Goal: Check status: Check status

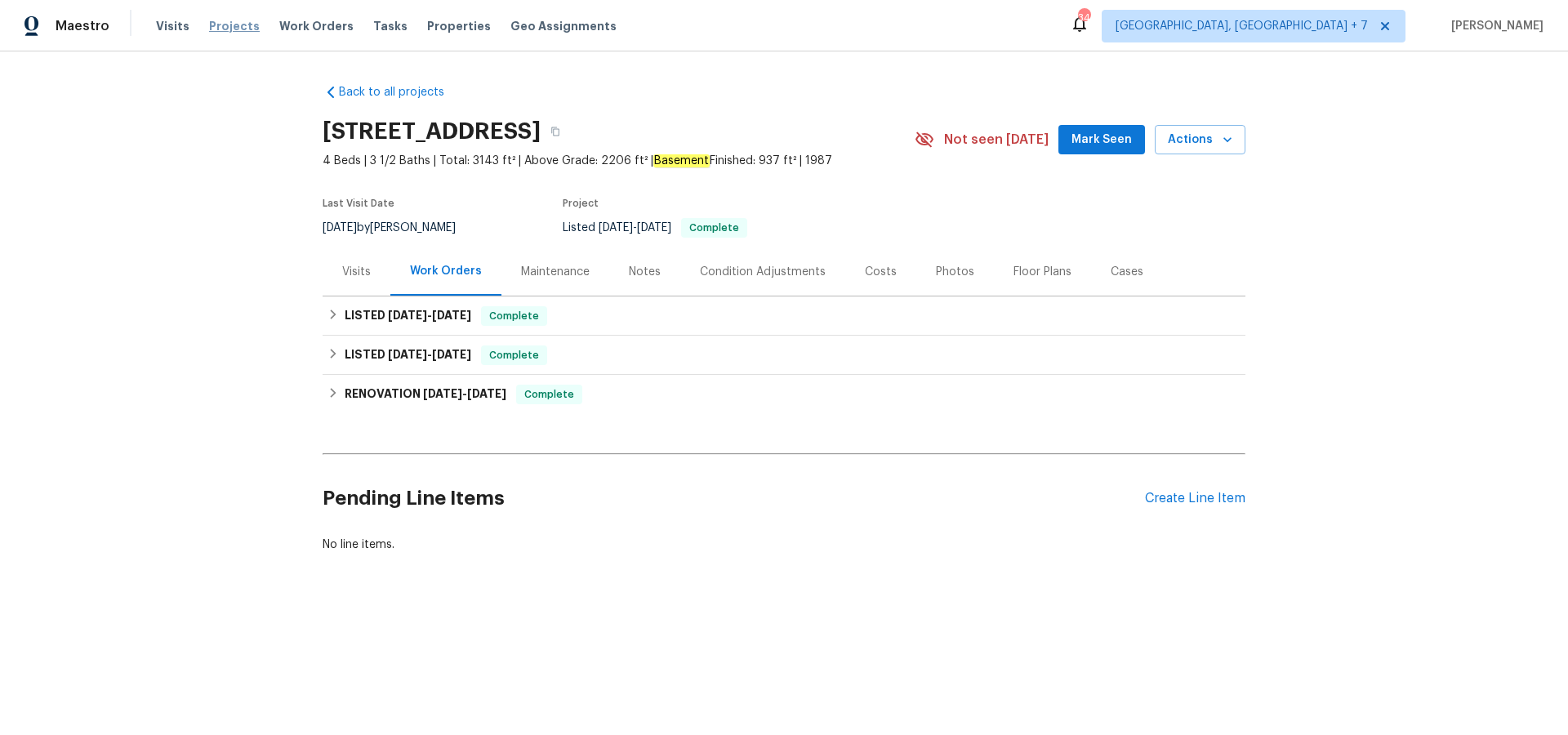
click at [230, 26] on span "Projects" at bounding box center [234, 26] width 50 height 17
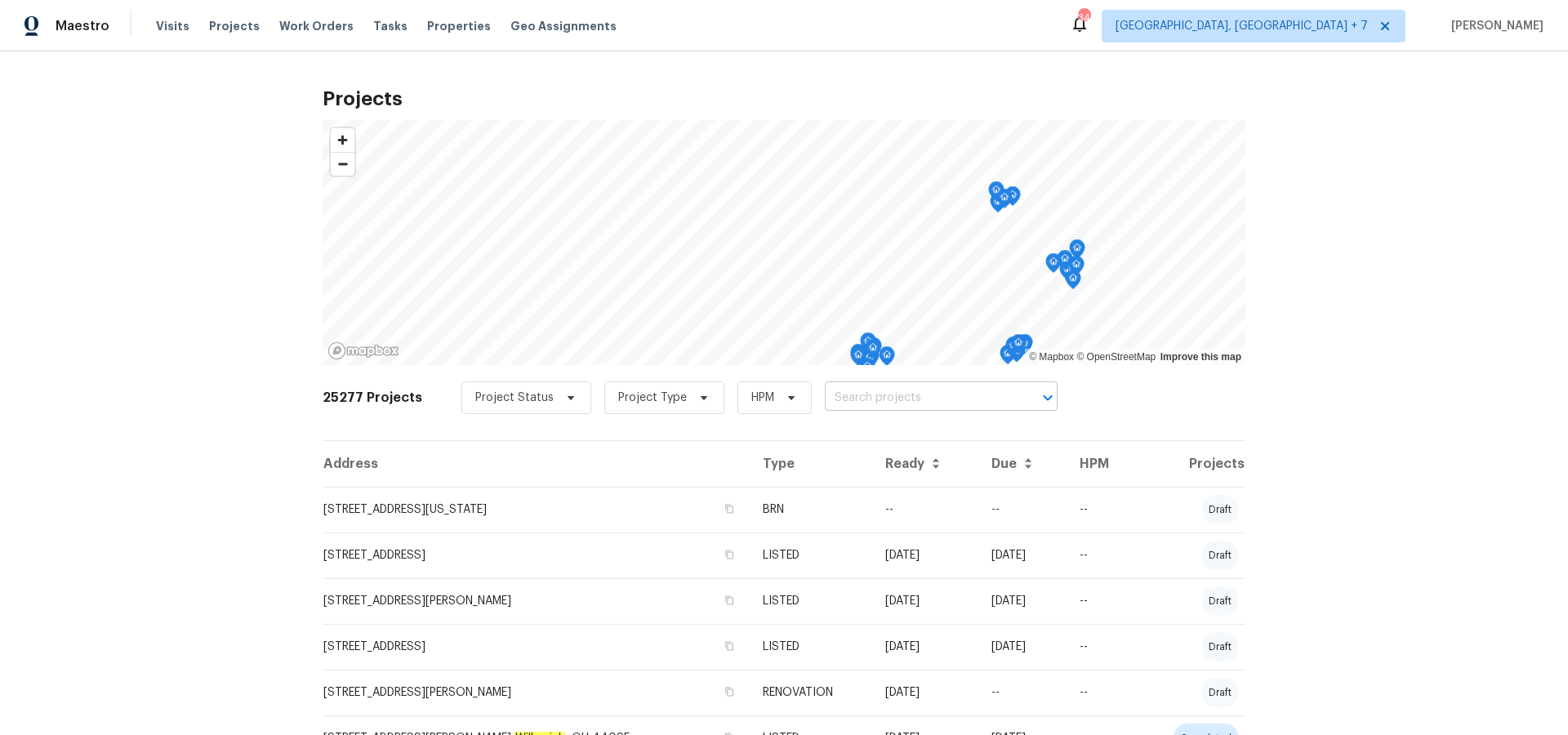
click at [860, 405] on input "text" at bounding box center [918, 398] width 187 height 26
type input "2016"
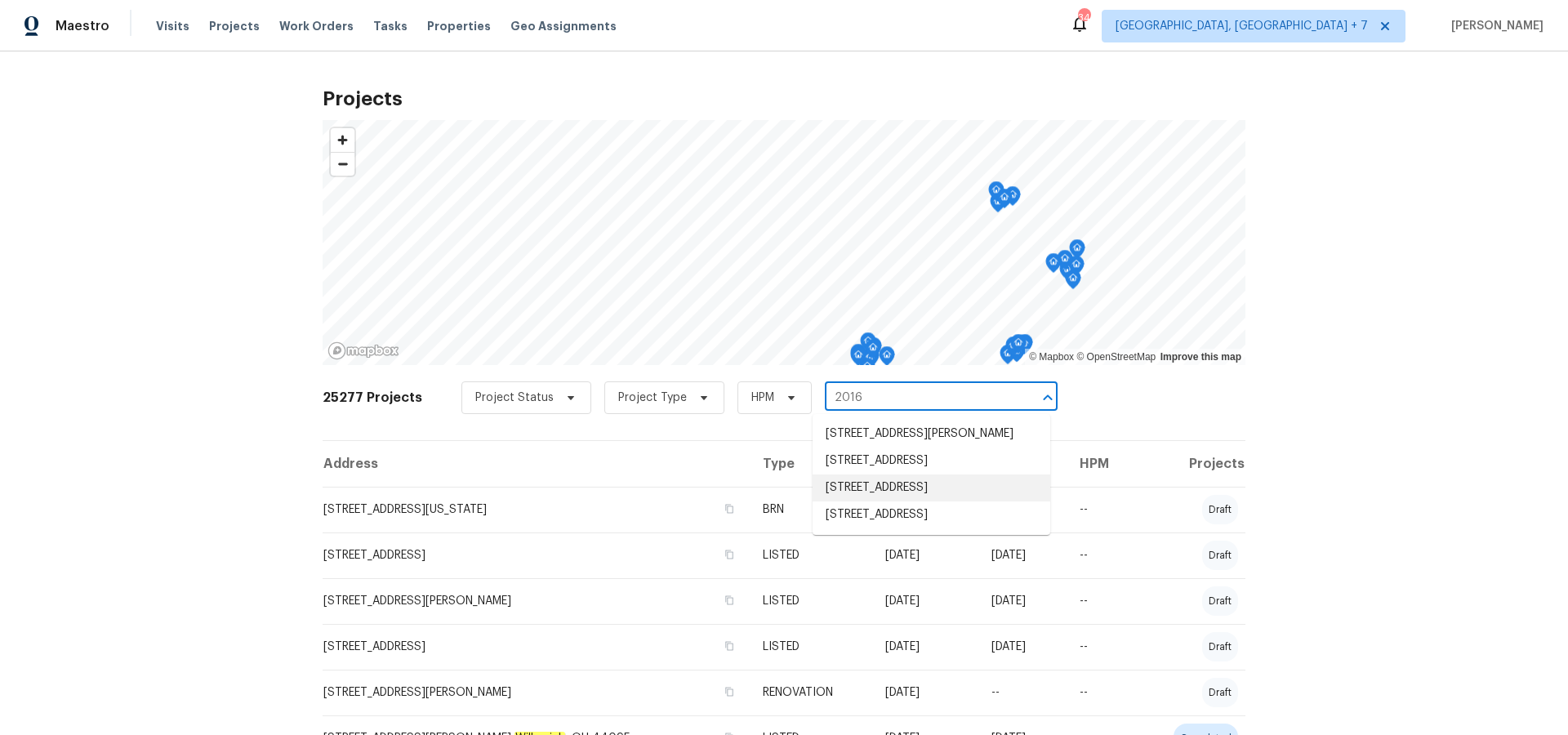
click at [889, 490] on li "[STREET_ADDRESS]" at bounding box center [931, 488] width 238 height 27
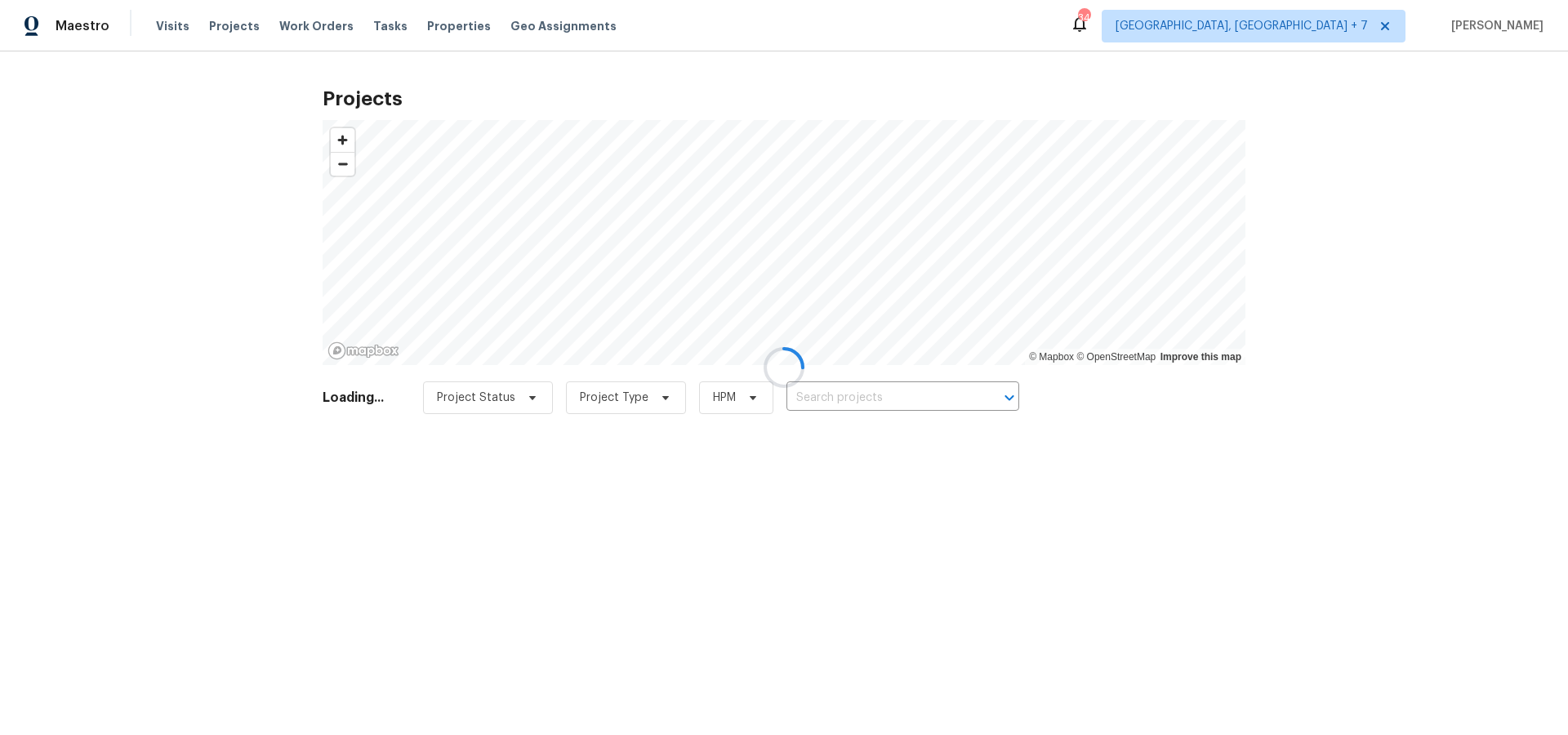
type input "[STREET_ADDRESS]"
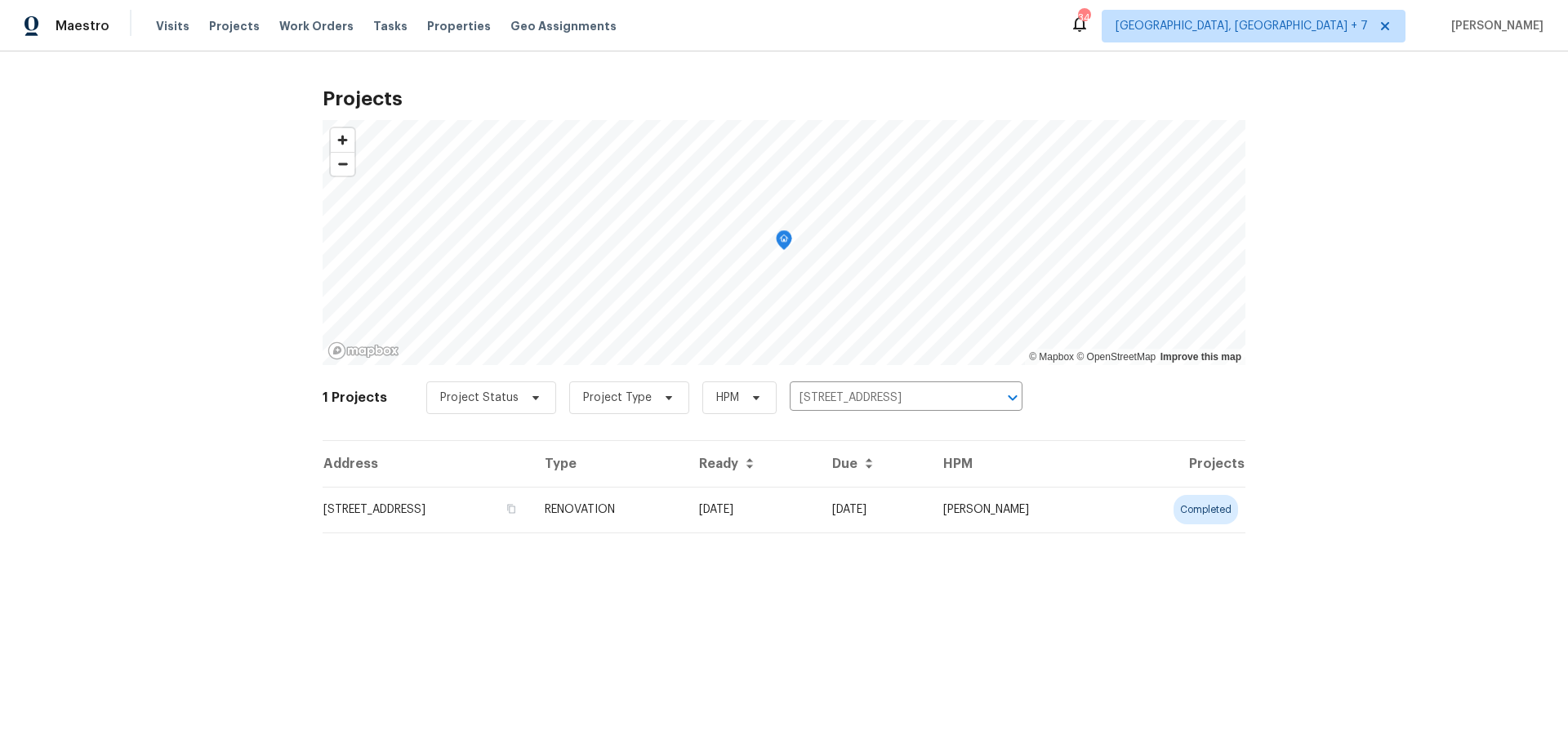
click at [532, 509] on td "[STREET_ADDRESS]" at bounding box center [427, 509] width 209 height 45
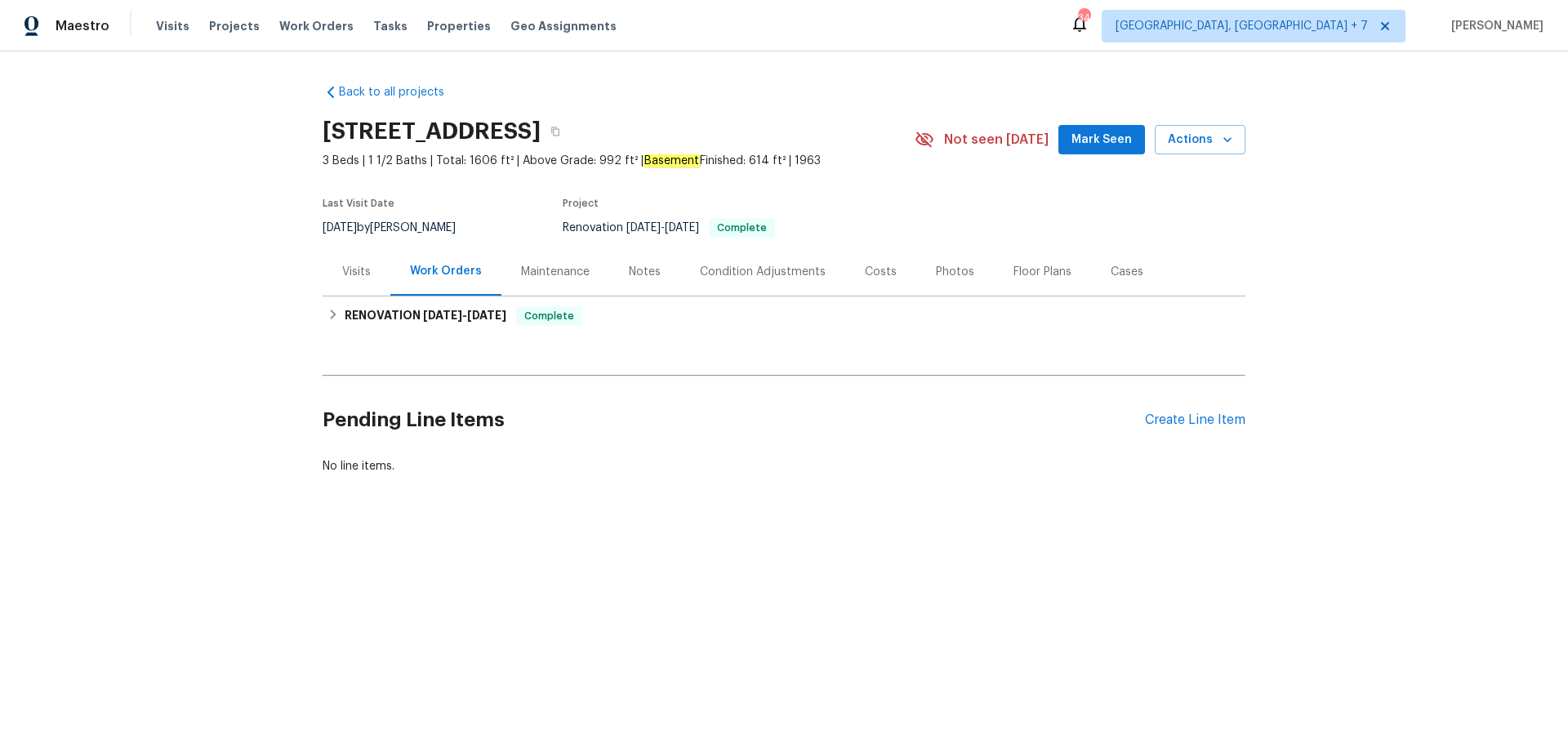
click at [456, 271] on div "Work Orders" at bounding box center [445, 271] width 72 height 17
click at [1131, 267] on div "Cases" at bounding box center [1127, 272] width 33 height 17
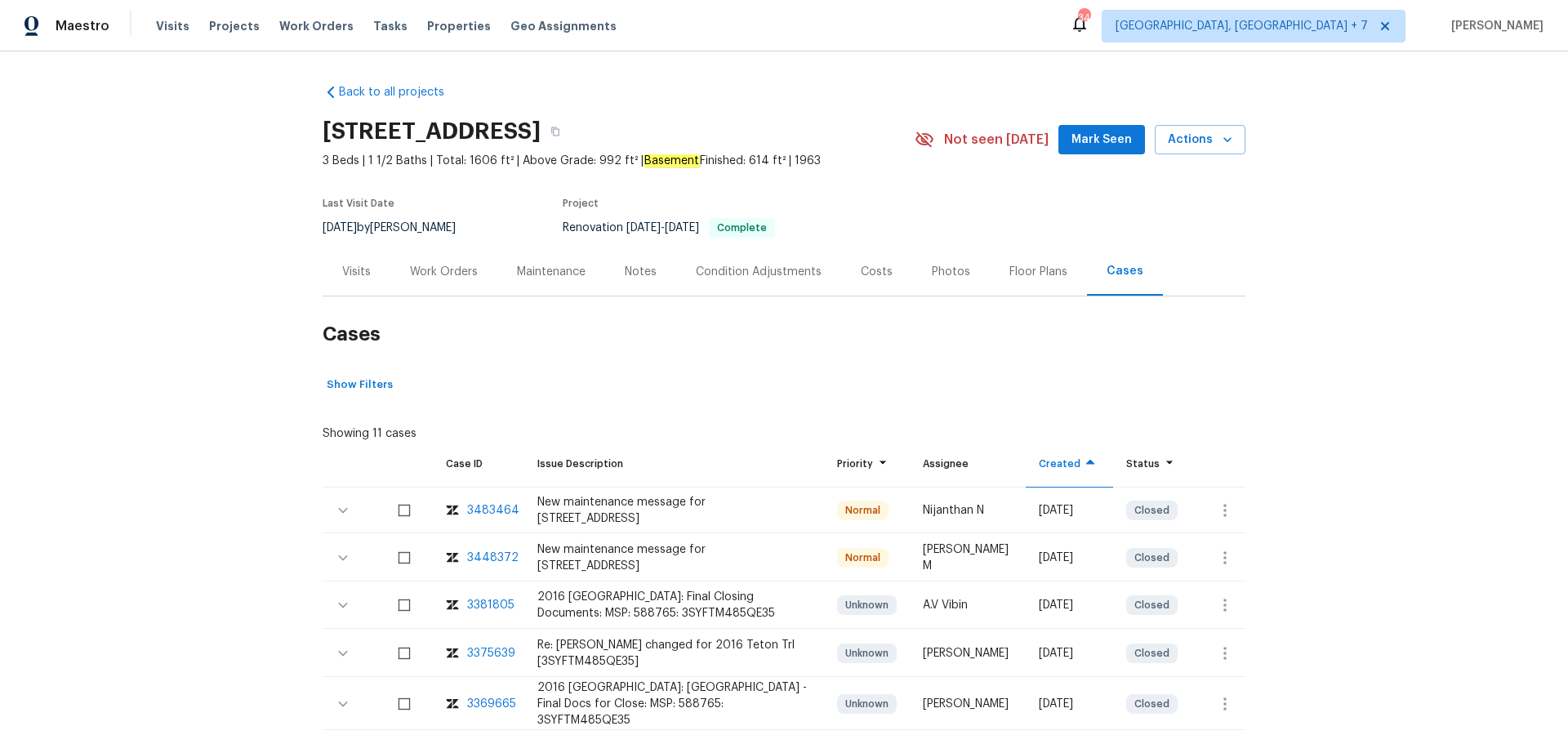
click at [490, 505] on div "3483464" at bounding box center [493, 510] width 52 height 17
click at [526, 277] on div "Maintenance" at bounding box center [551, 272] width 69 height 17
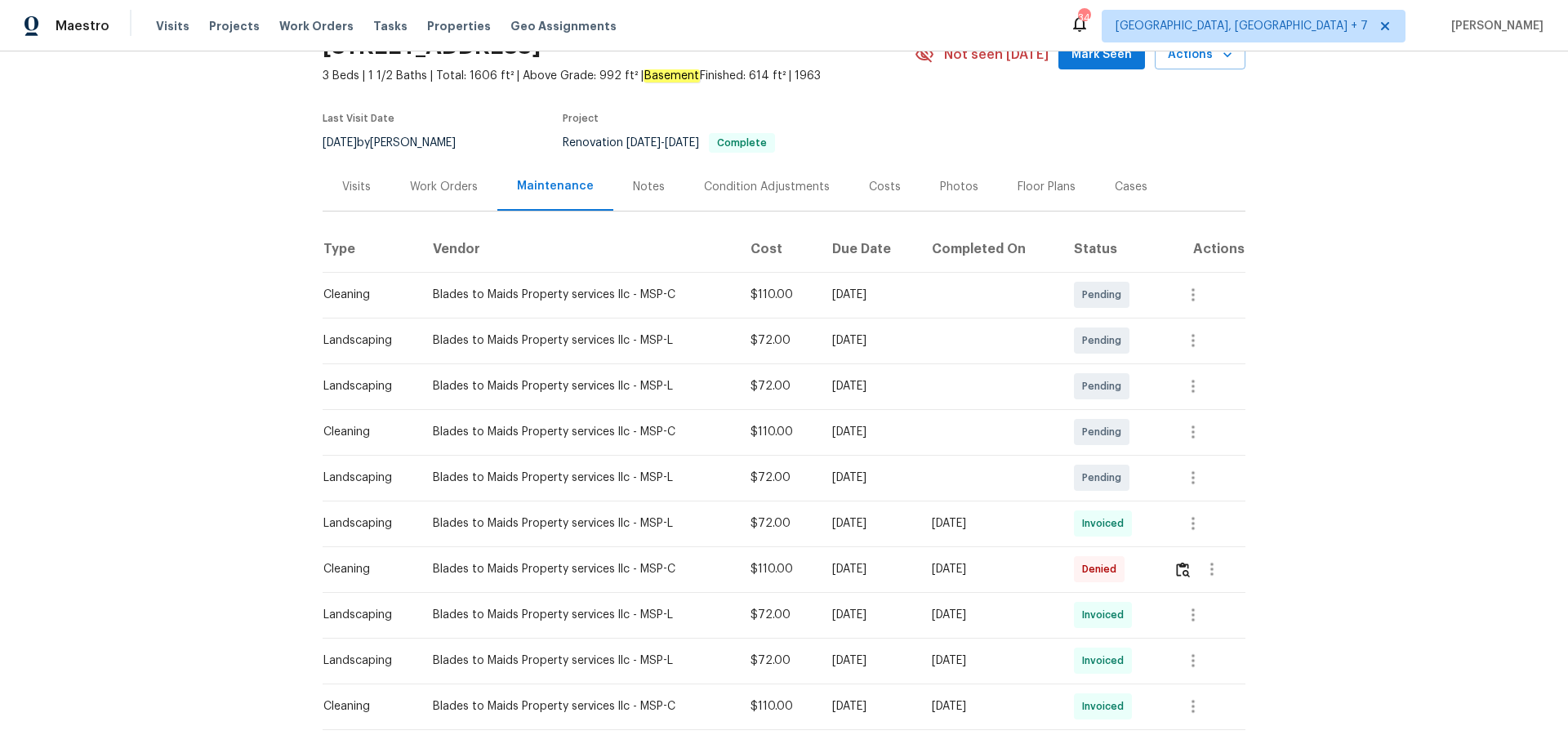
scroll to position [138, 0]
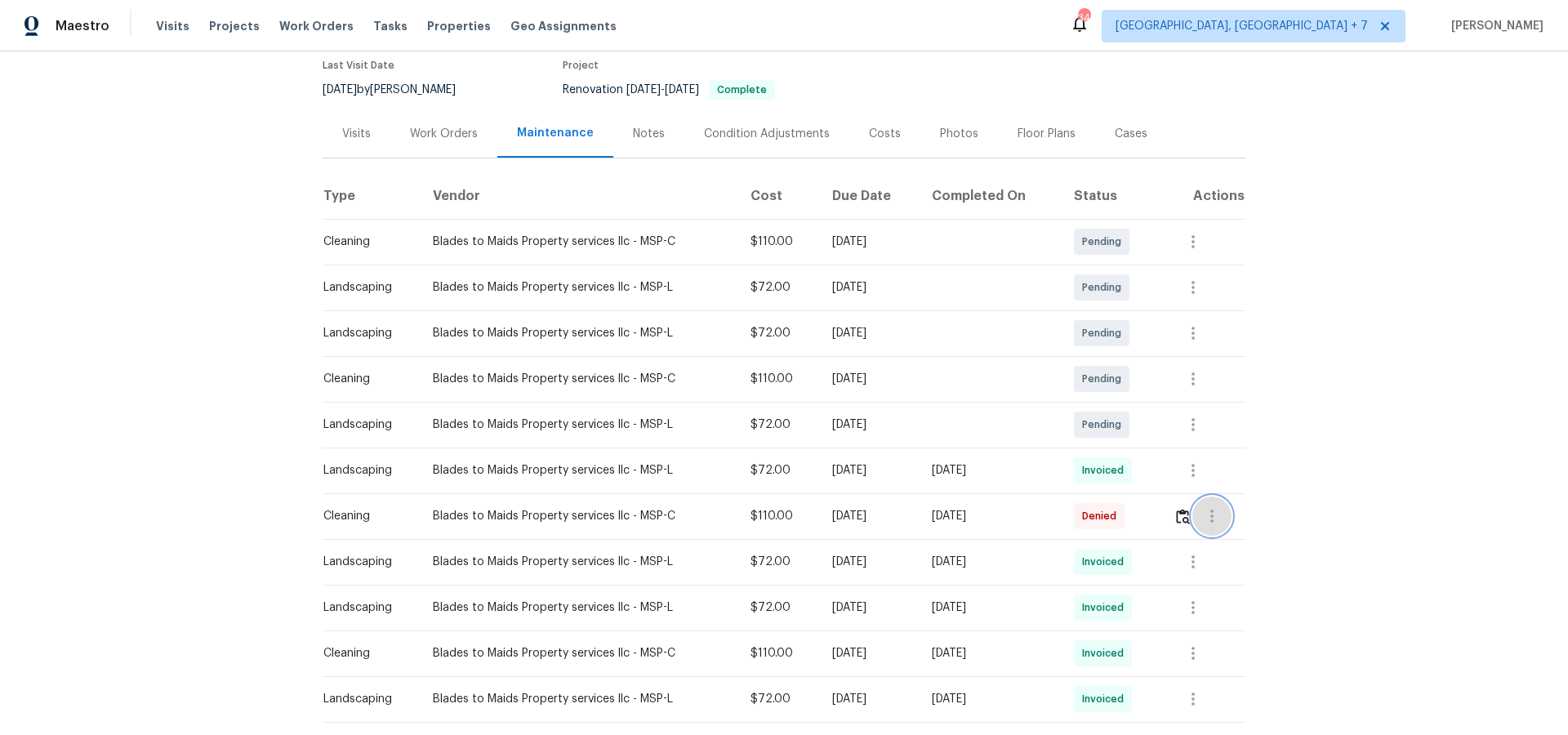
click at [1218, 516] on icon "button" at bounding box center [1212, 516] width 20 height 20
click at [1226, 540] on li "View details" at bounding box center [1253, 543] width 114 height 27
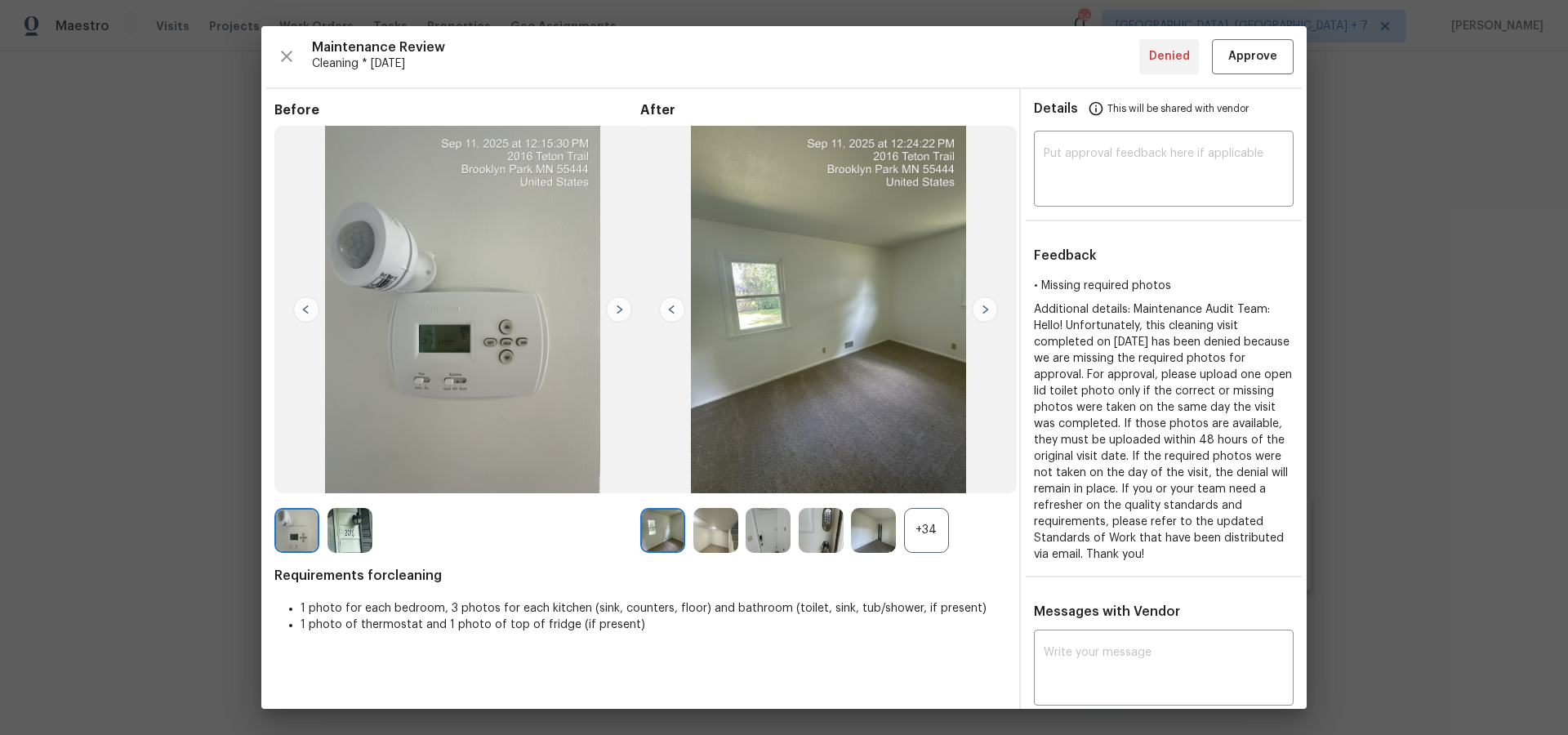
click at [987, 313] on img at bounding box center [985, 310] width 26 height 26
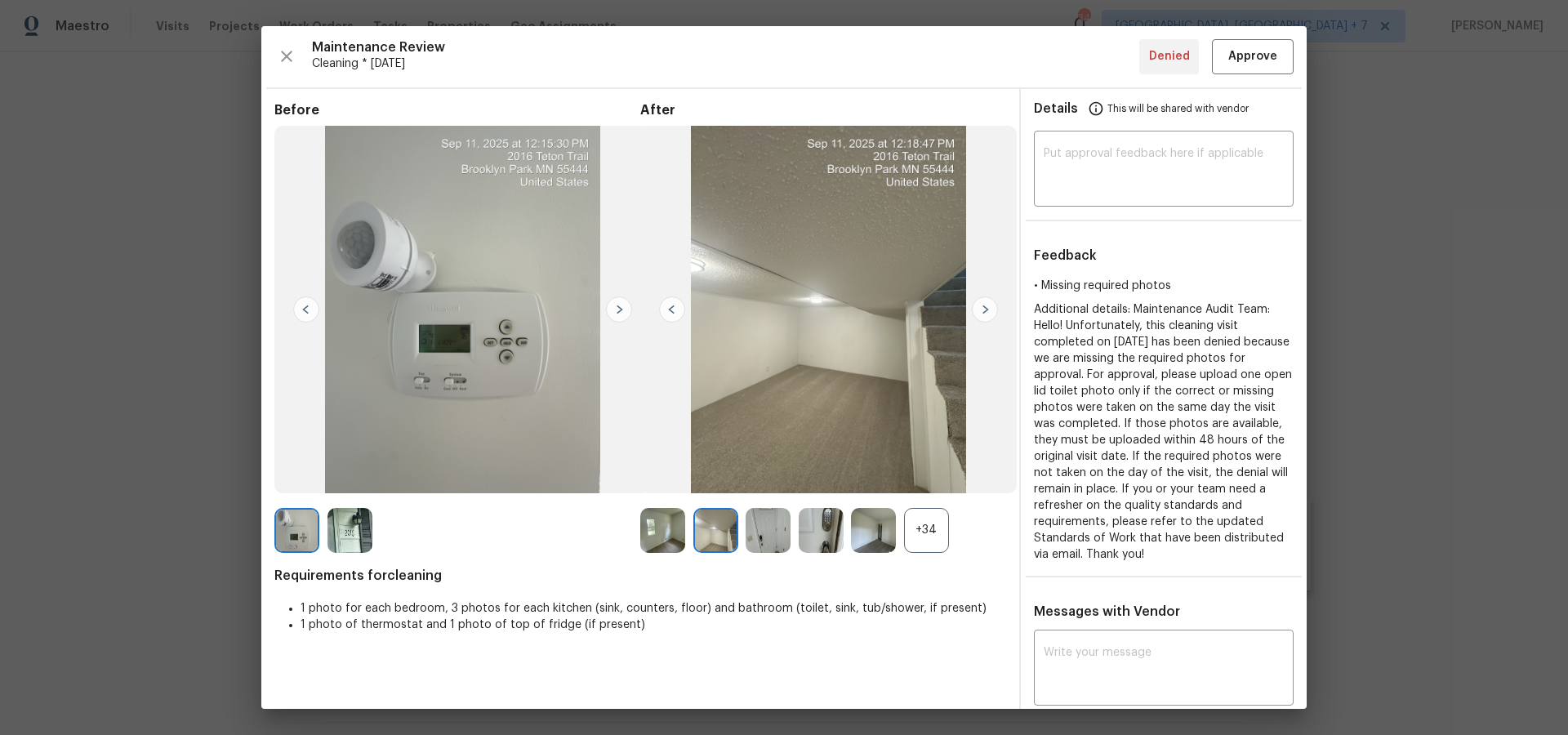
click at [987, 313] on img at bounding box center [985, 310] width 26 height 26
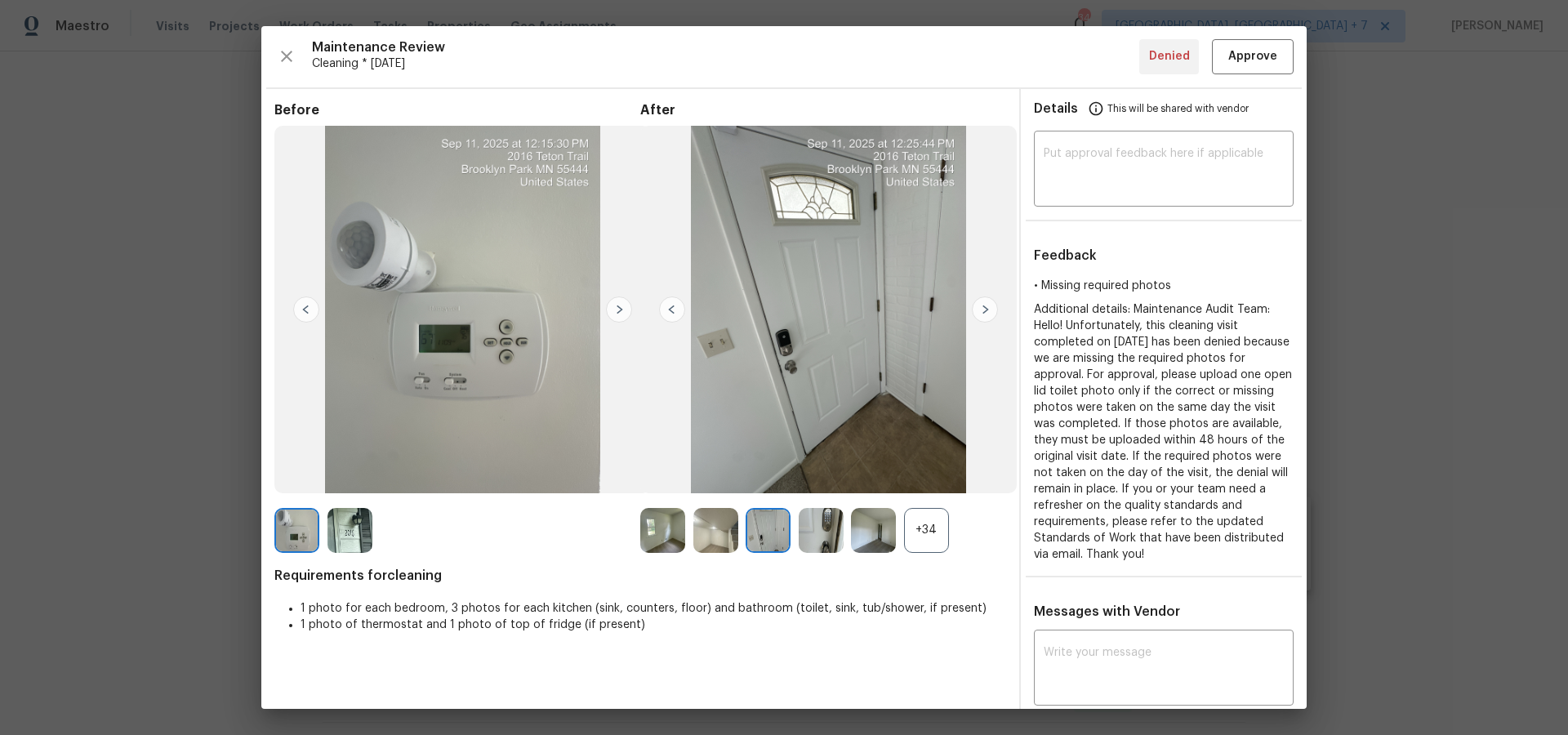
click at [987, 313] on img at bounding box center [985, 310] width 26 height 26
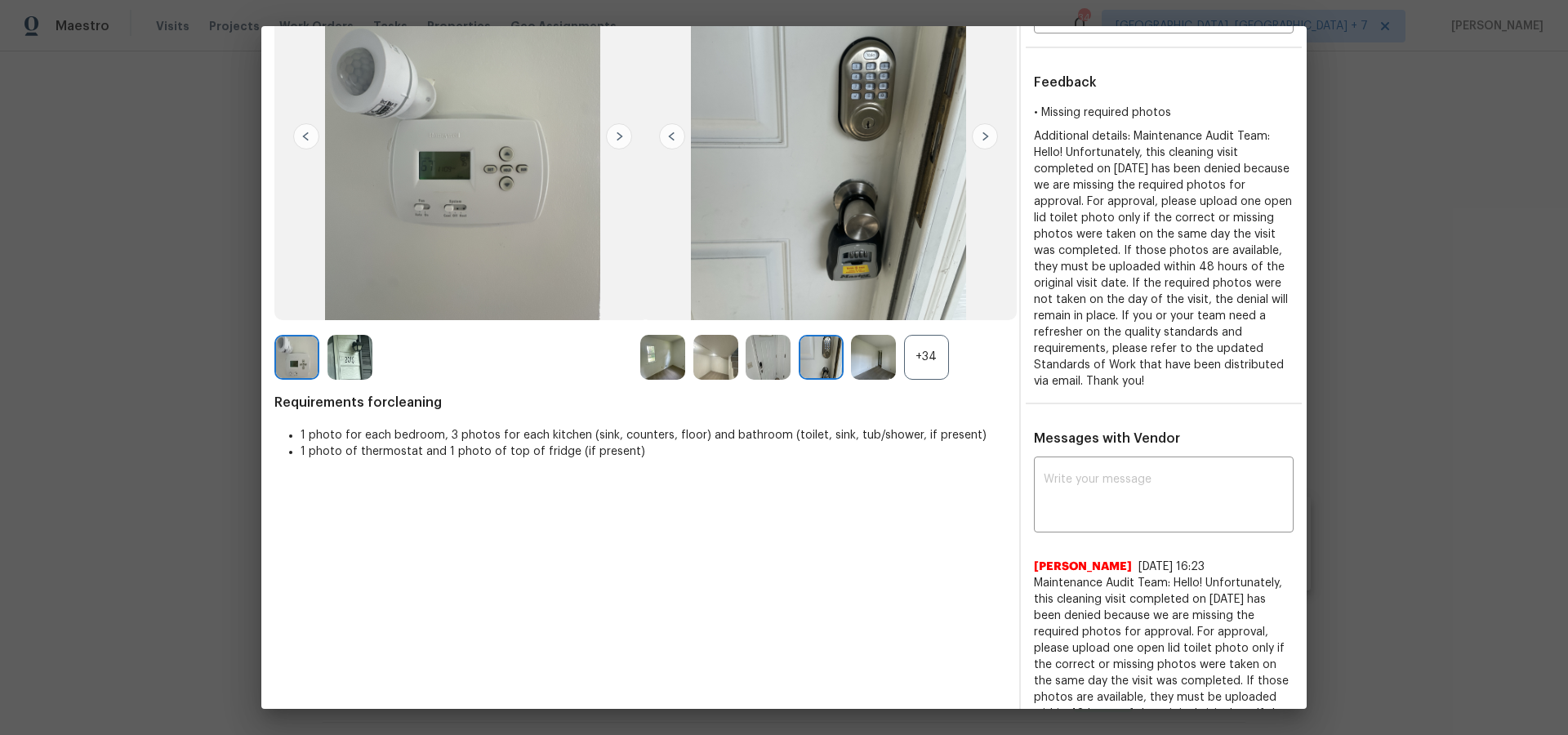
scroll to position [116, 0]
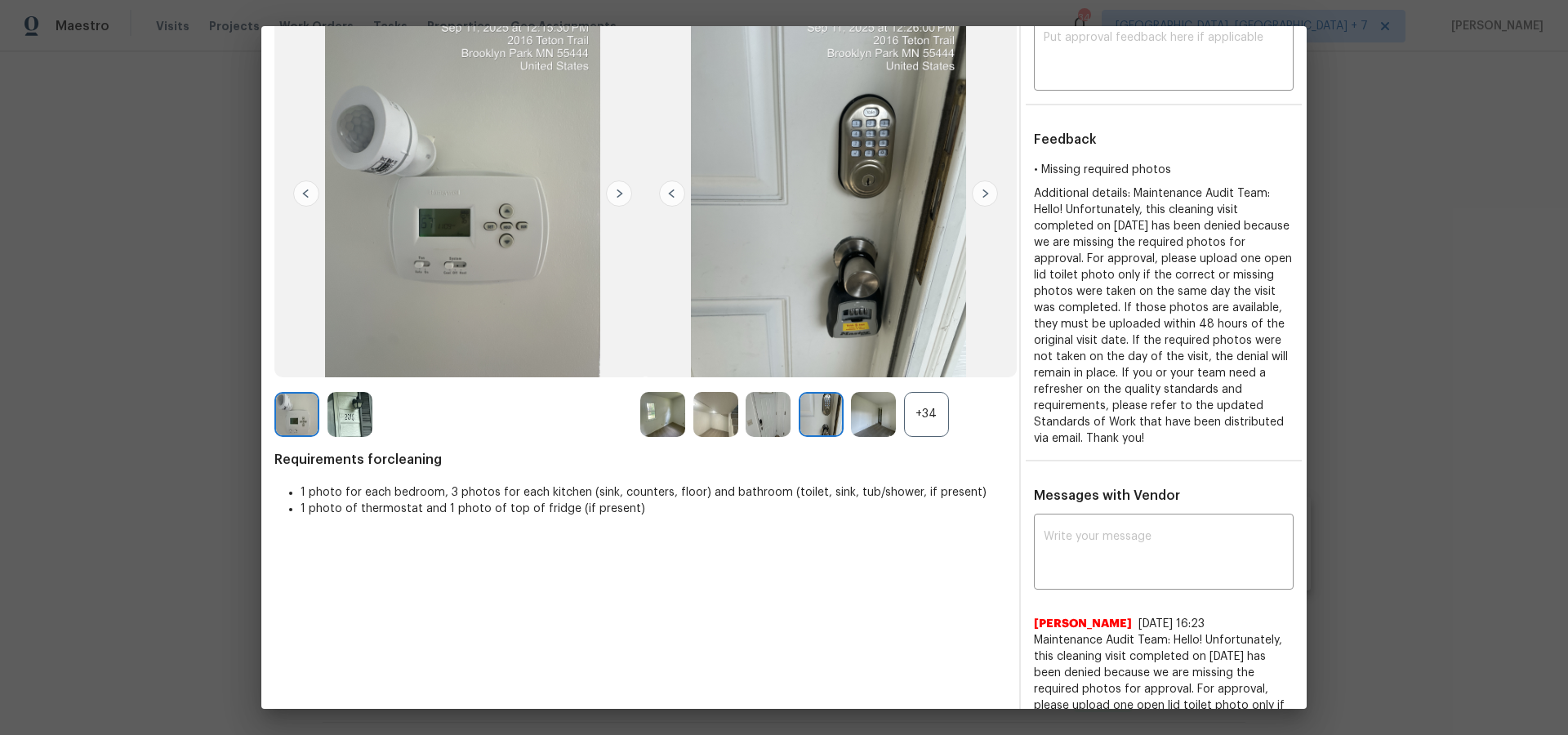
click at [984, 197] on img at bounding box center [985, 194] width 26 height 26
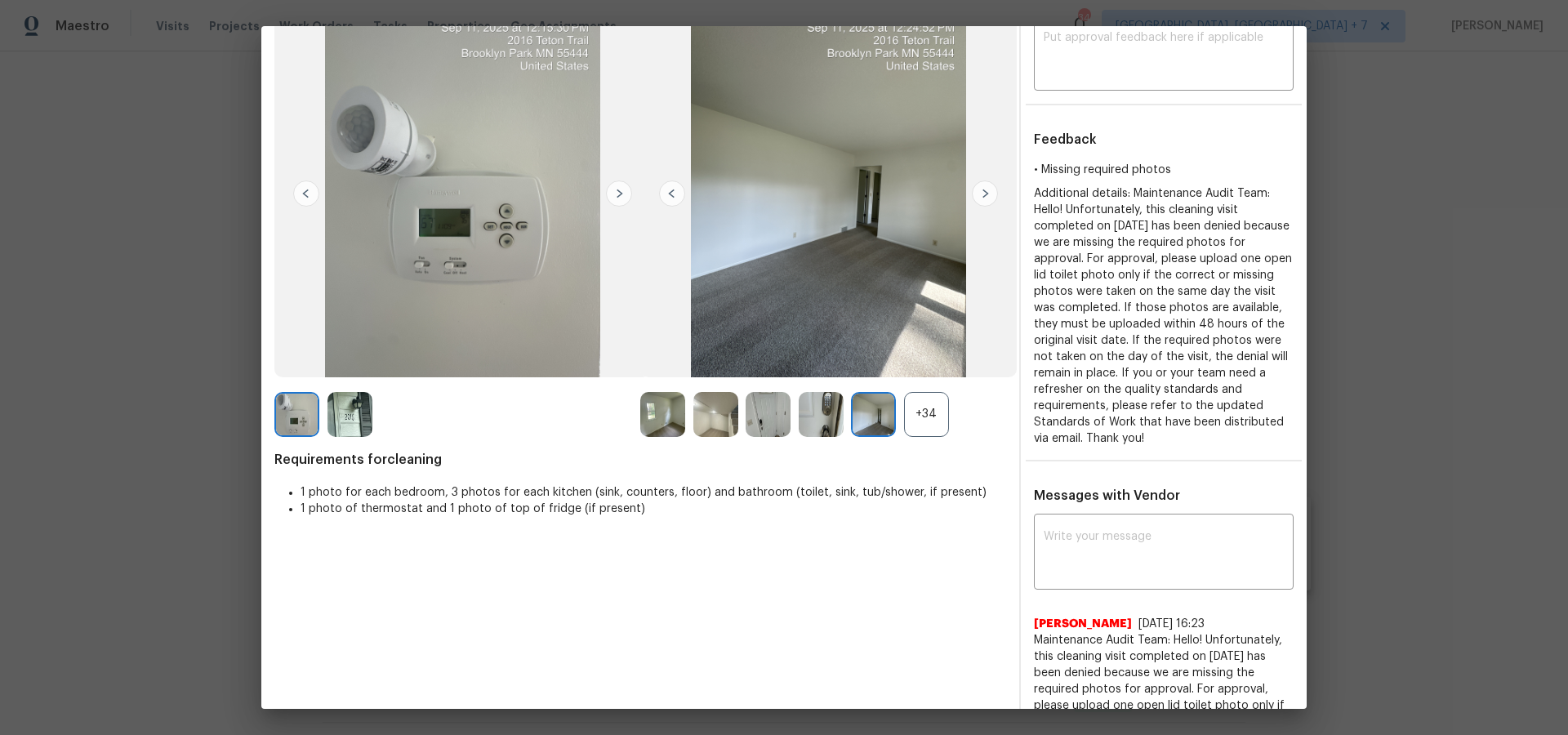
click at [984, 197] on img at bounding box center [985, 194] width 26 height 26
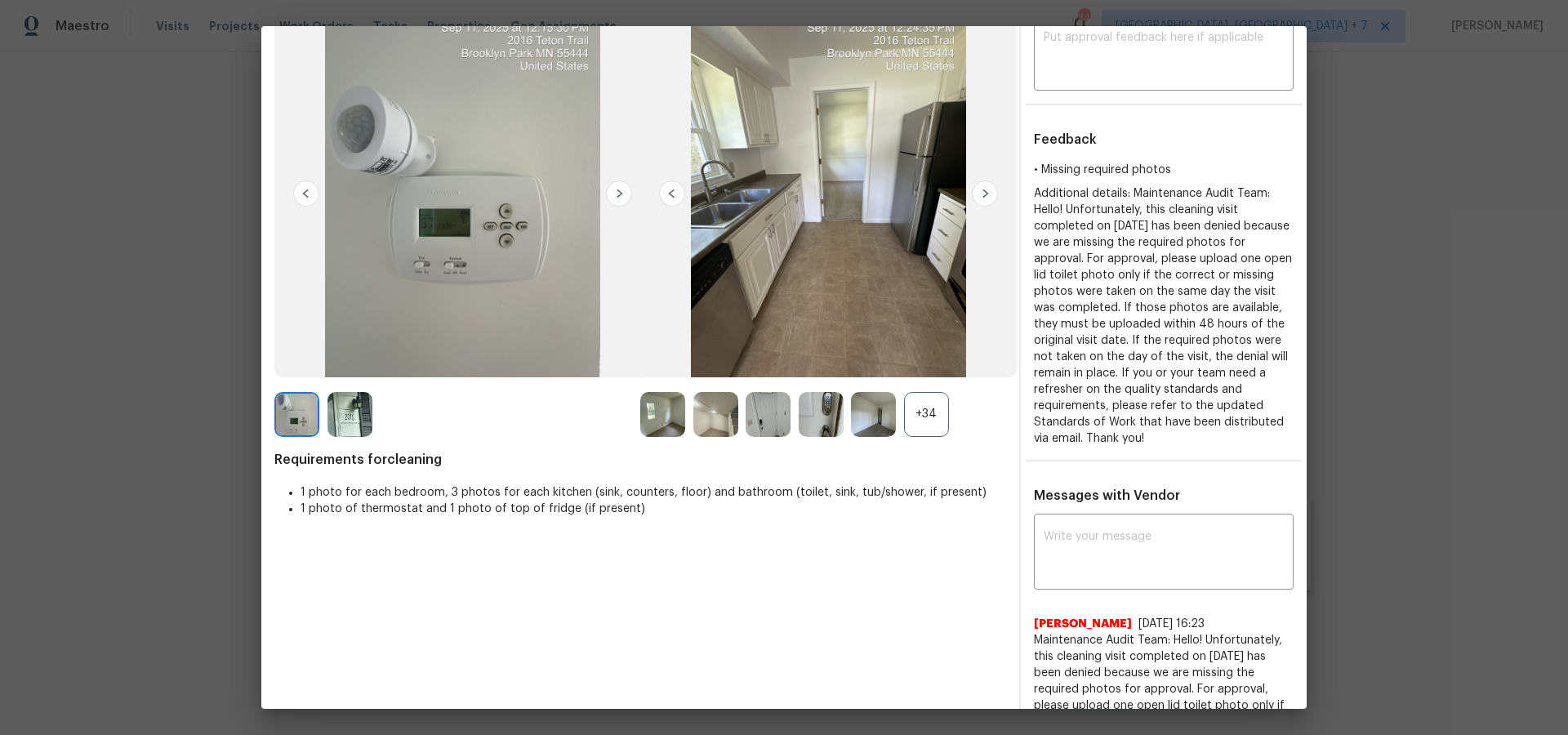
scroll to position [113, 0]
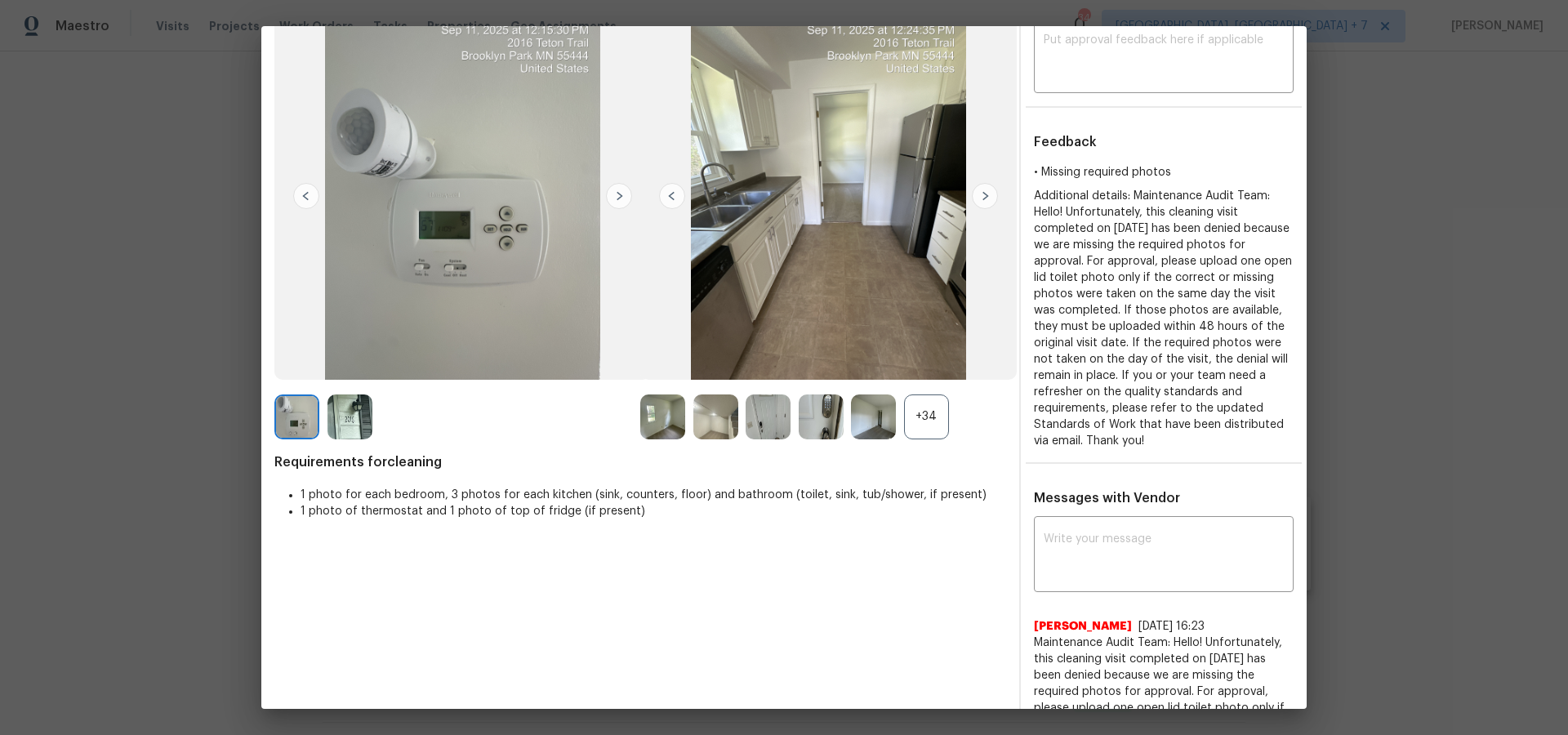
click at [984, 197] on img at bounding box center [985, 197] width 26 height 26
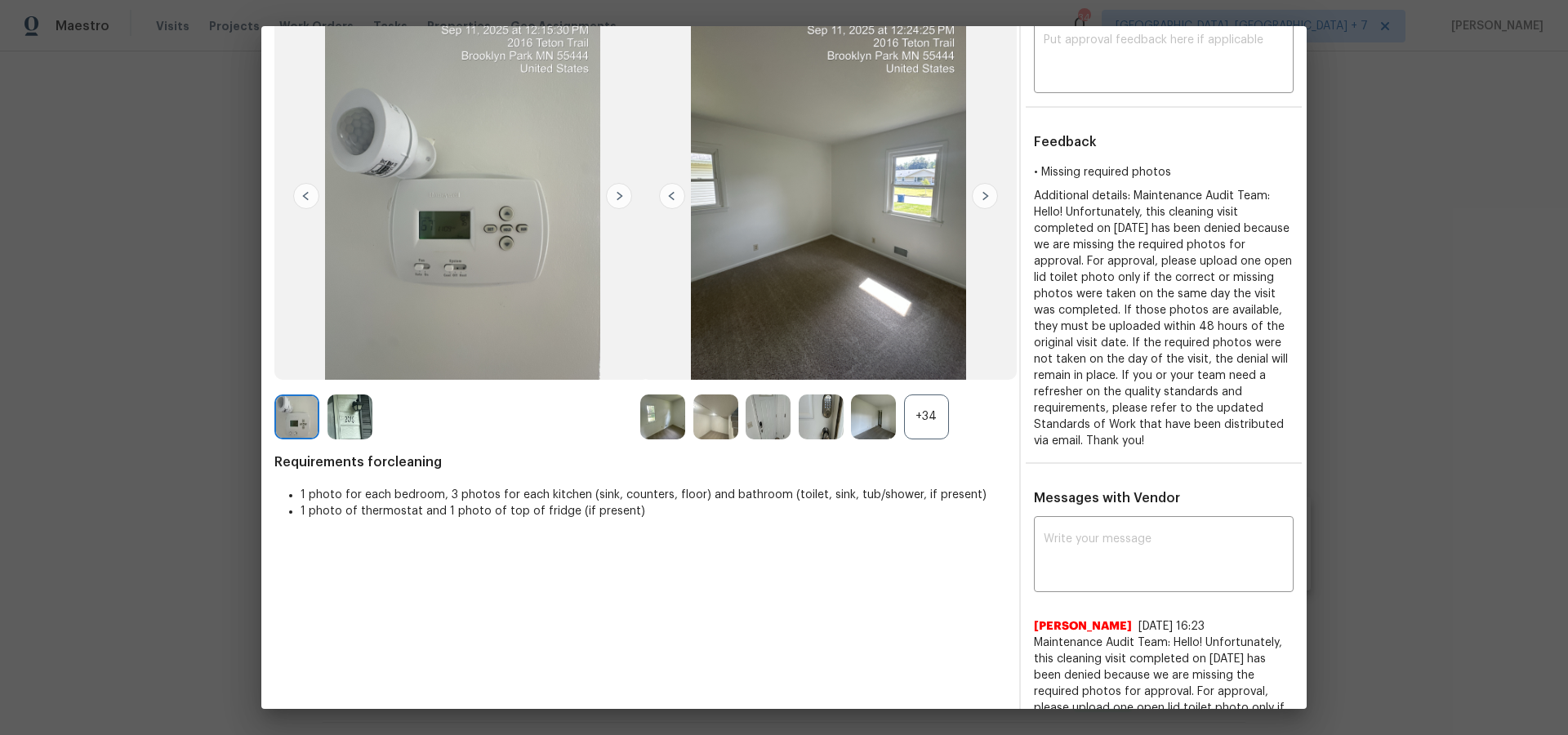
scroll to position [111, 0]
click at [984, 197] on img at bounding box center [985, 197] width 26 height 26
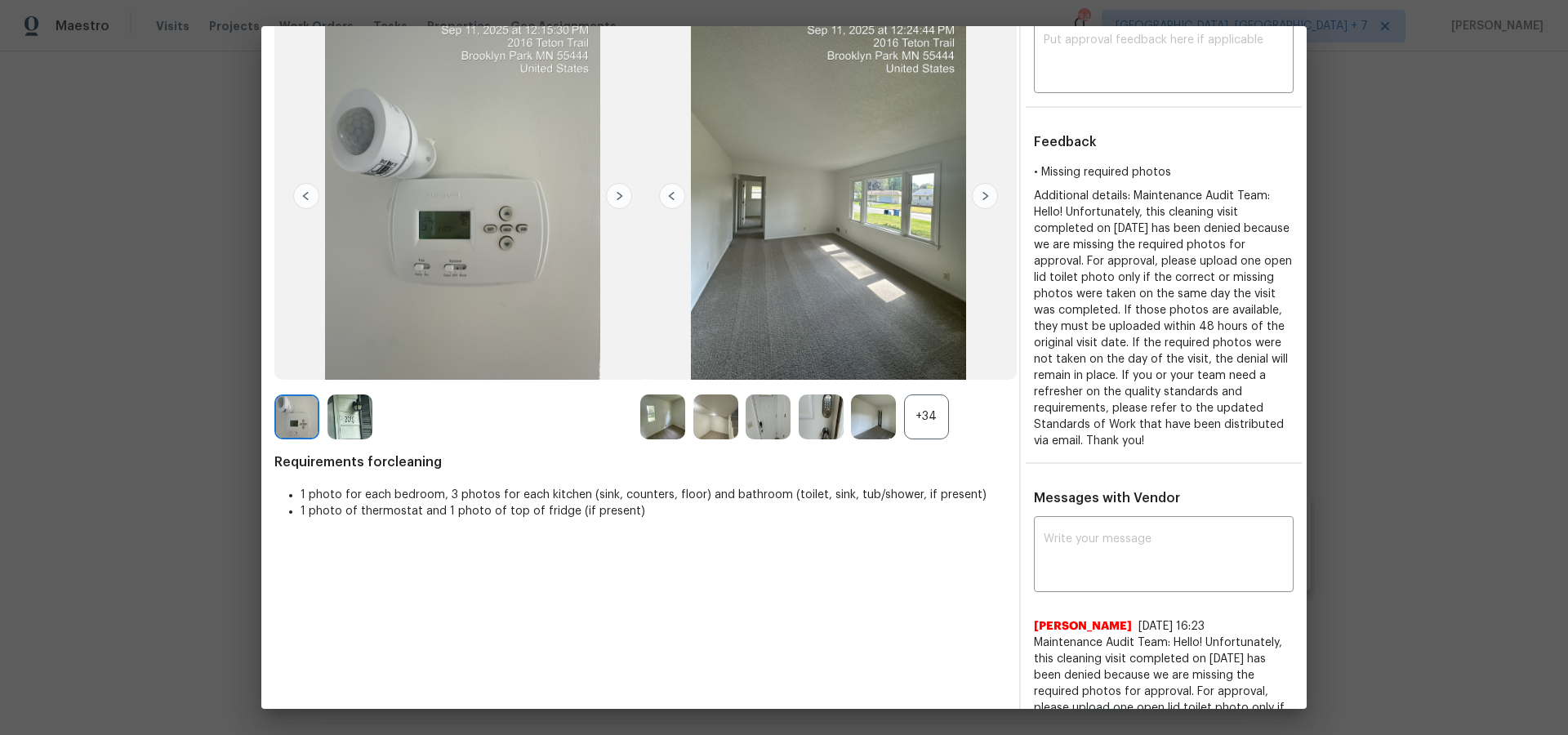
click at [984, 197] on img at bounding box center [985, 197] width 26 height 26
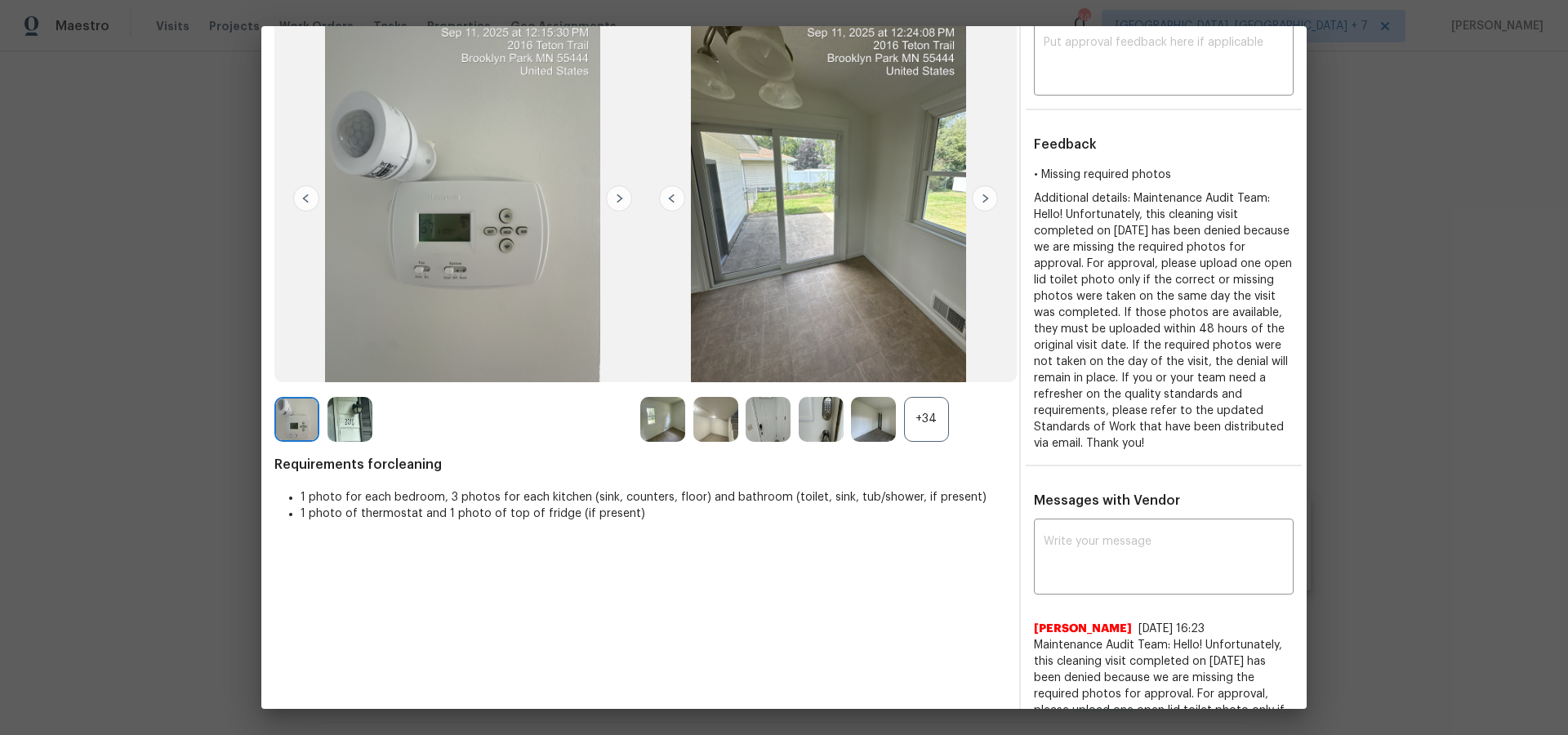
click at [934, 416] on div "+34" at bounding box center [926, 420] width 45 height 45
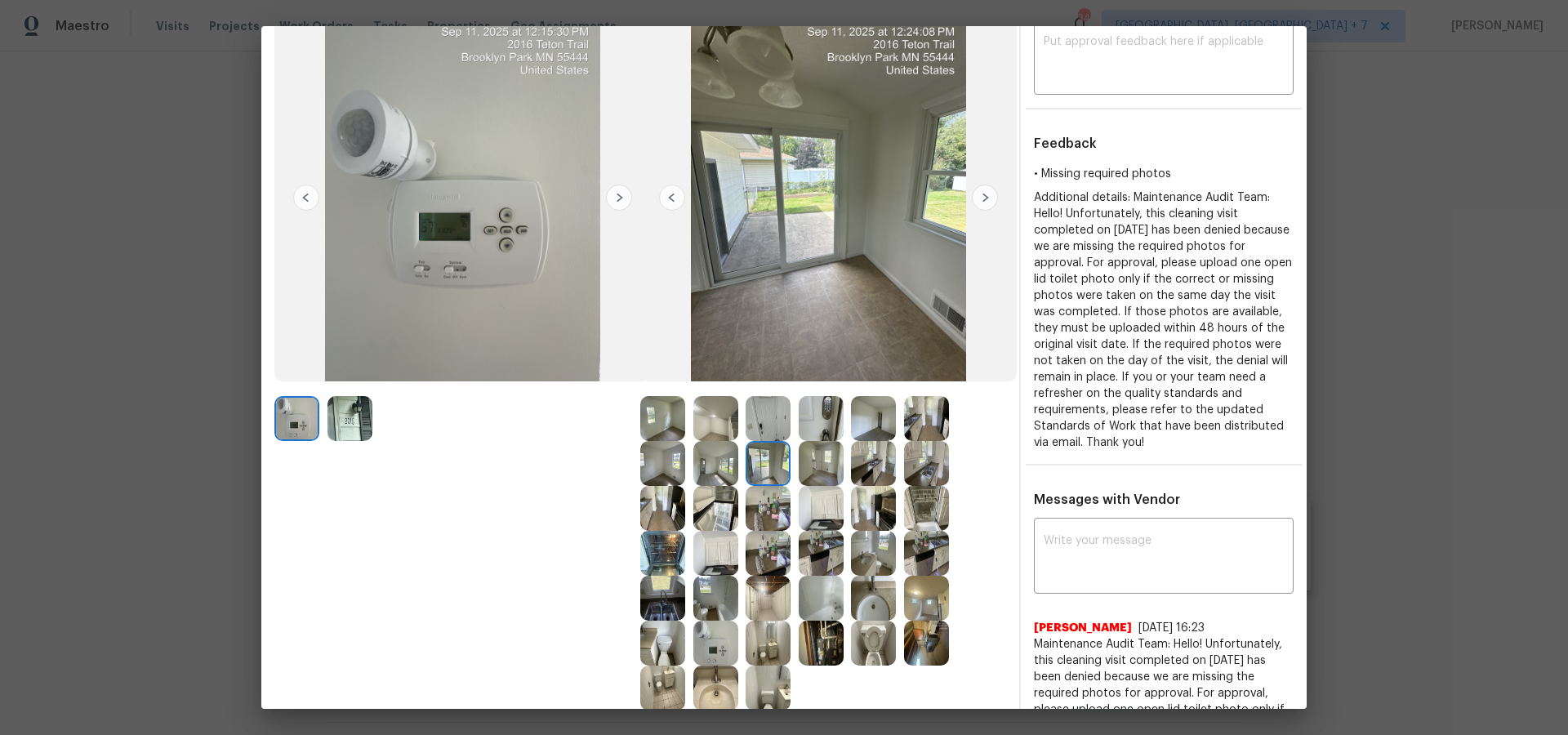
scroll to position [114, 0]
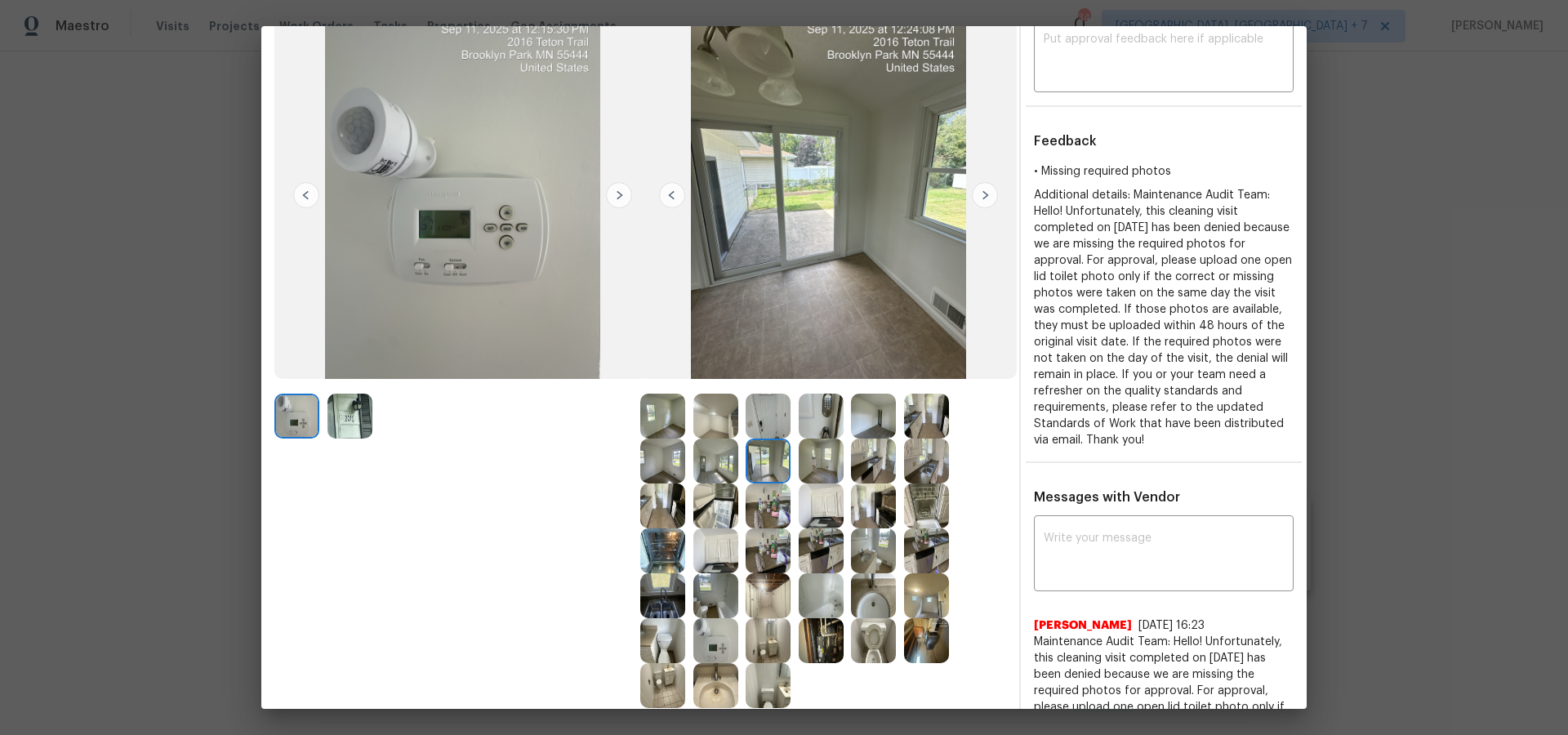
click at [870, 657] on img at bounding box center [873, 641] width 45 height 45
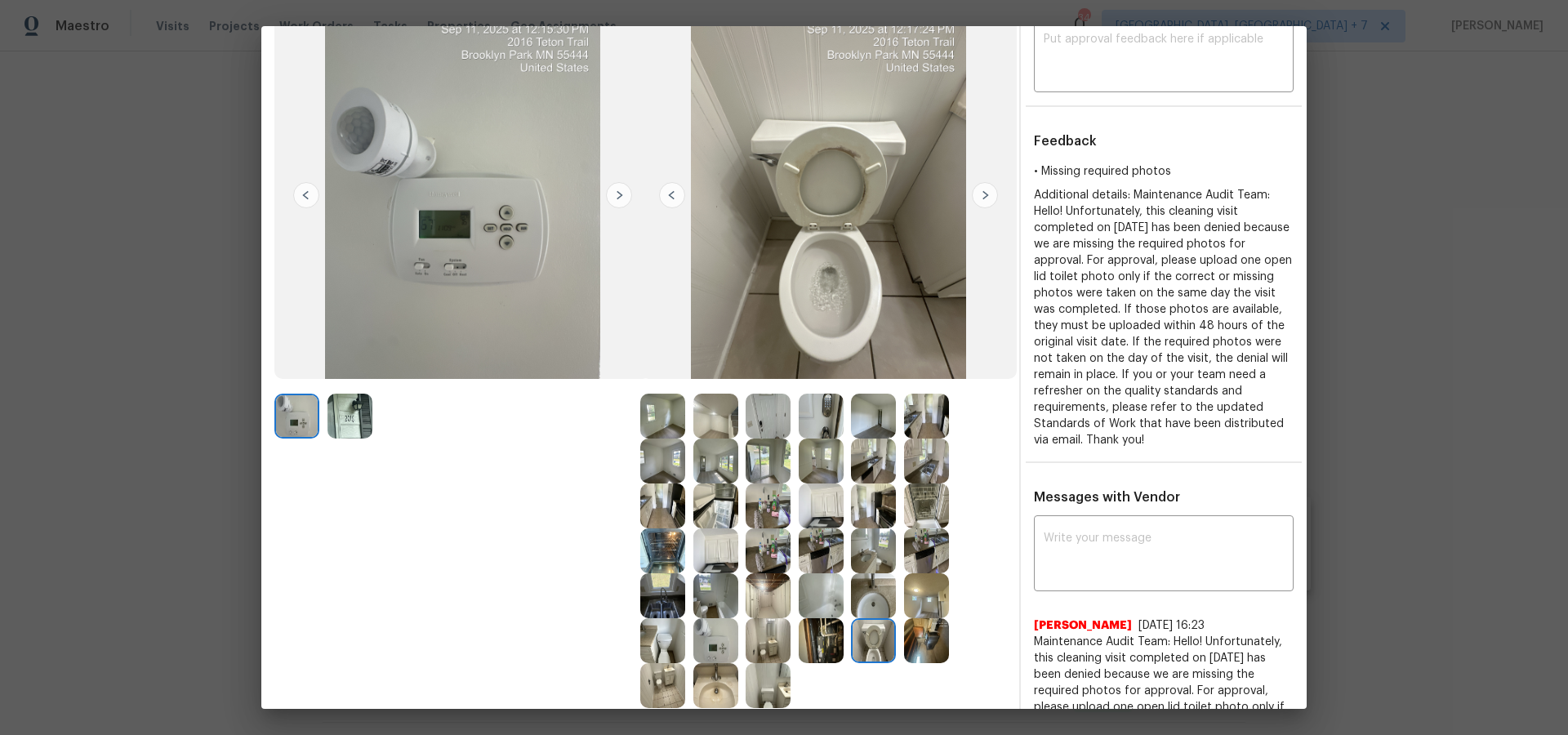
click at [713, 700] on img at bounding box center [716, 685] width 45 height 45
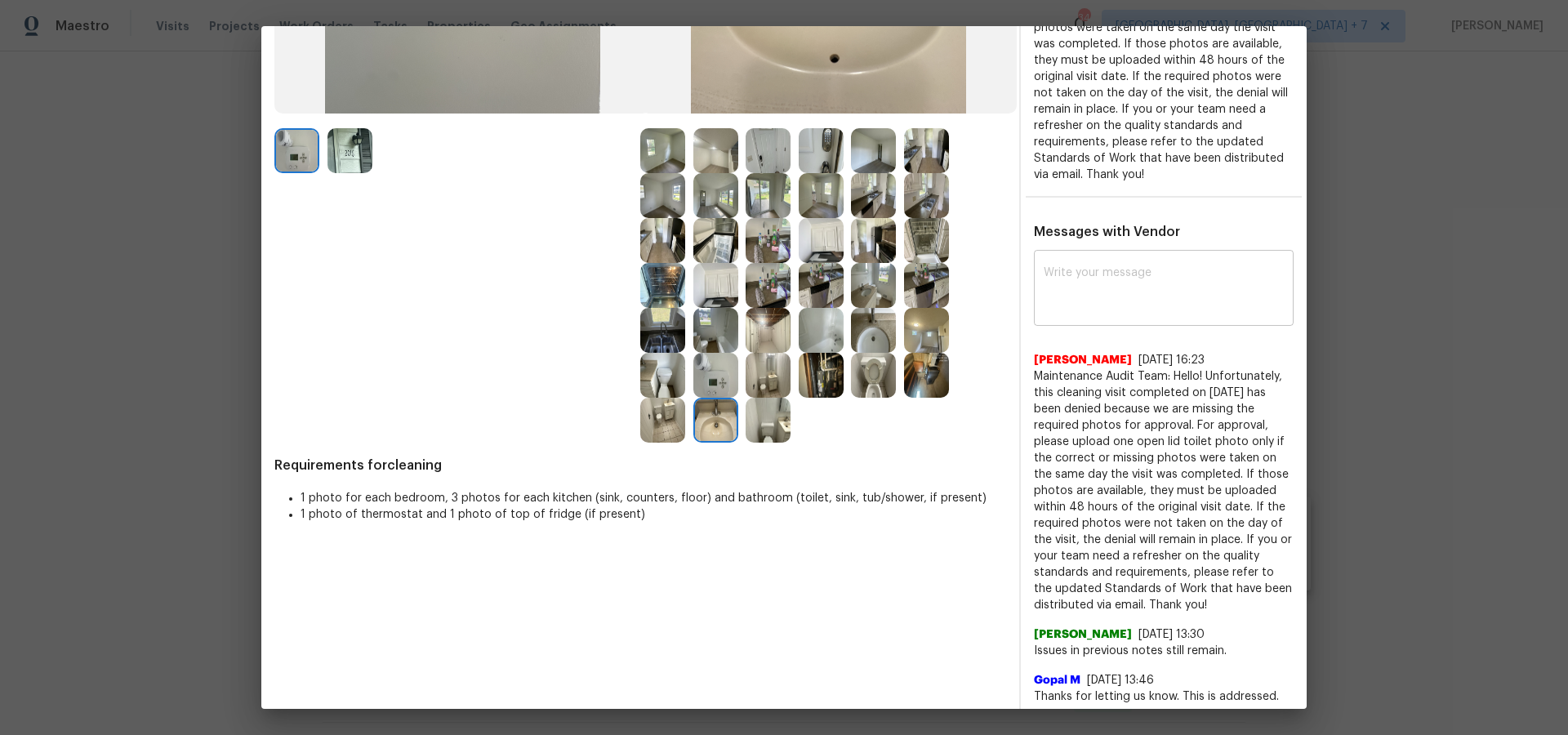
scroll to position [368, 0]
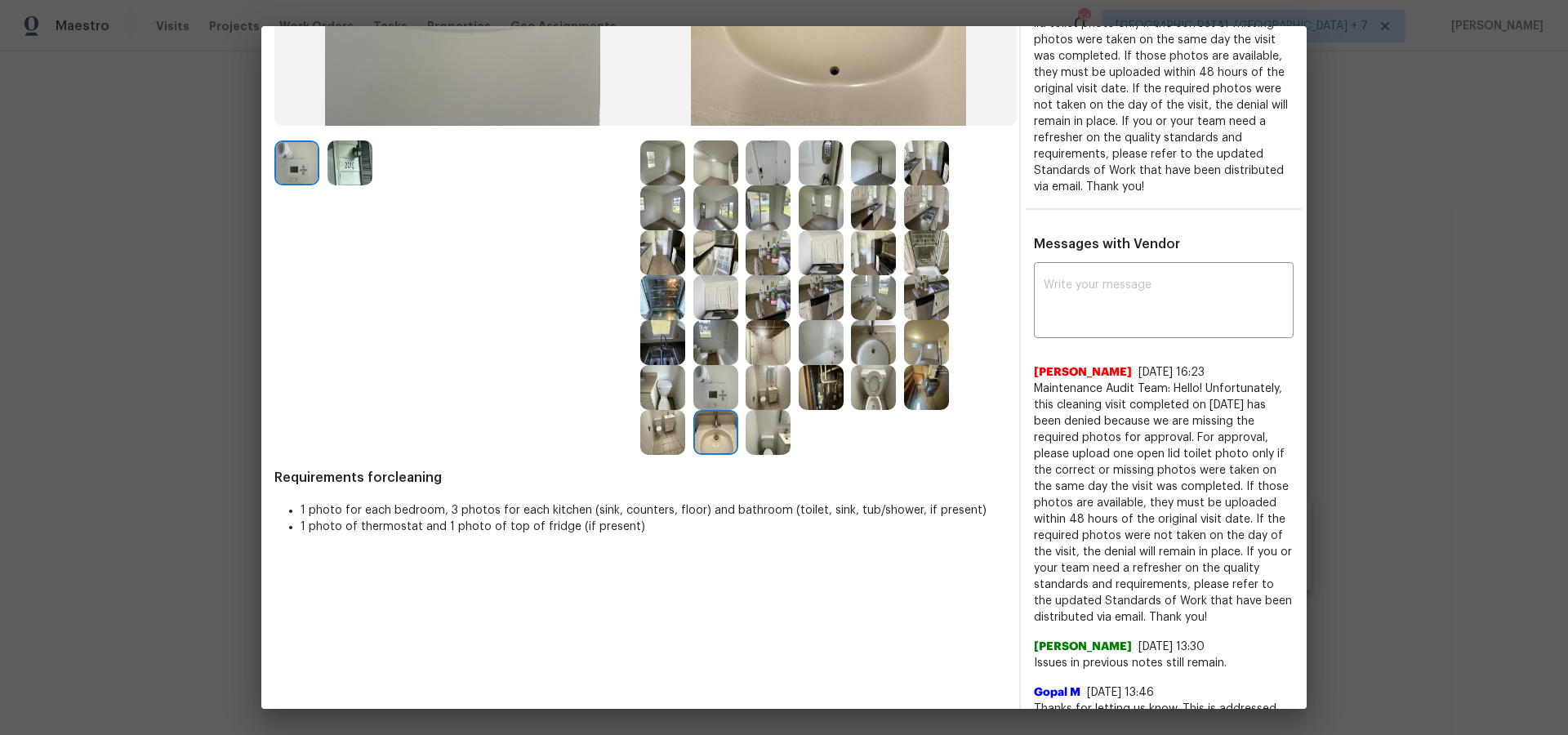
click at [675, 359] on img at bounding box center [662, 343] width 45 height 45
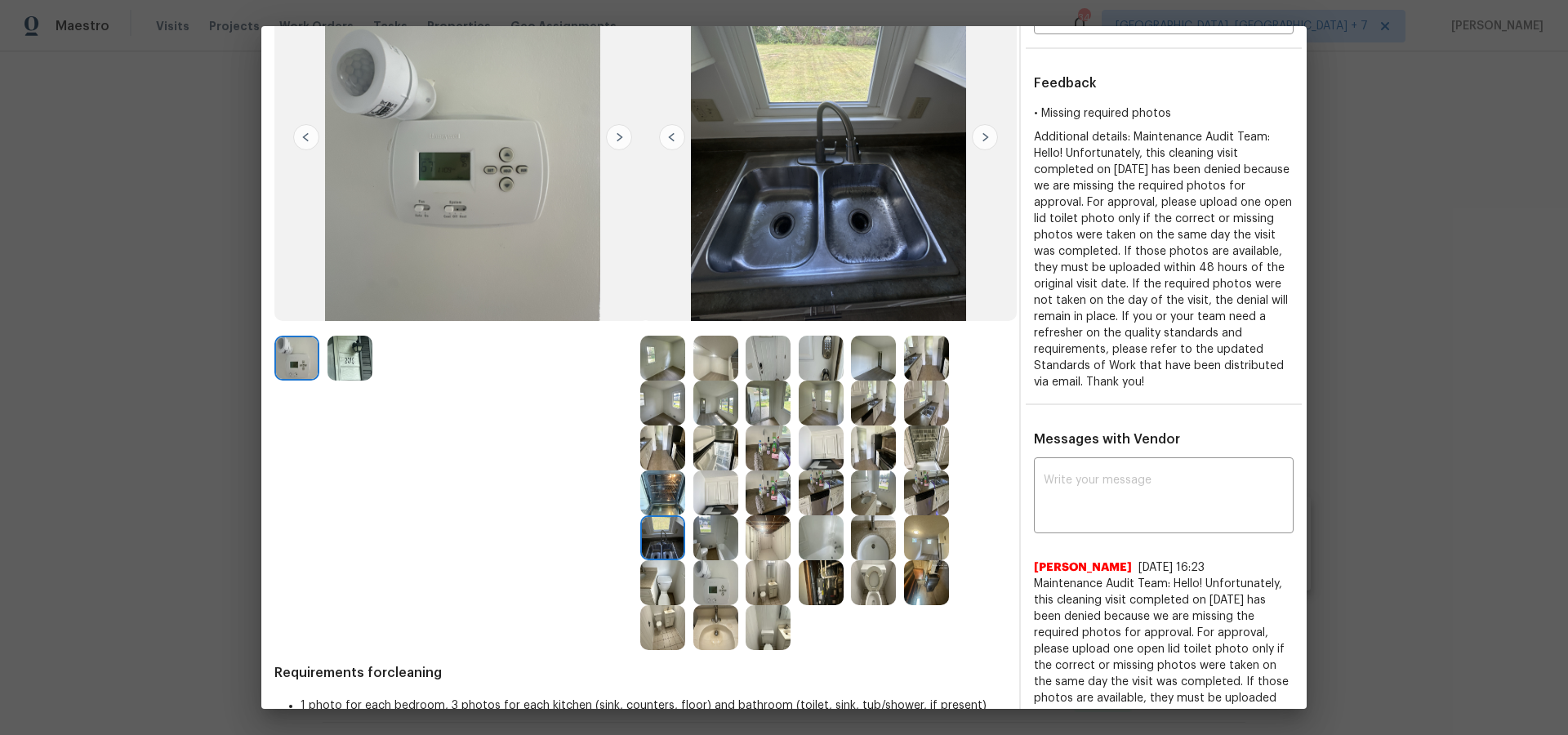
scroll to position [170, 0]
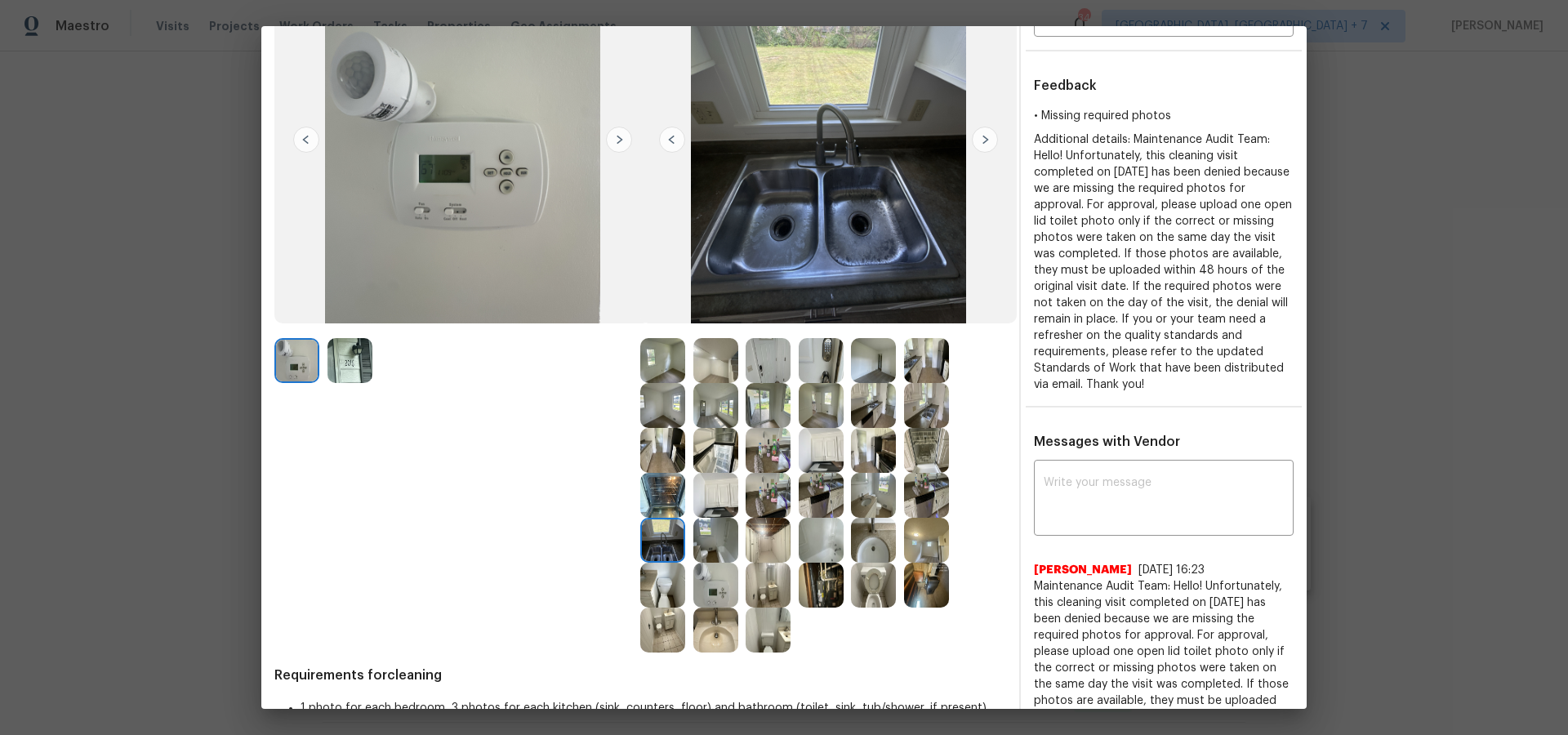
click at [923, 408] on img at bounding box center [926, 405] width 45 height 45
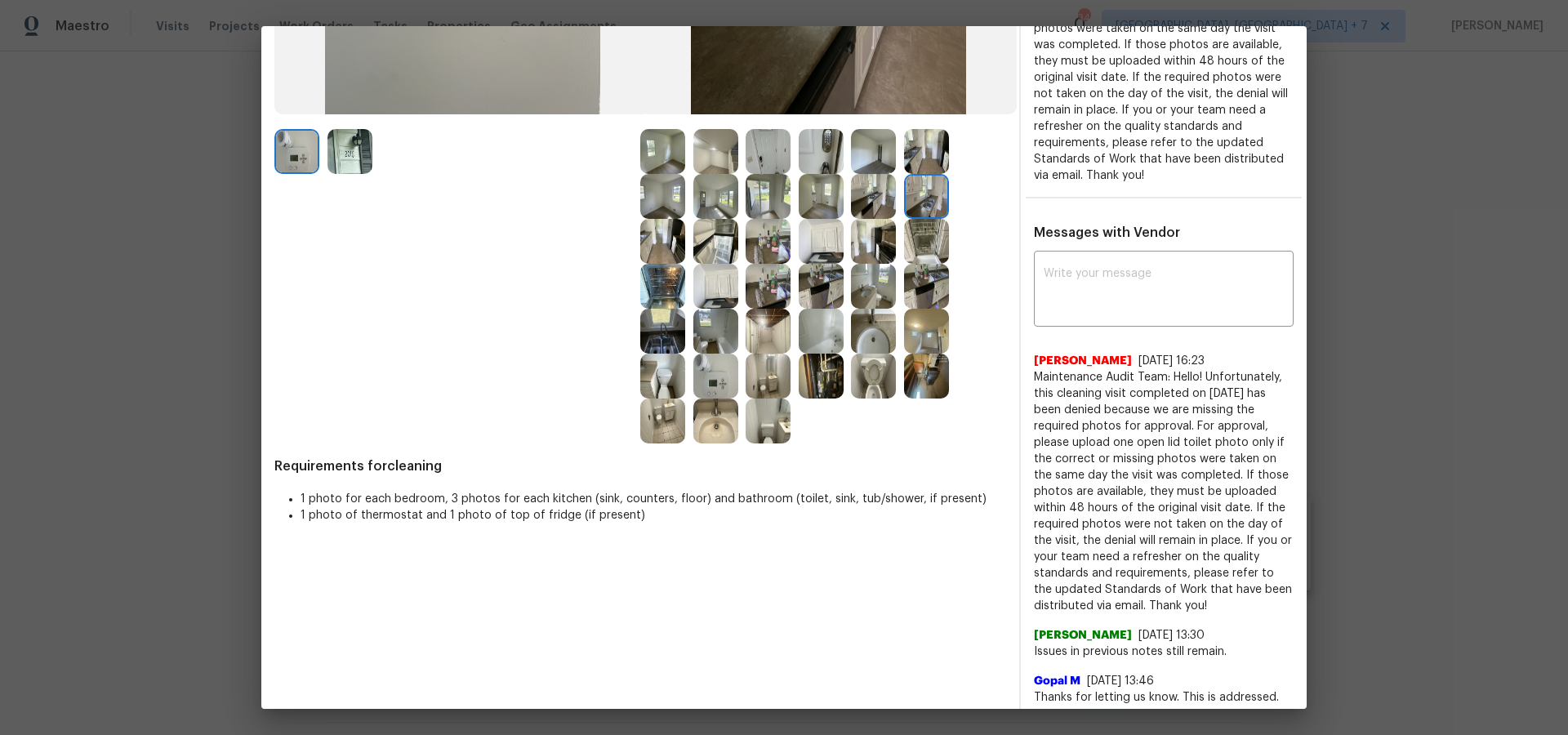
scroll to position [340, 0]
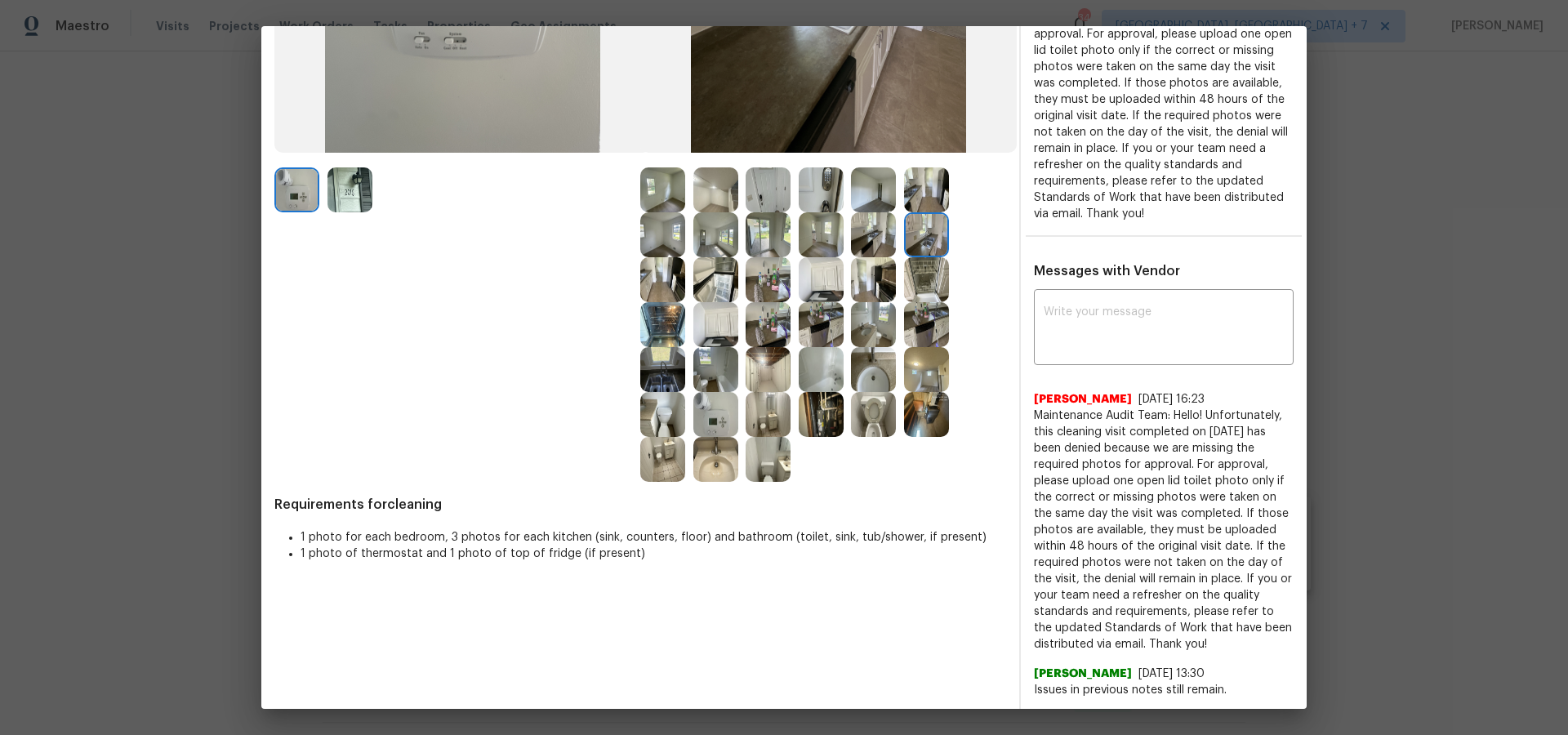
click at [722, 462] on img at bounding box center [716, 459] width 45 height 45
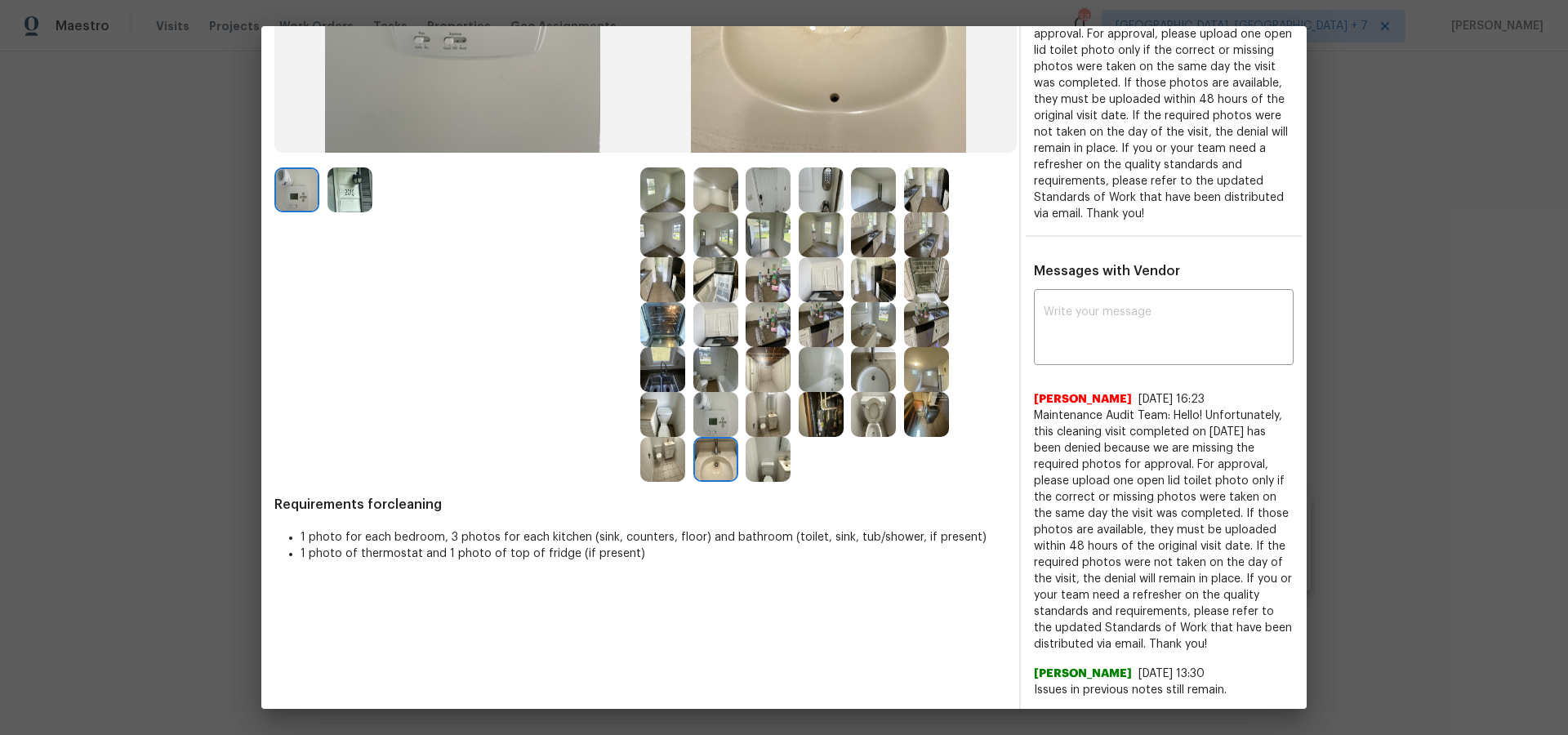
click at [922, 412] on img at bounding box center [926, 415] width 45 height 45
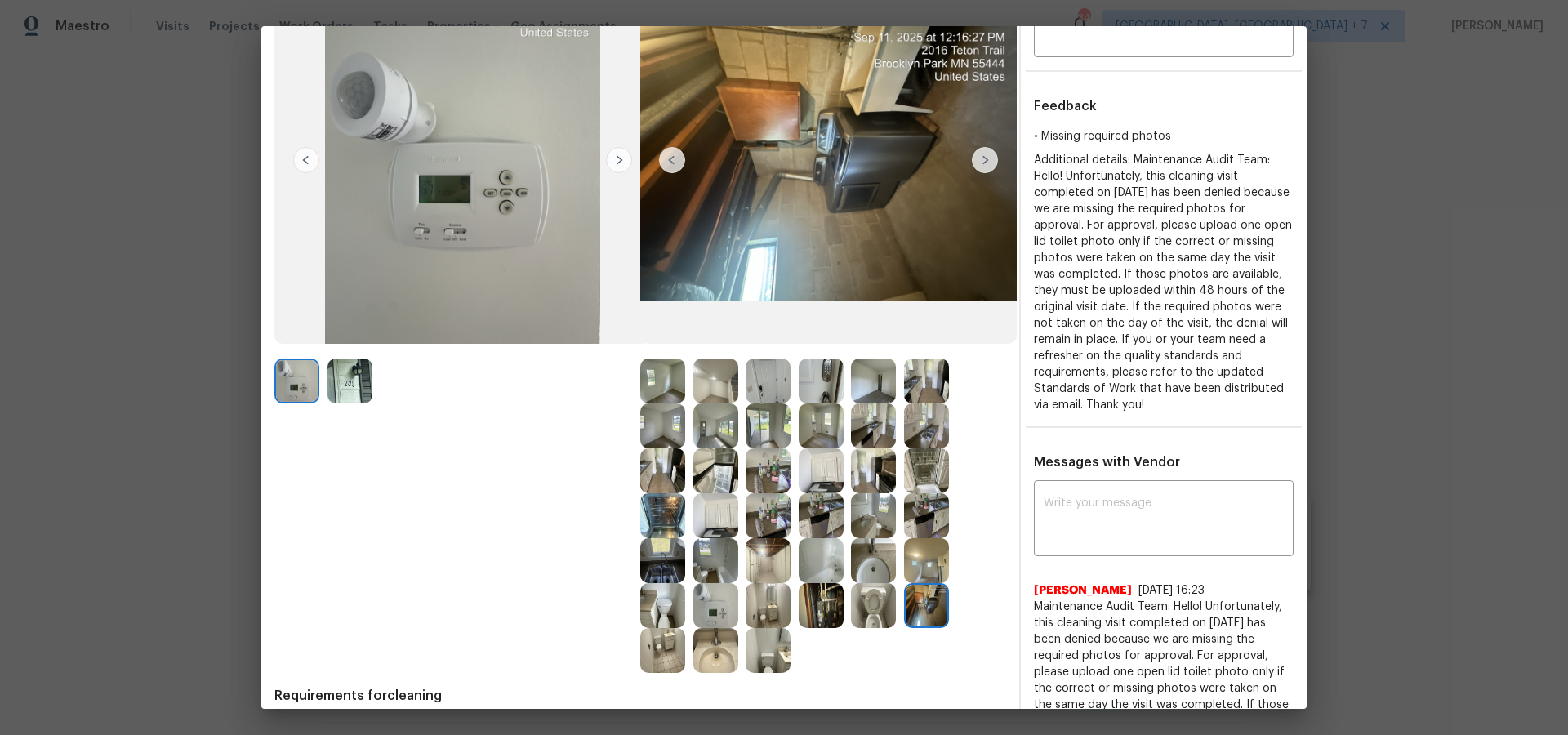
scroll to position [87, 0]
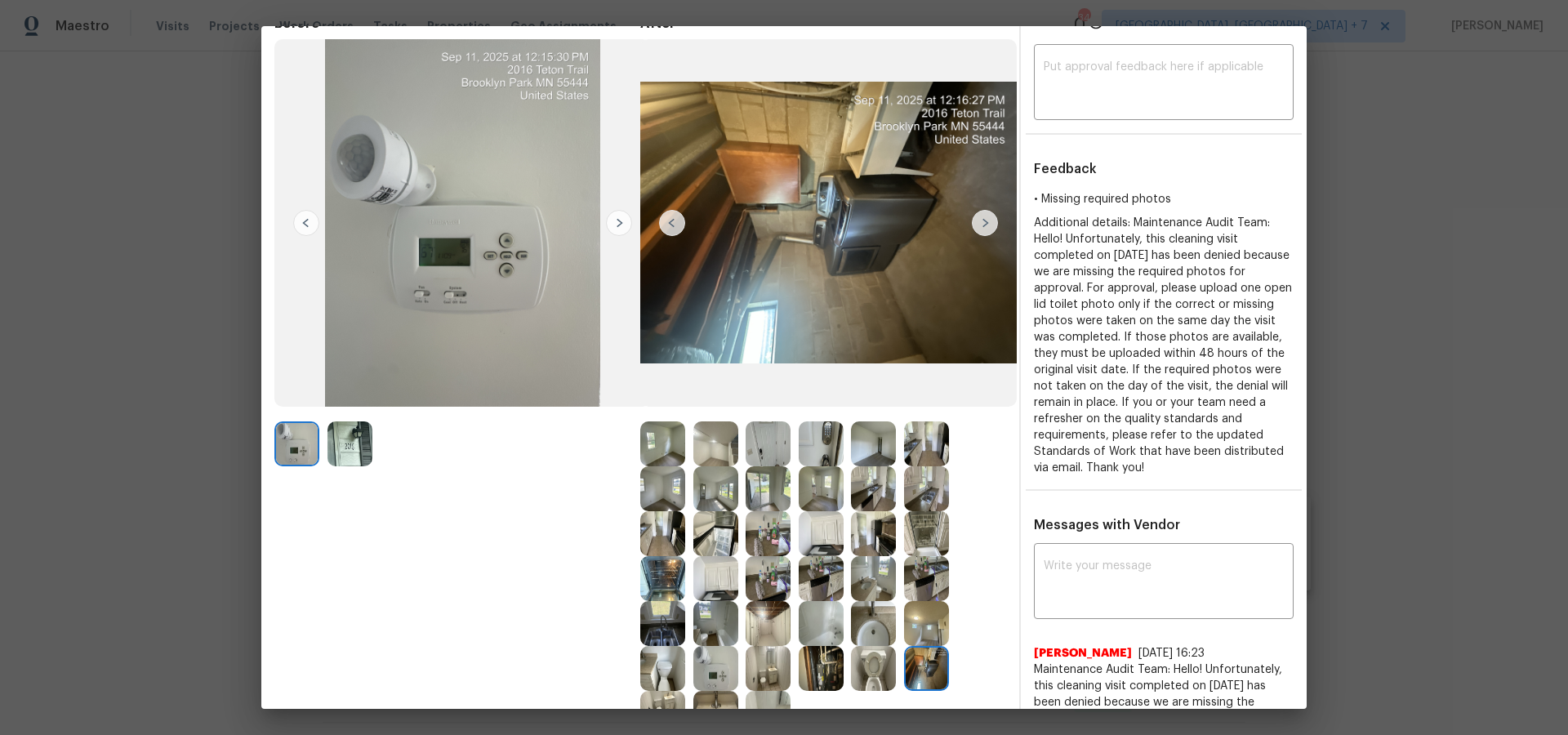
click at [869, 500] on img at bounding box center [873, 489] width 45 height 45
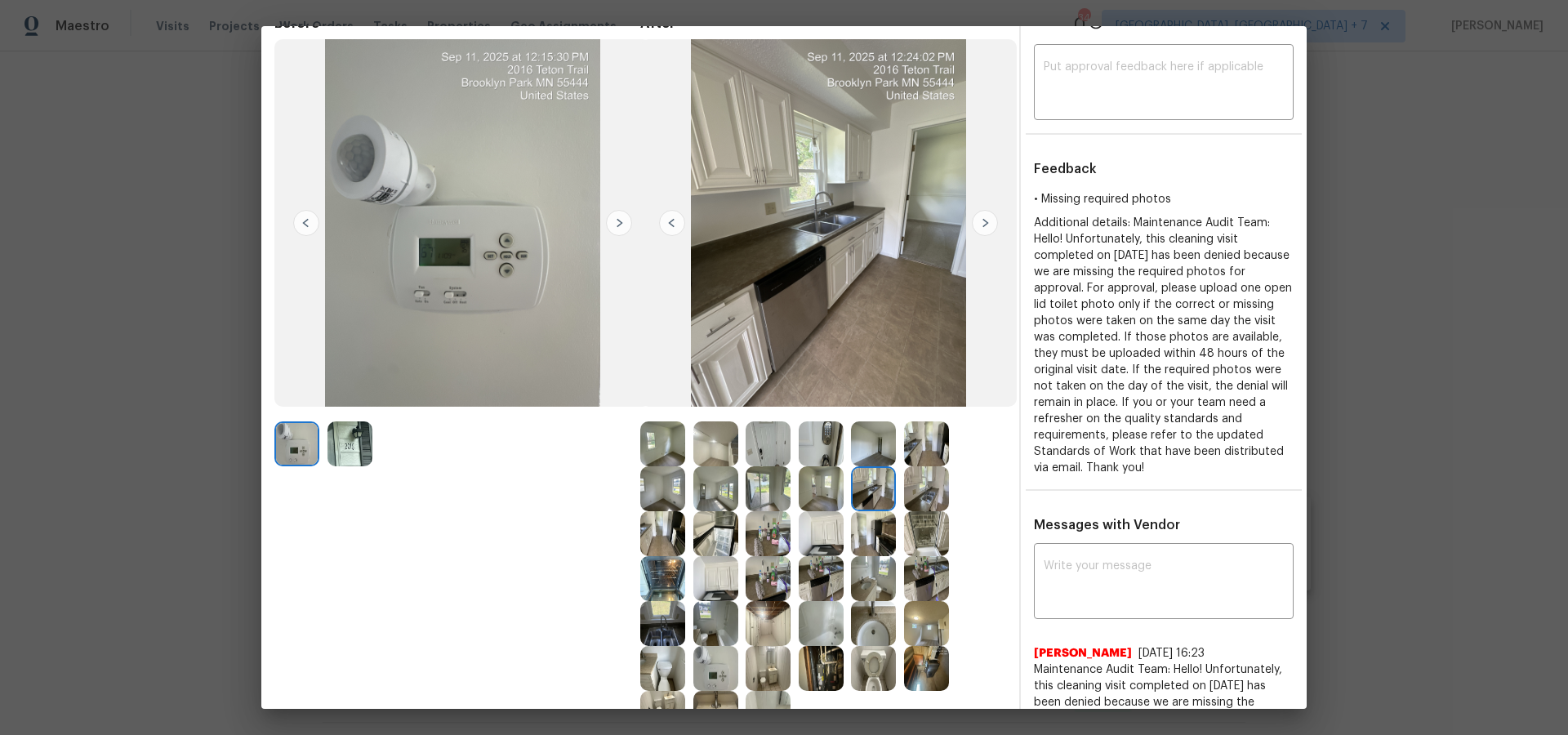
click at [704, 539] on img at bounding box center [716, 533] width 45 height 45
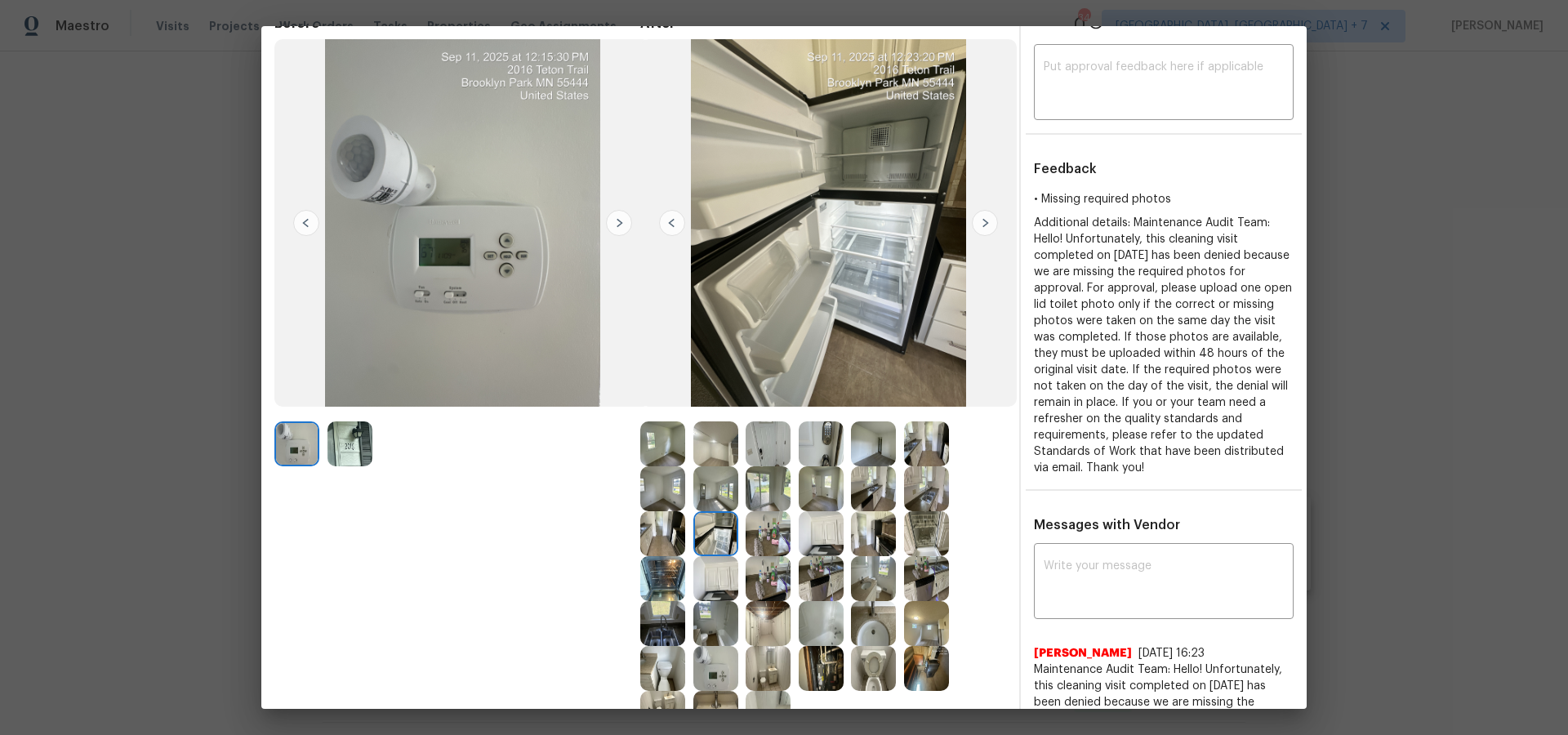
scroll to position [88, 0]
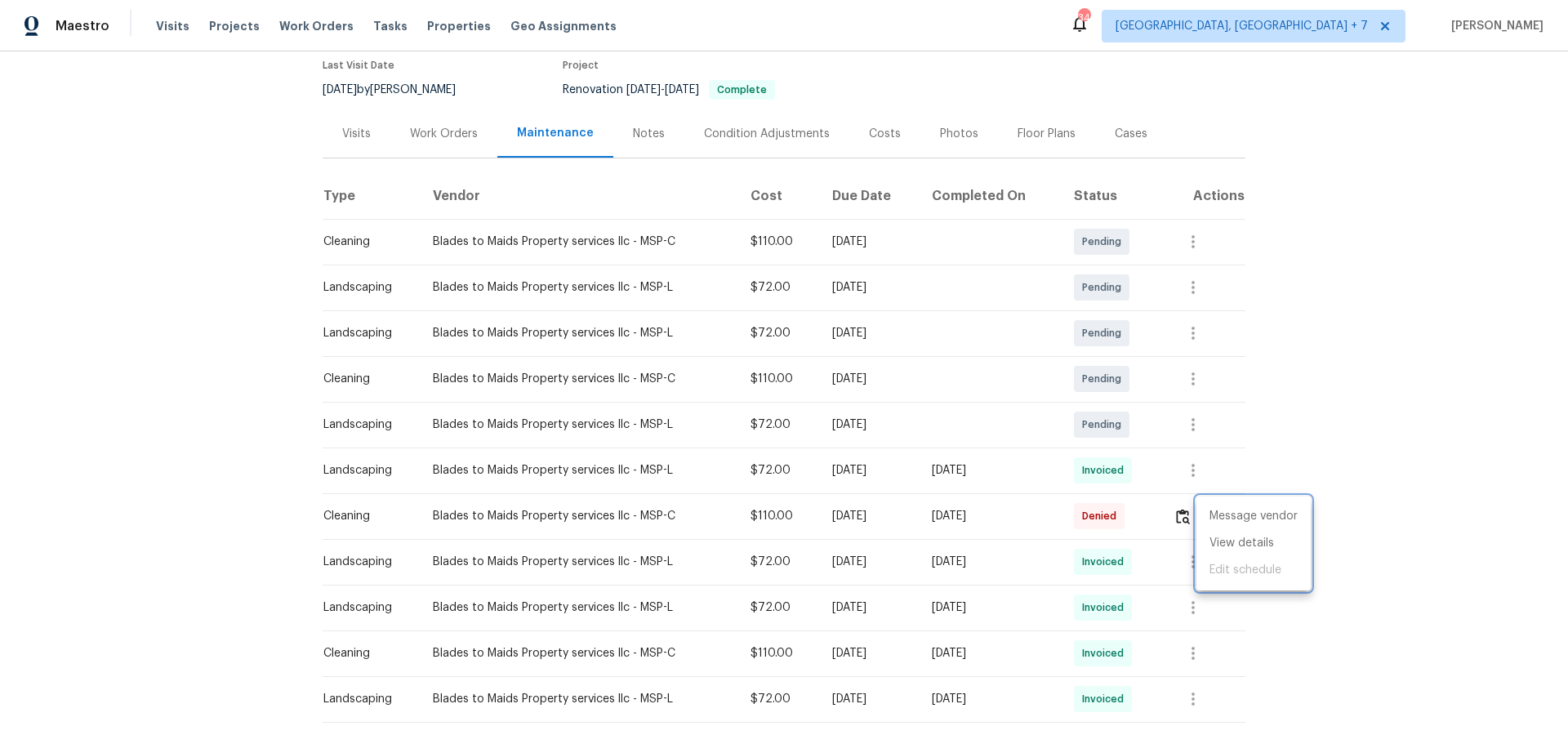
click at [299, 28] on div at bounding box center [784, 368] width 1568 height 735
click at [224, 26] on span "Projects" at bounding box center [234, 26] width 50 height 17
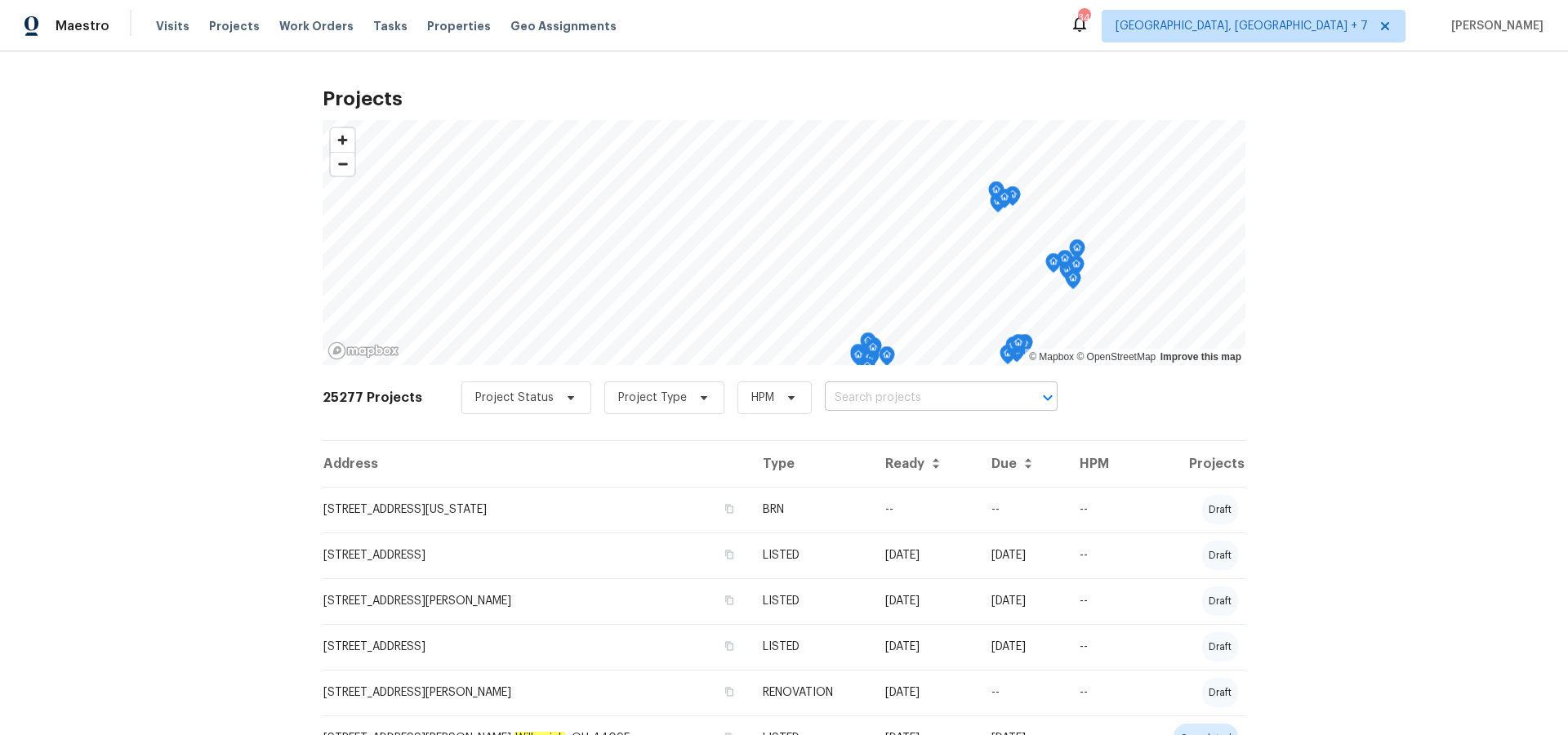
click at [926, 392] on input "text" at bounding box center [918, 398] width 187 height 26
type input "926 38"
click at [881, 439] on li "[STREET_ADDRESS]" at bounding box center [931, 433] width 238 height 27
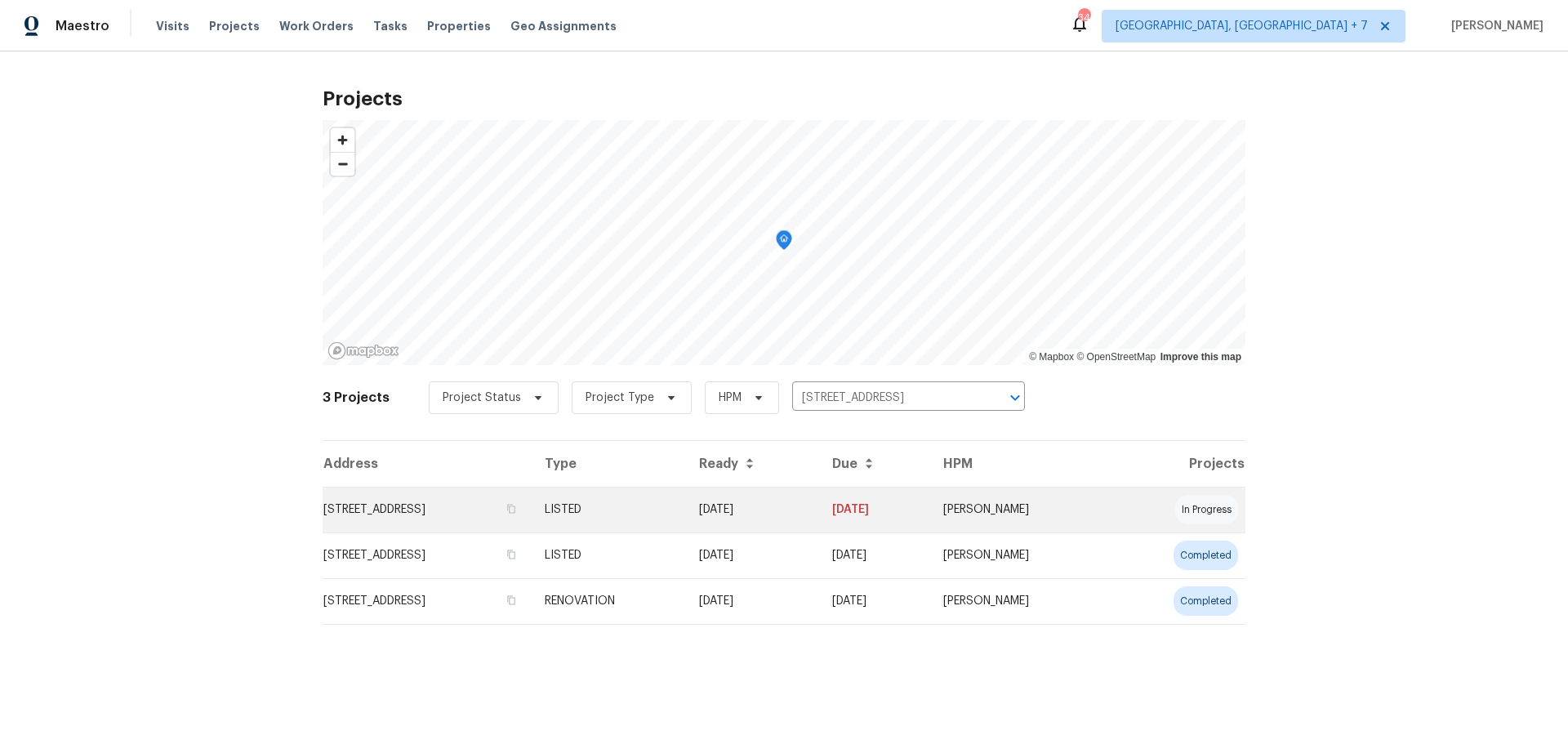
click at [417, 505] on td "[STREET_ADDRESS]" at bounding box center [427, 509] width 209 height 45
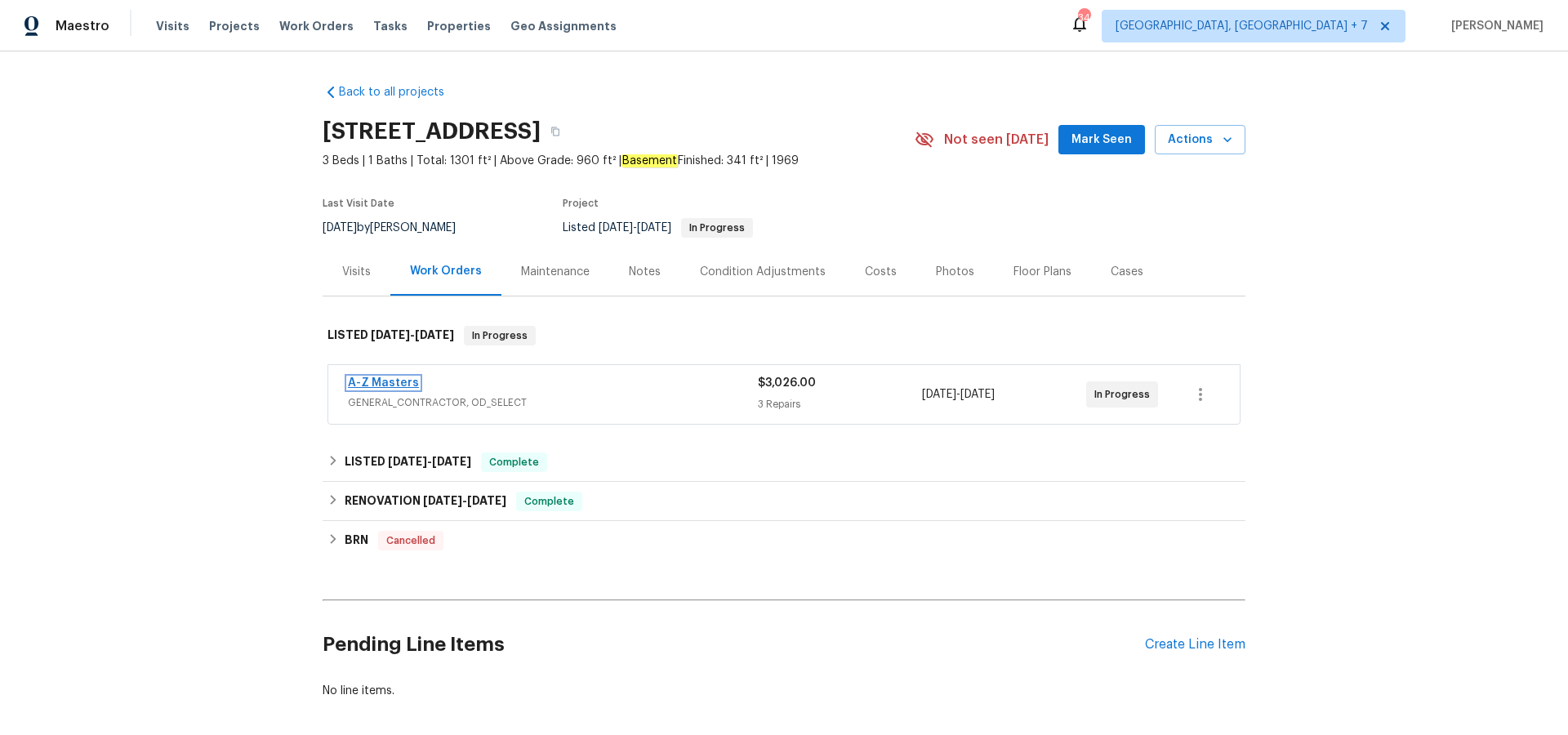
click at [386, 379] on link "A-Z Masters" at bounding box center [383, 383] width 71 height 12
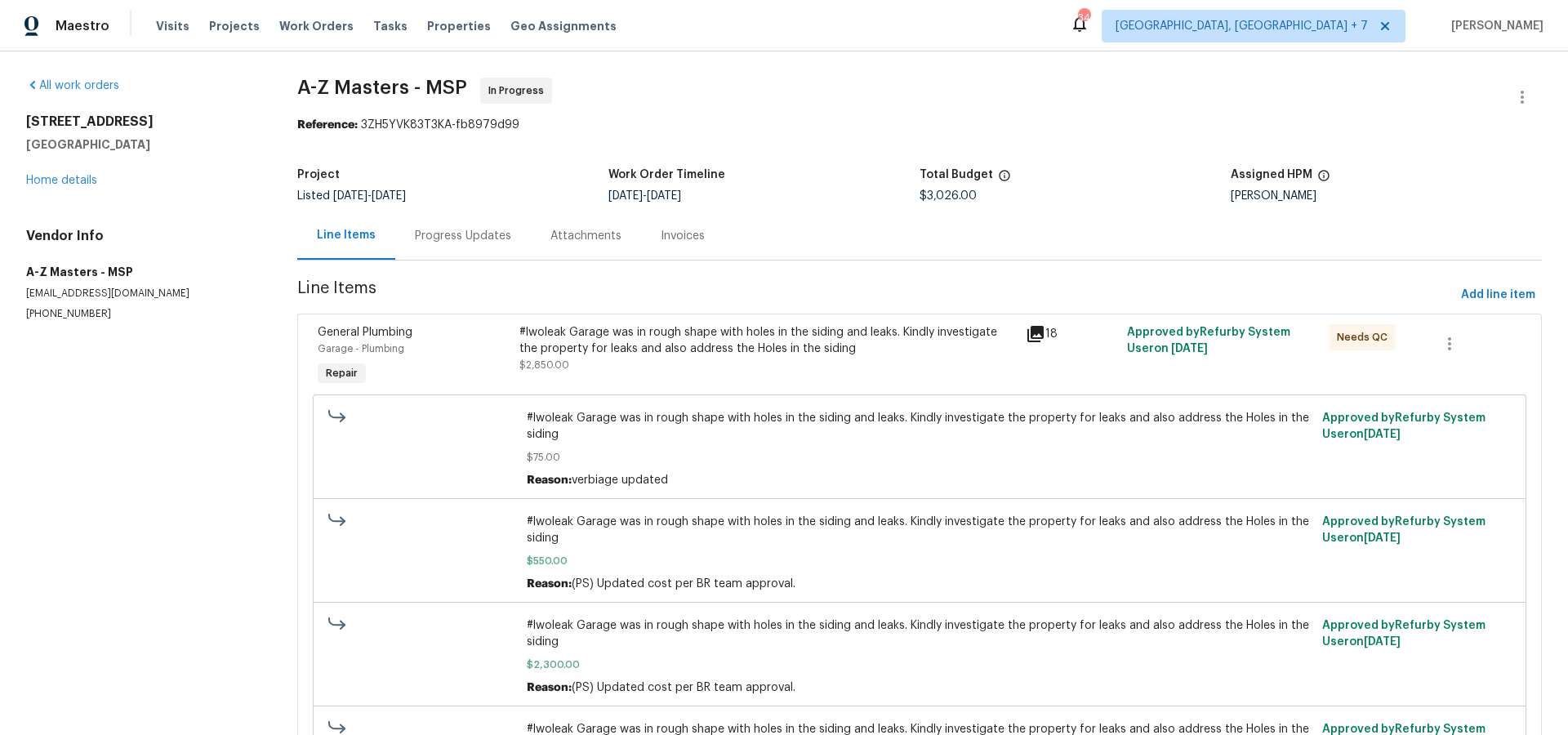
click at [1028, 333] on icon at bounding box center [1035, 334] width 20 height 20
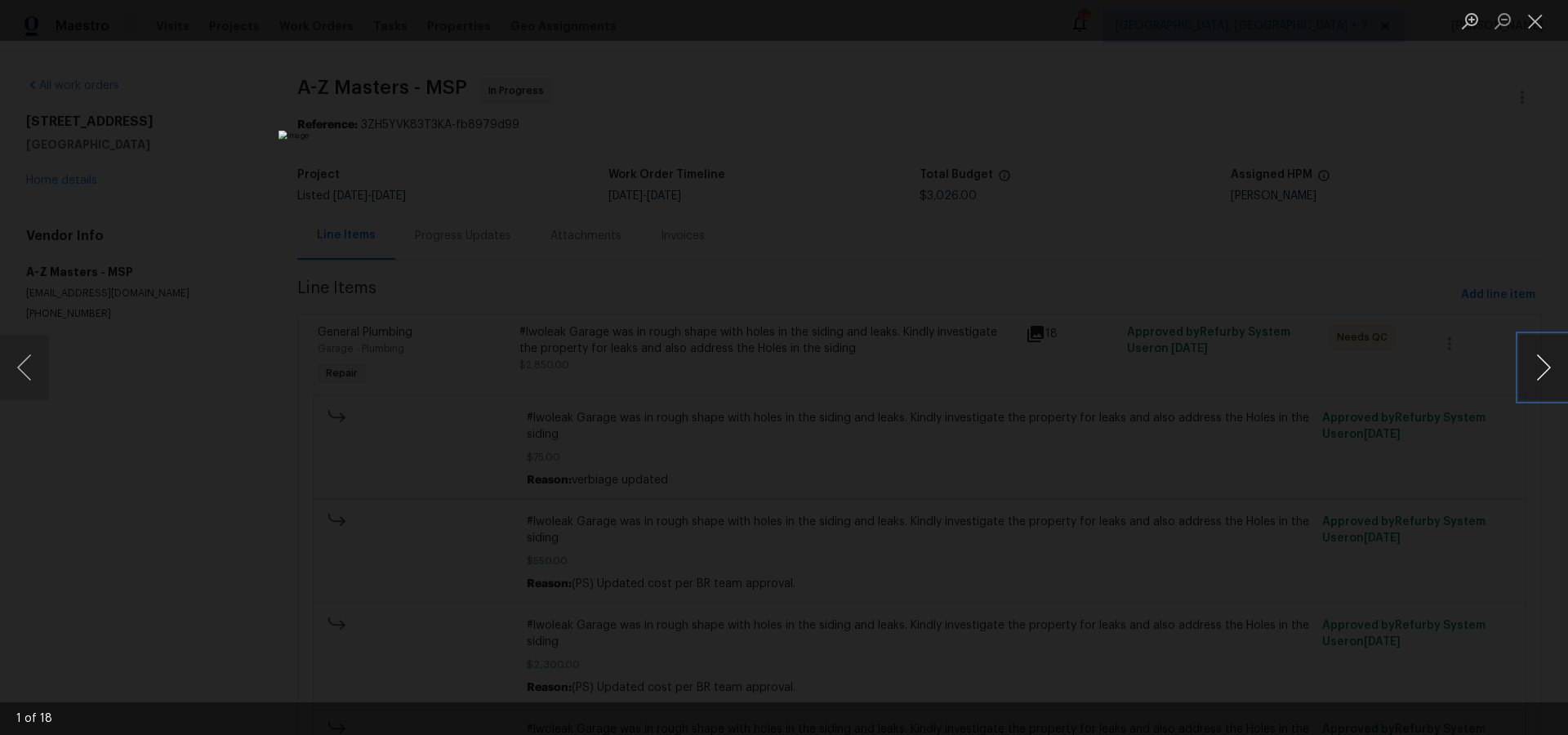
click at [1542, 361] on button "Next image" at bounding box center [1542, 367] width 49 height 65
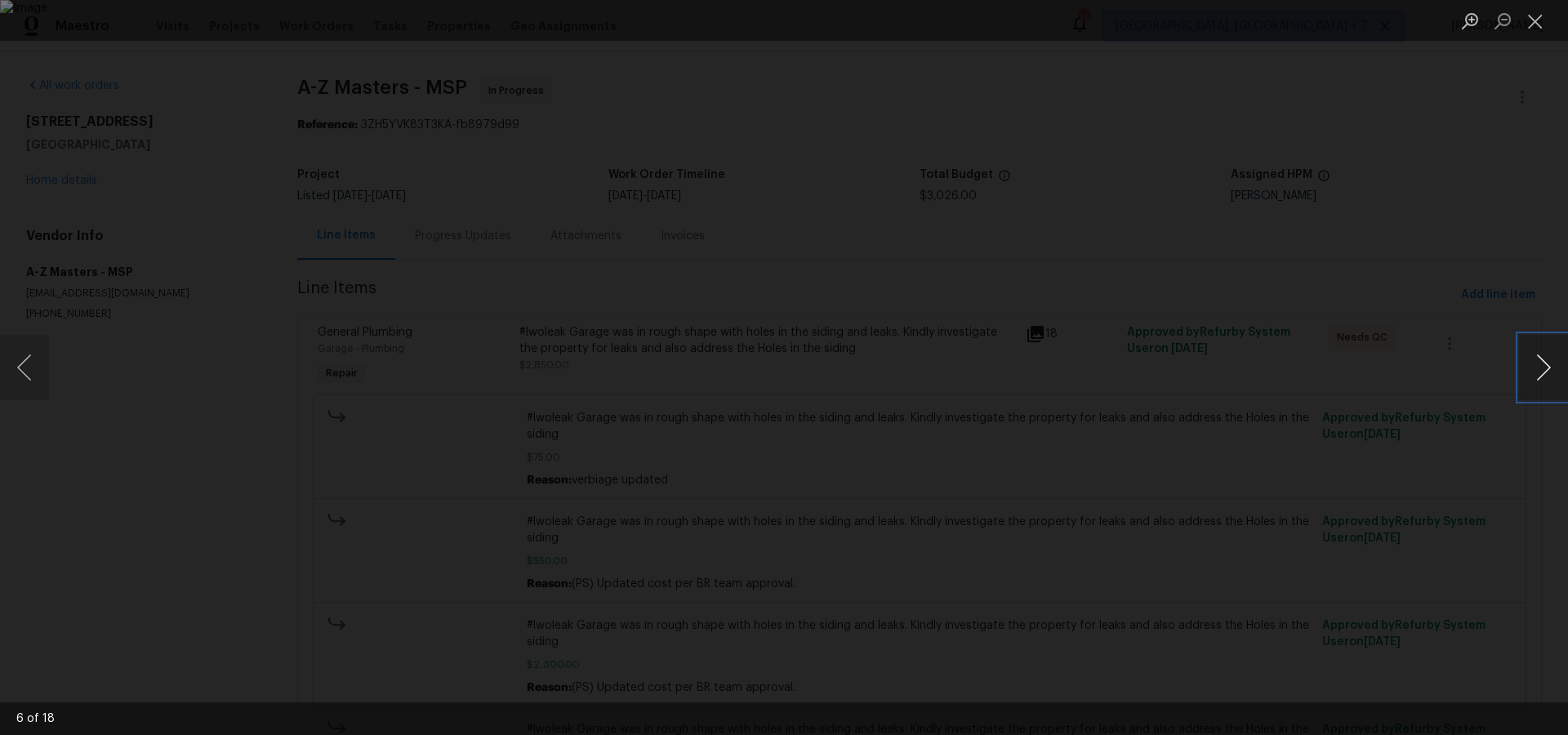
click at [1542, 361] on button "Next image" at bounding box center [1542, 367] width 49 height 65
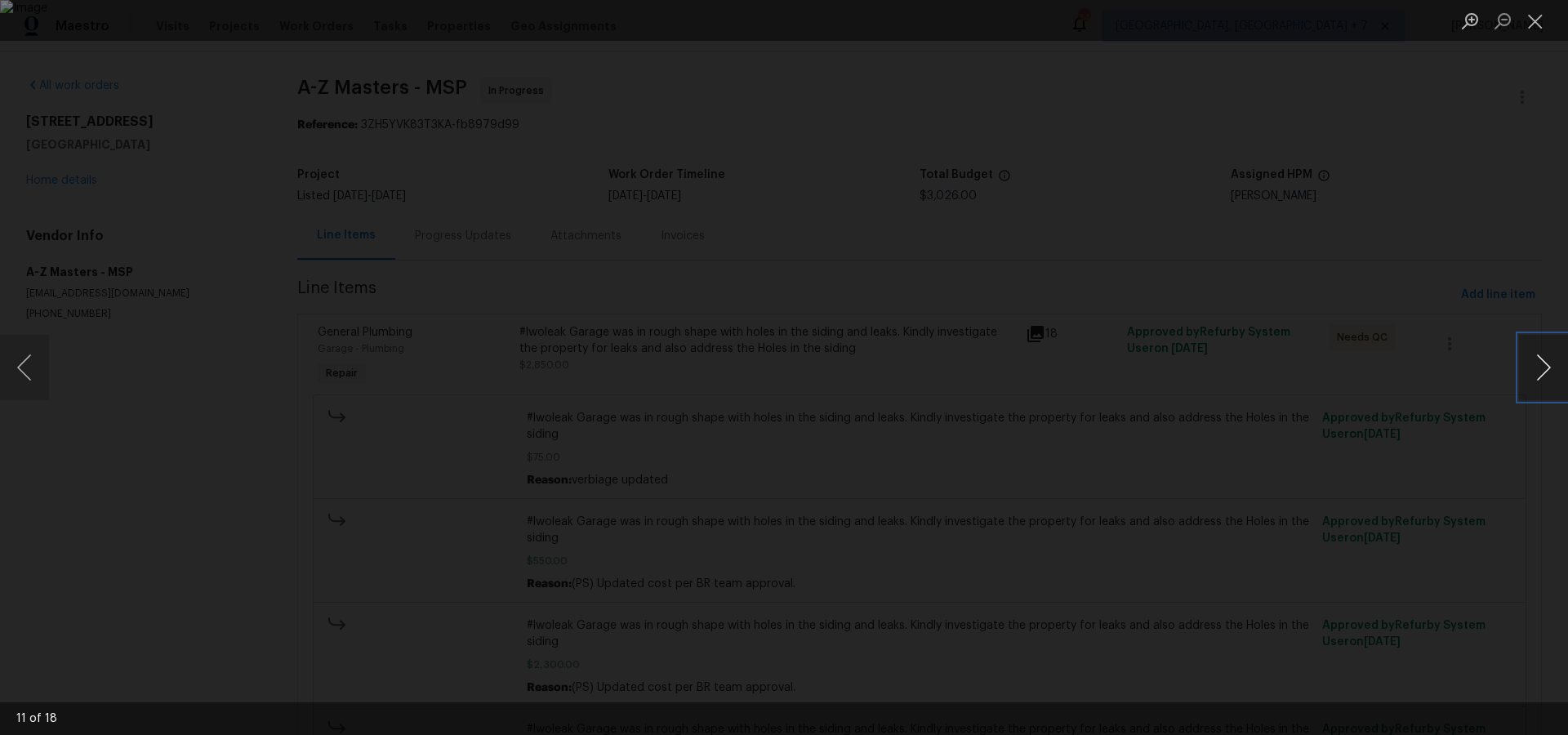
click at [1542, 361] on button "Next image" at bounding box center [1542, 367] width 49 height 65
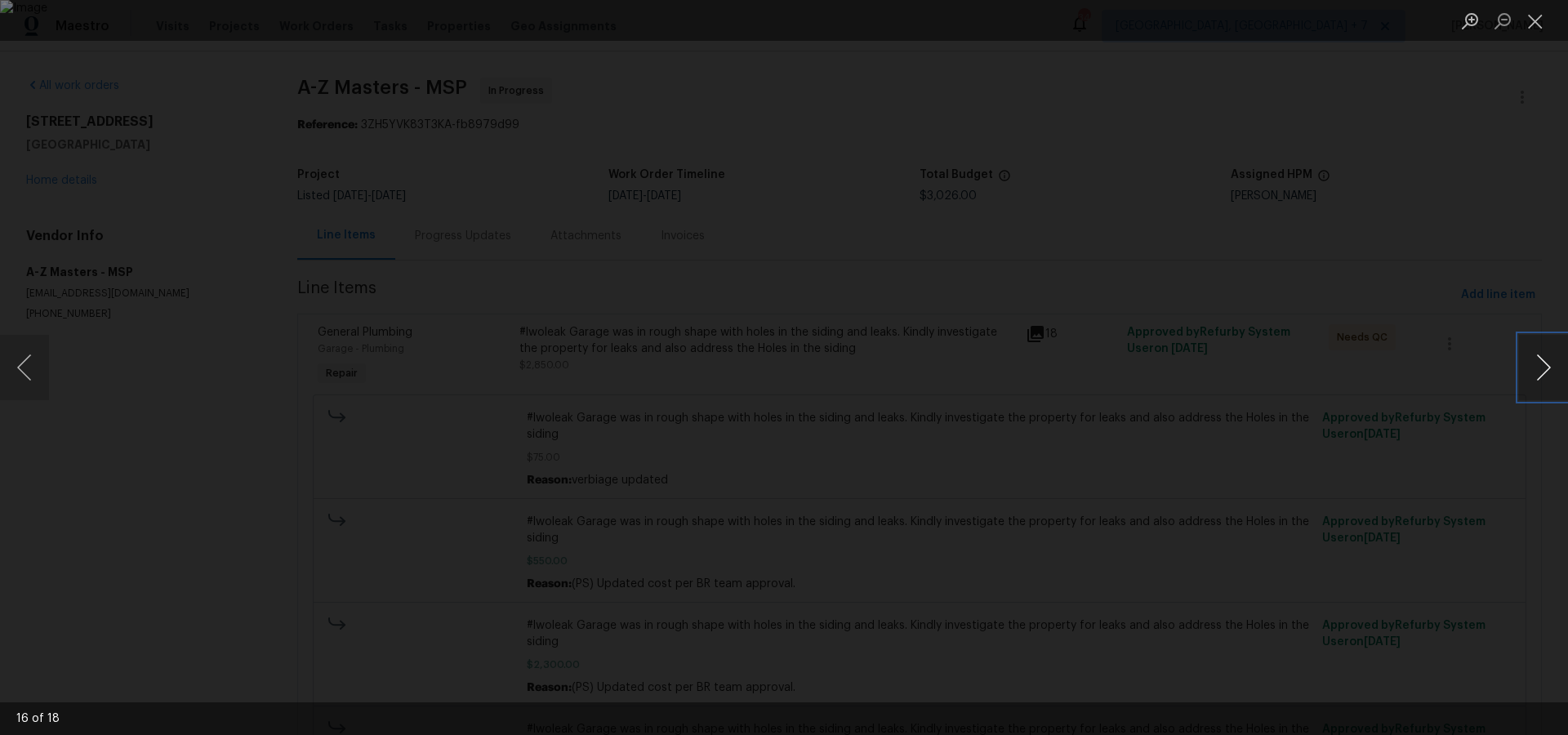
click at [1542, 361] on button "Next image" at bounding box center [1542, 367] width 49 height 65
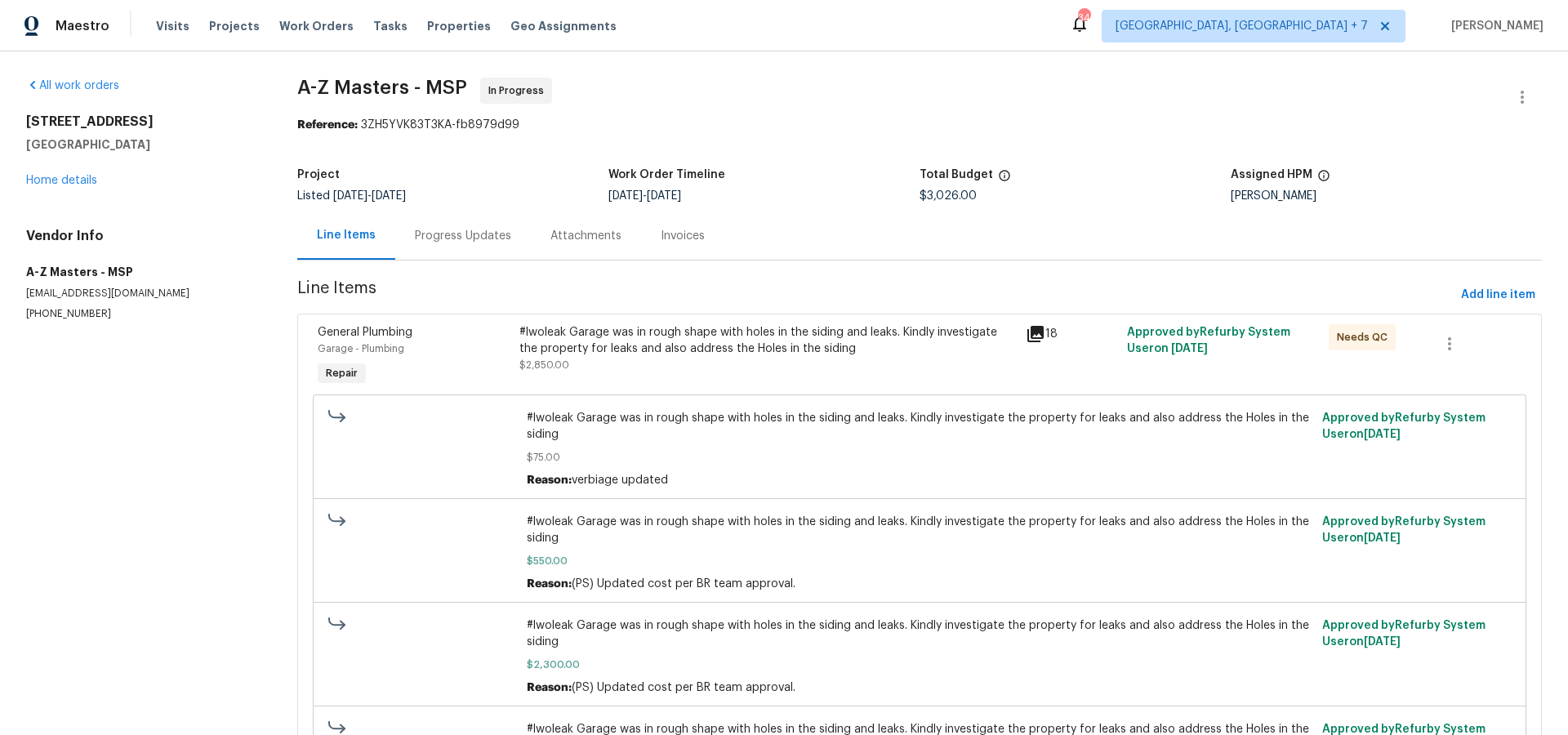
click at [438, 230] on div "Progress Updates" at bounding box center [462, 236] width 97 height 17
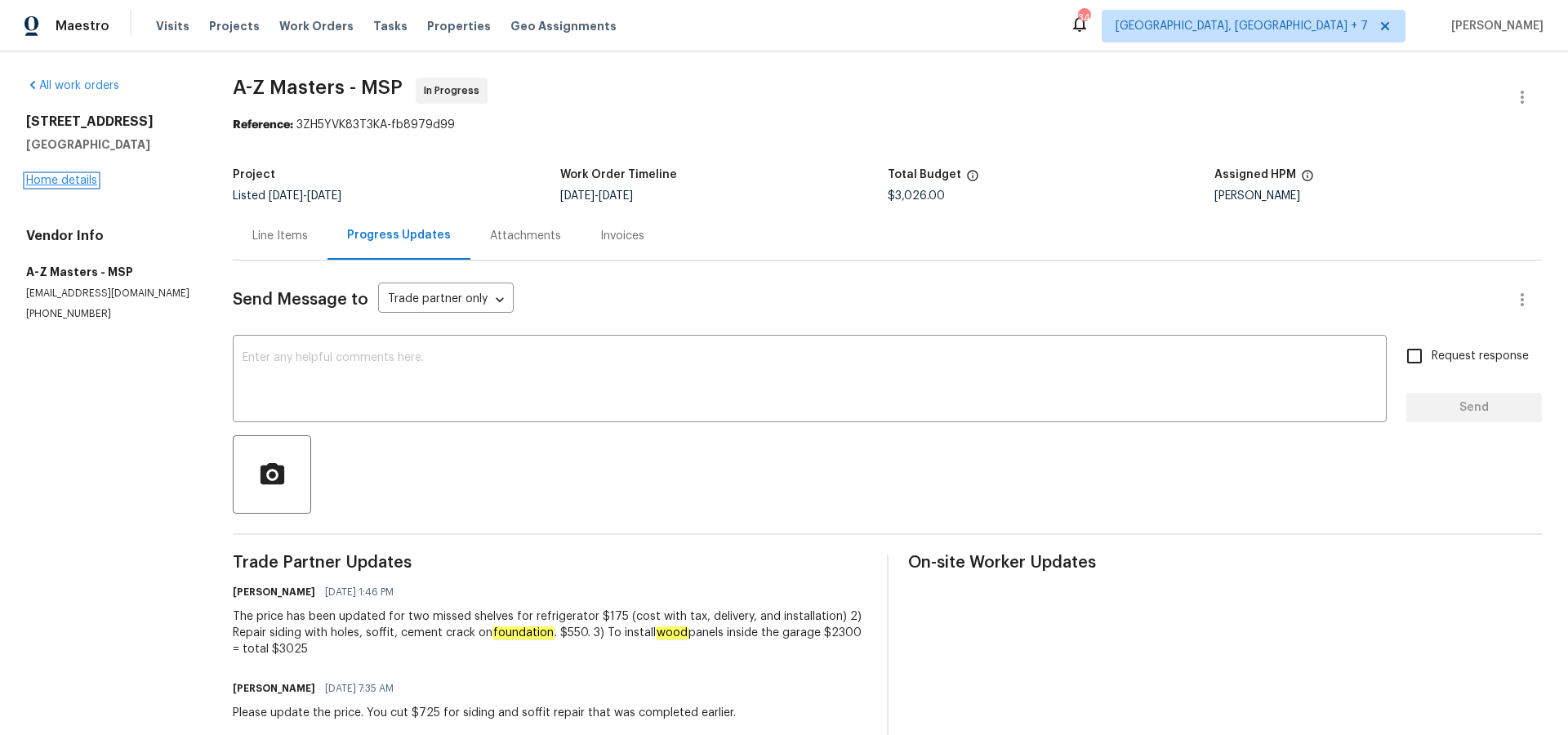
click at [59, 185] on link "Home details" at bounding box center [62, 181] width 71 height 12
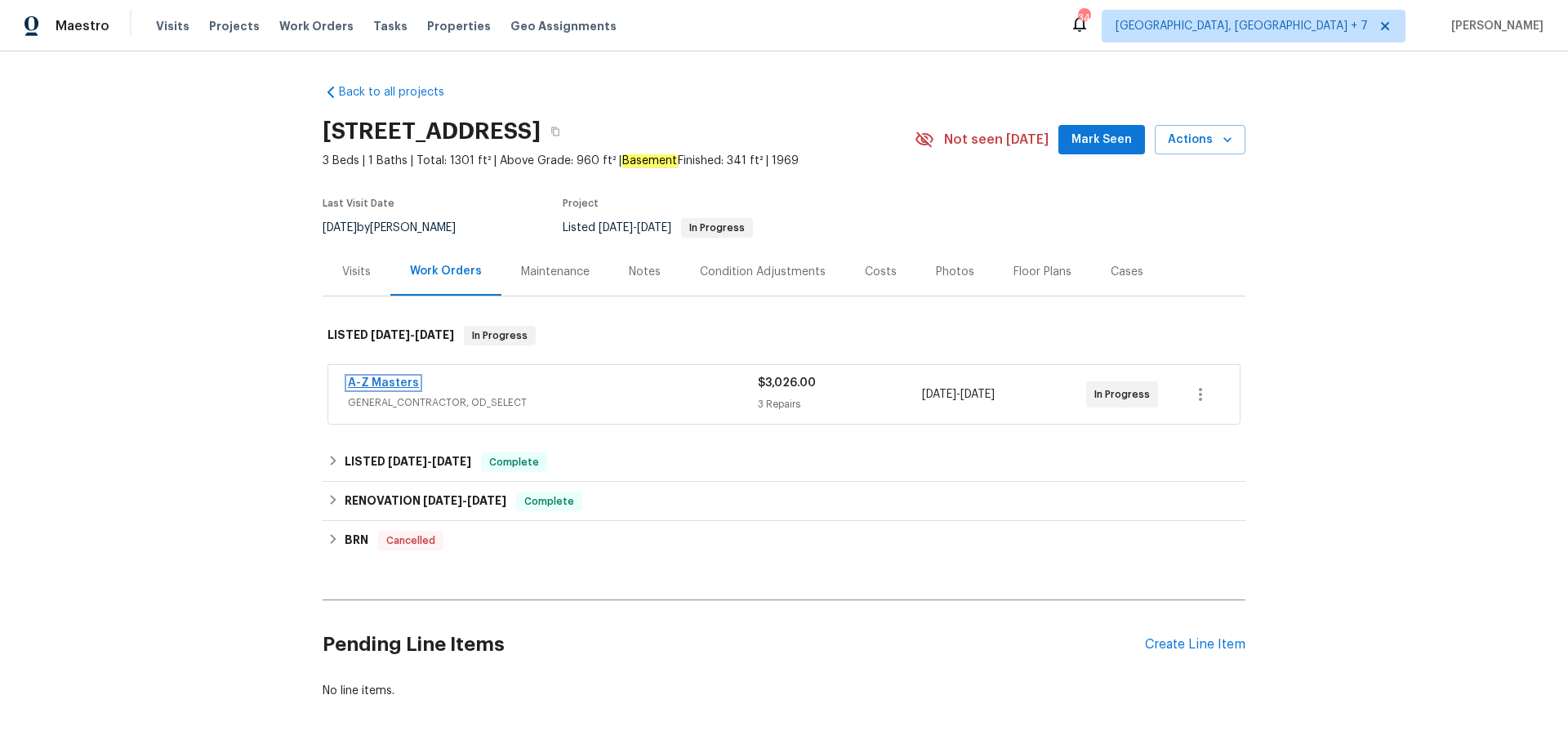
click at [401, 379] on link "A-Z Masters" at bounding box center [383, 383] width 71 height 12
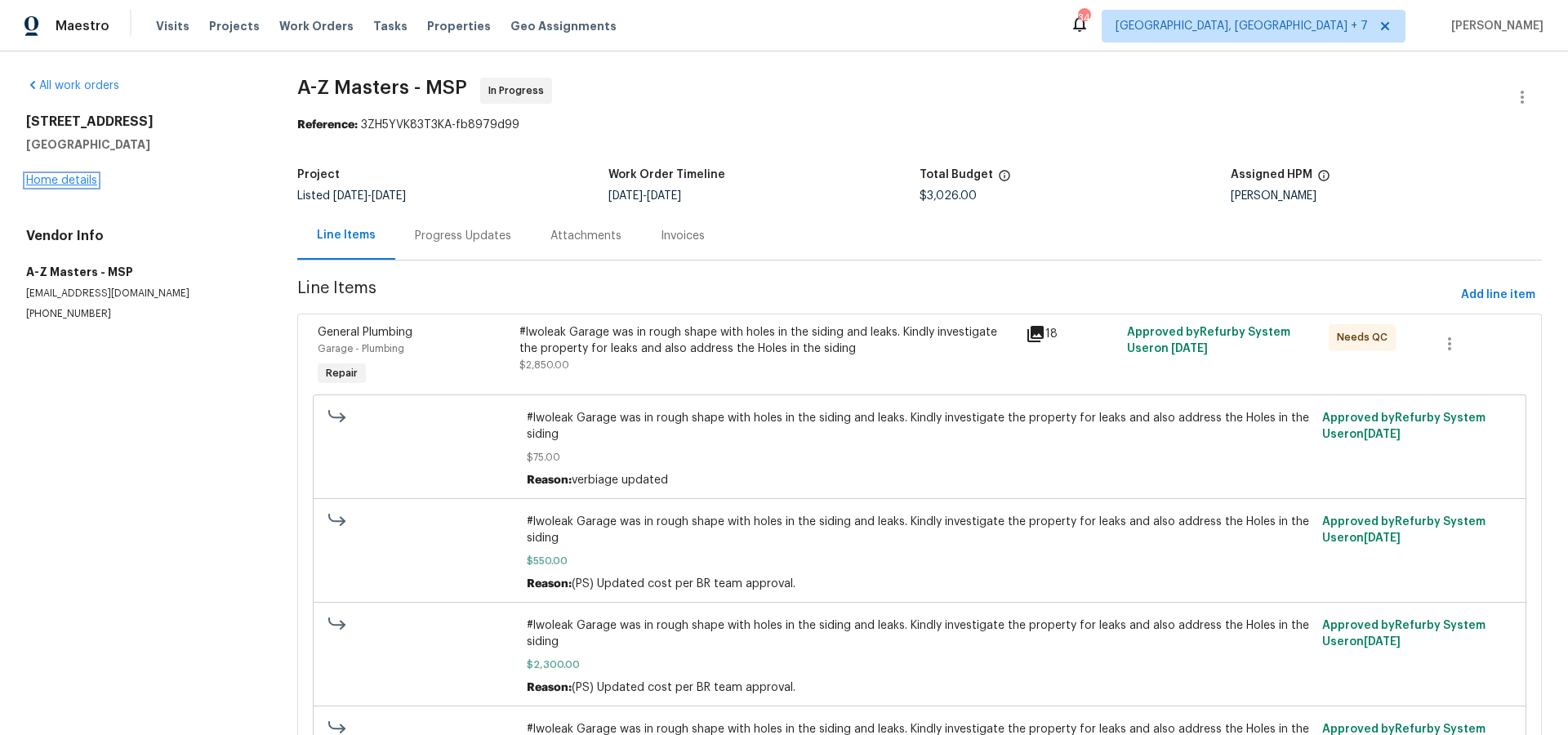
click at [79, 182] on link "Home details" at bounding box center [62, 181] width 71 height 12
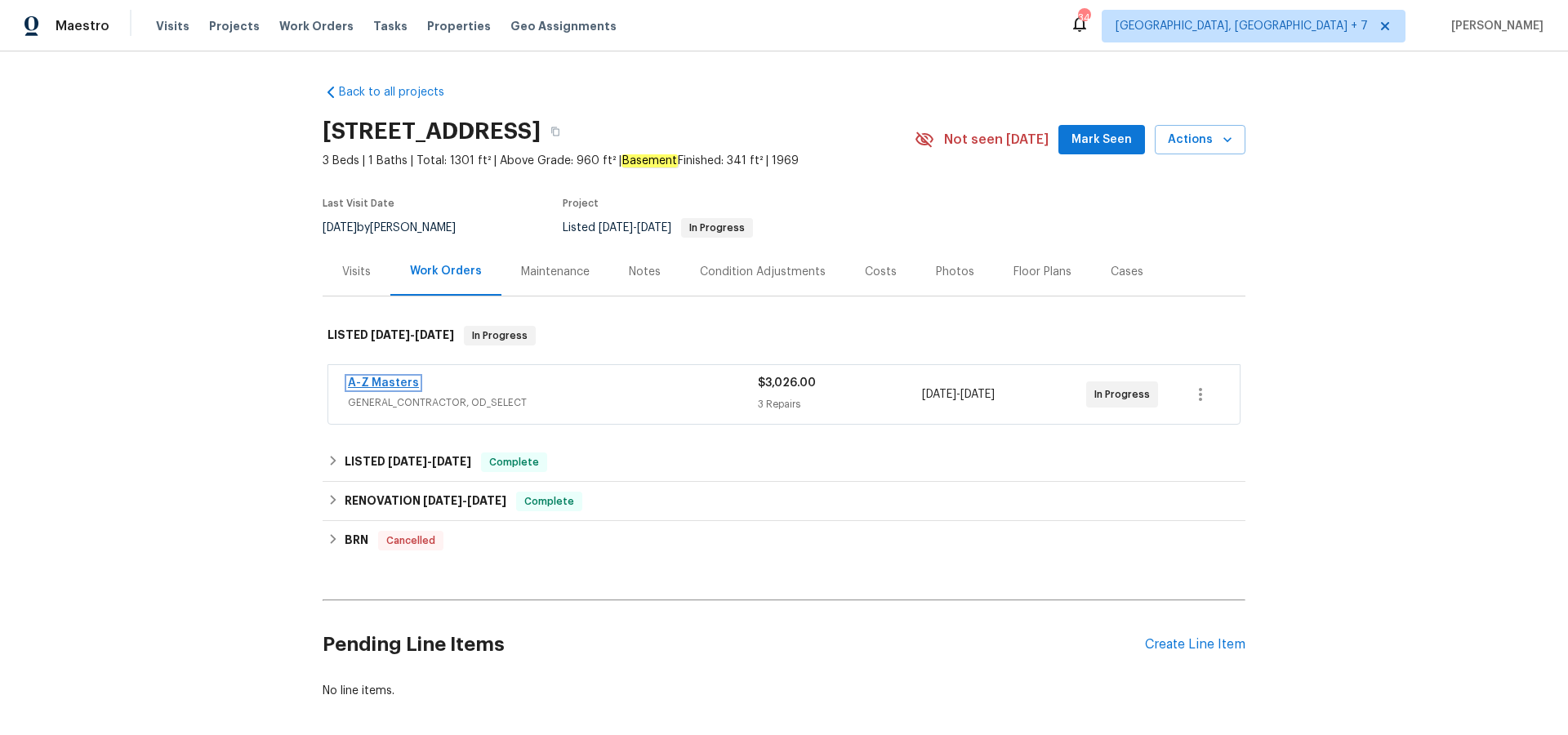
click at [399, 381] on link "A-Z Masters" at bounding box center [383, 383] width 71 height 12
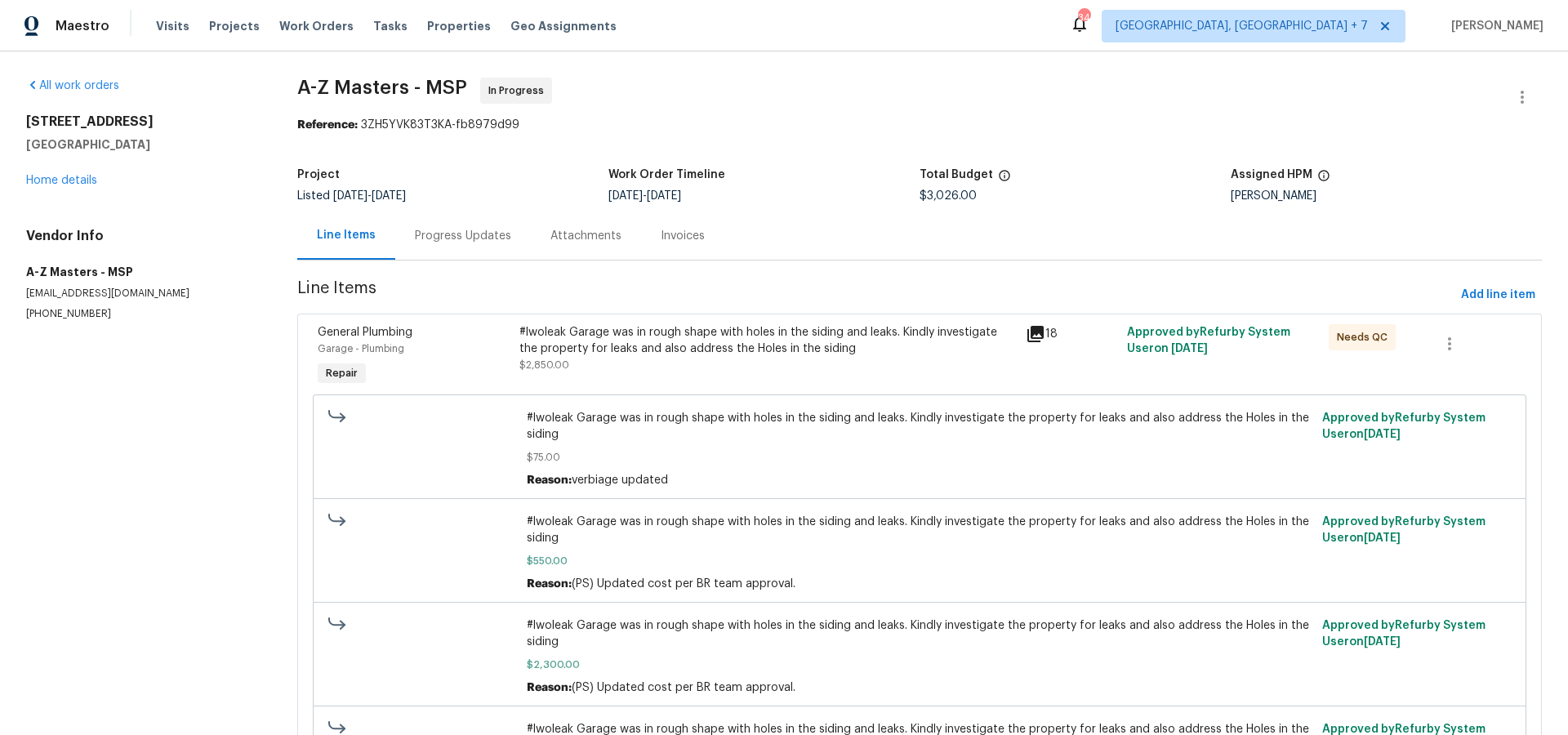
click at [1040, 330] on icon at bounding box center [1035, 334] width 17 height 17
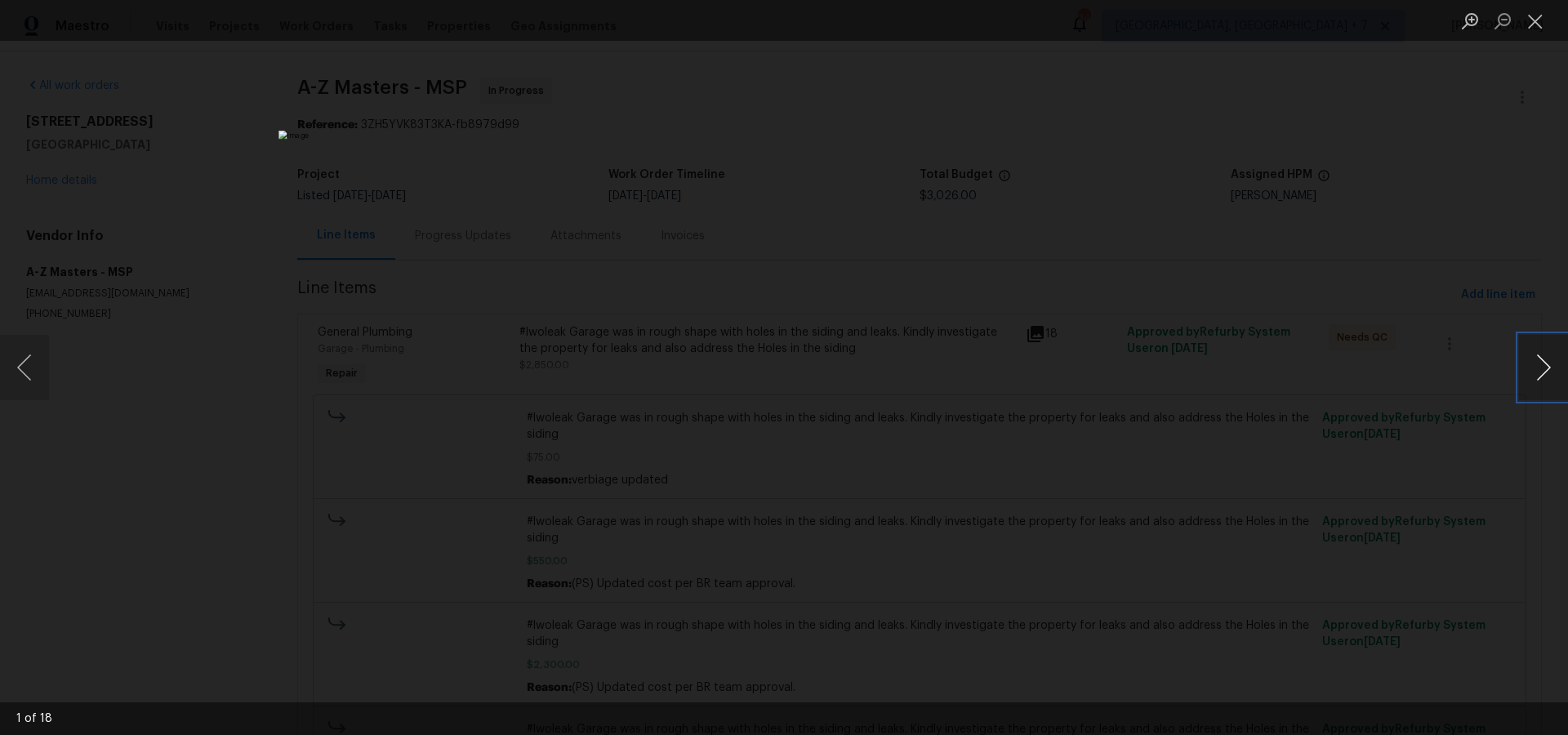
click at [1556, 373] on button "Next image" at bounding box center [1542, 367] width 49 height 65
click at [1549, 372] on button "Next image" at bounding box center [1542, 367] width 49 height 65
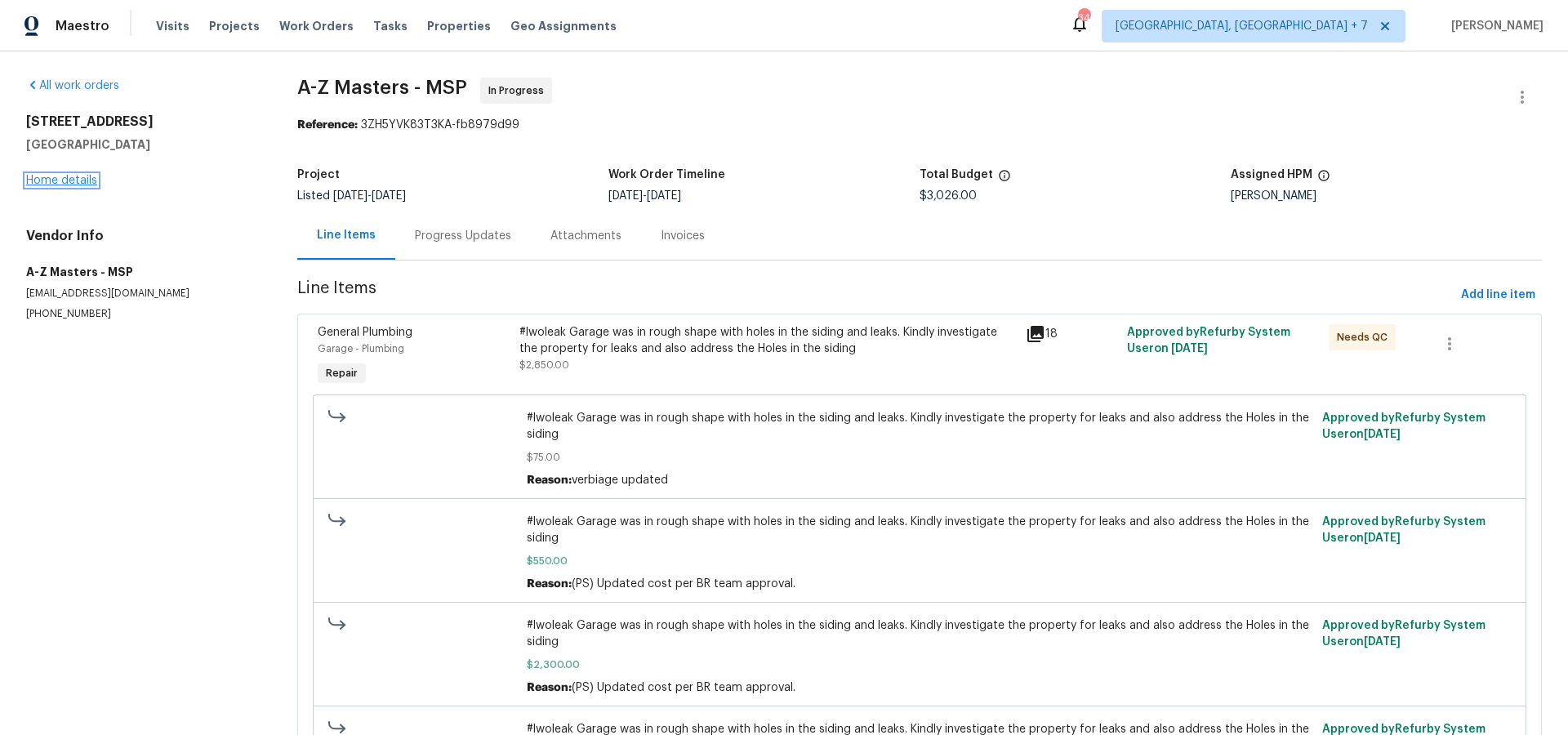
click at [61, 178] on link "Home details" at bounding box center [62, 181] width 71 height 12
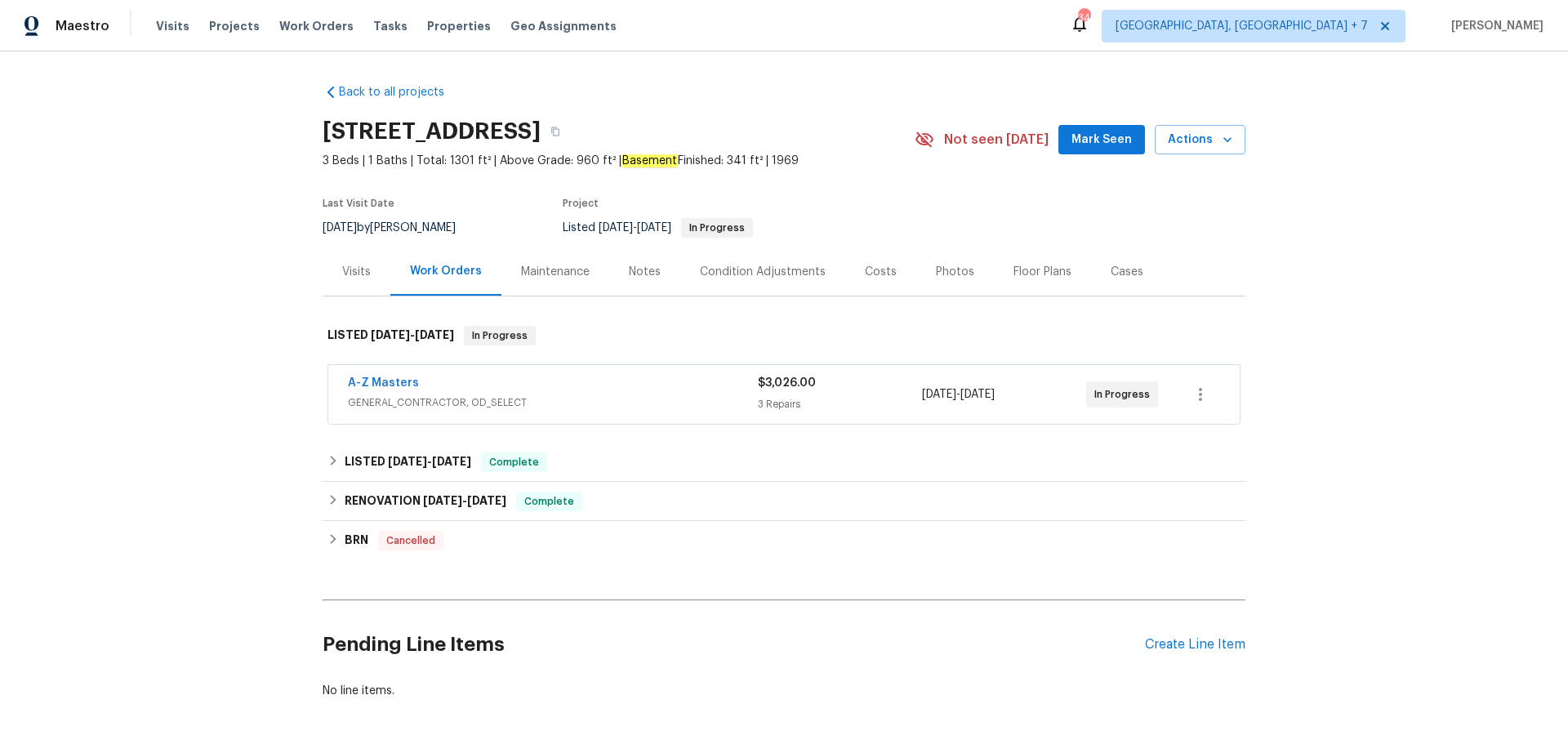
click at [356, 271] on div "Visits" at bounding box center [356, 272] width 29 height 17
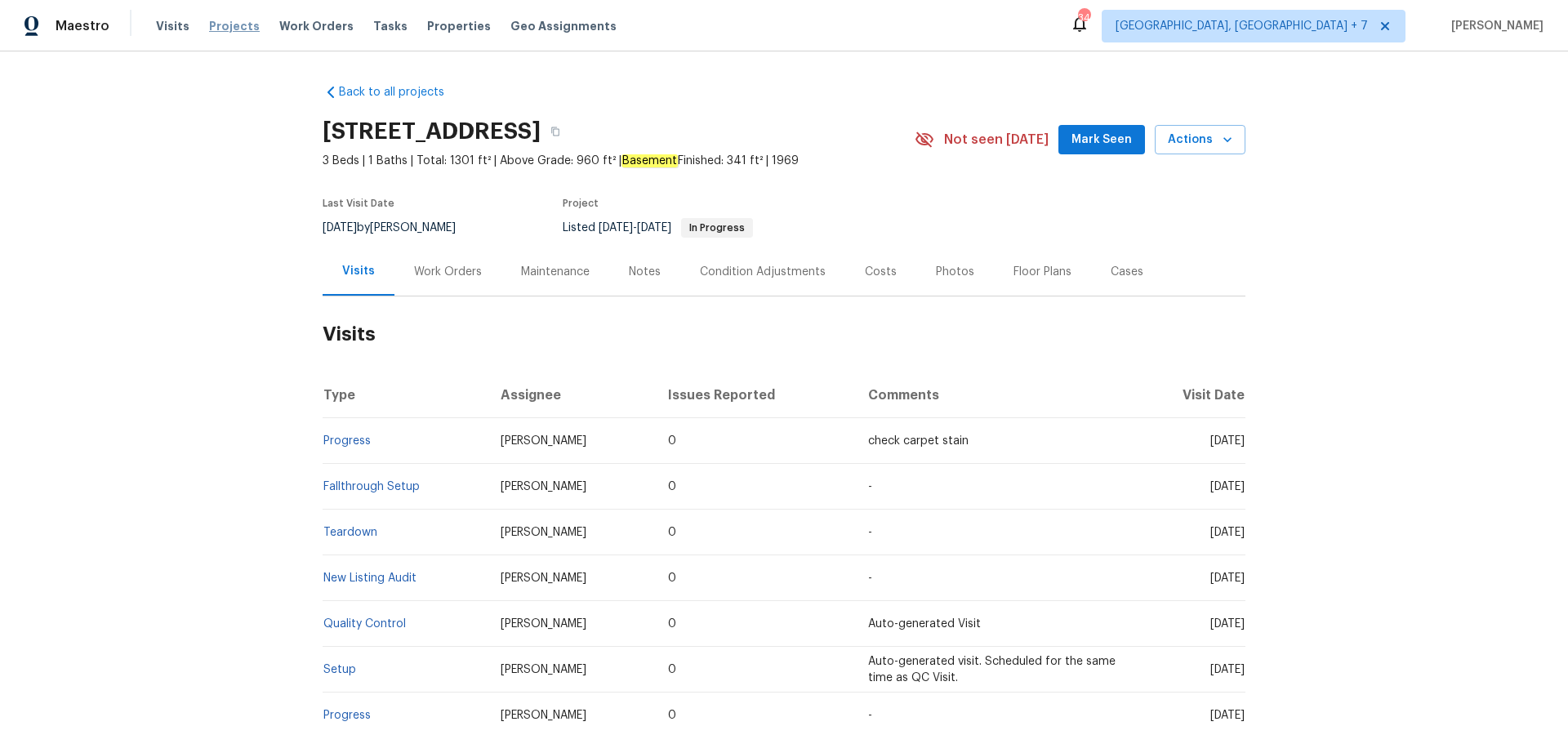
click at [225, 25] on span "Projects" at bounding box center [234, 26] width 50 height 17
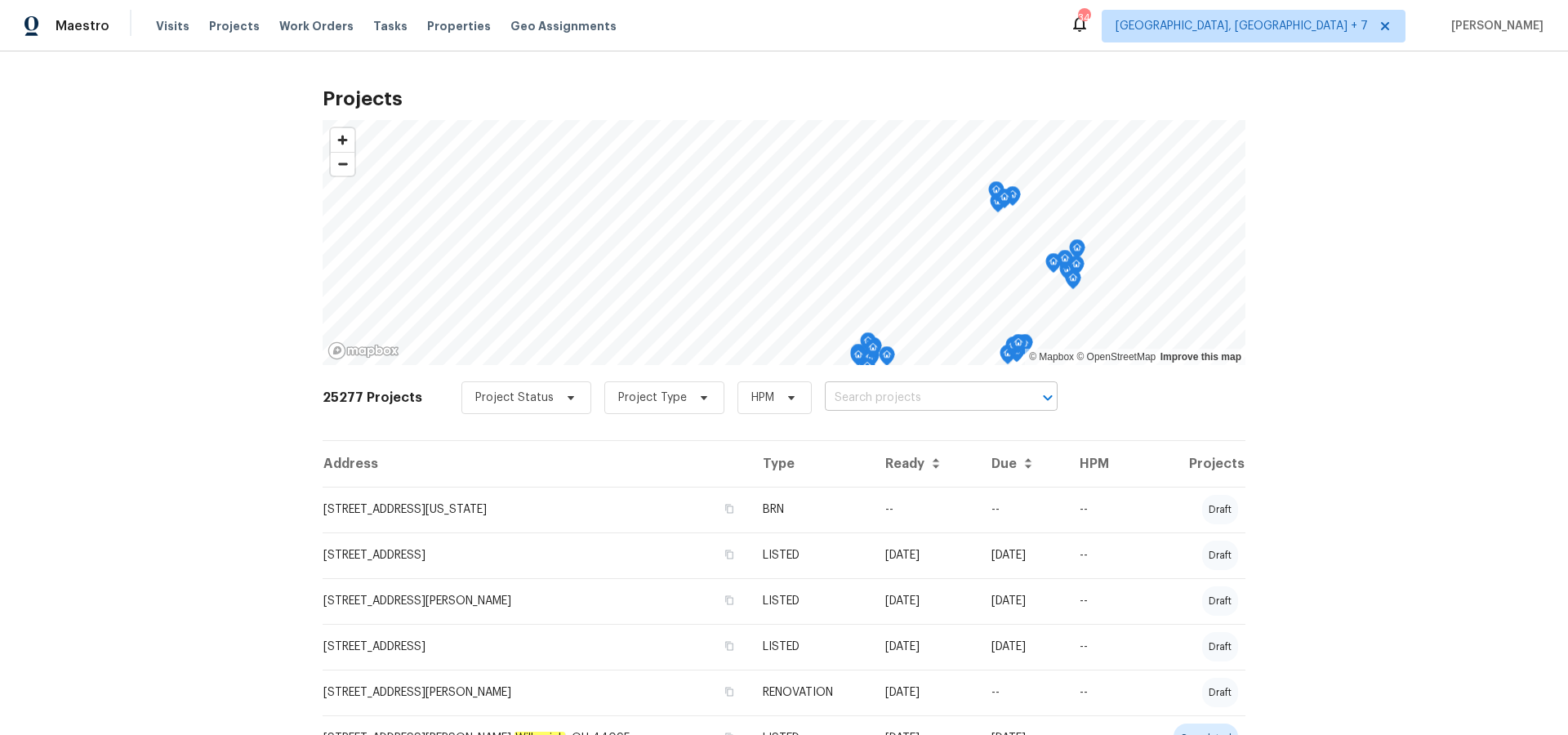
drag, startPoint x: 931, startPoint y: 382, endPoint x: 931, endPoint y: 391, distance: 9.0
click at [931, 382] on div "Project Status Project Type HPM ​" at bounding box center [760, 398] width 596 height 33
click at [932, 394] on input "text" at bounding box center [918, 398] width 187 height 26
type input "1423"
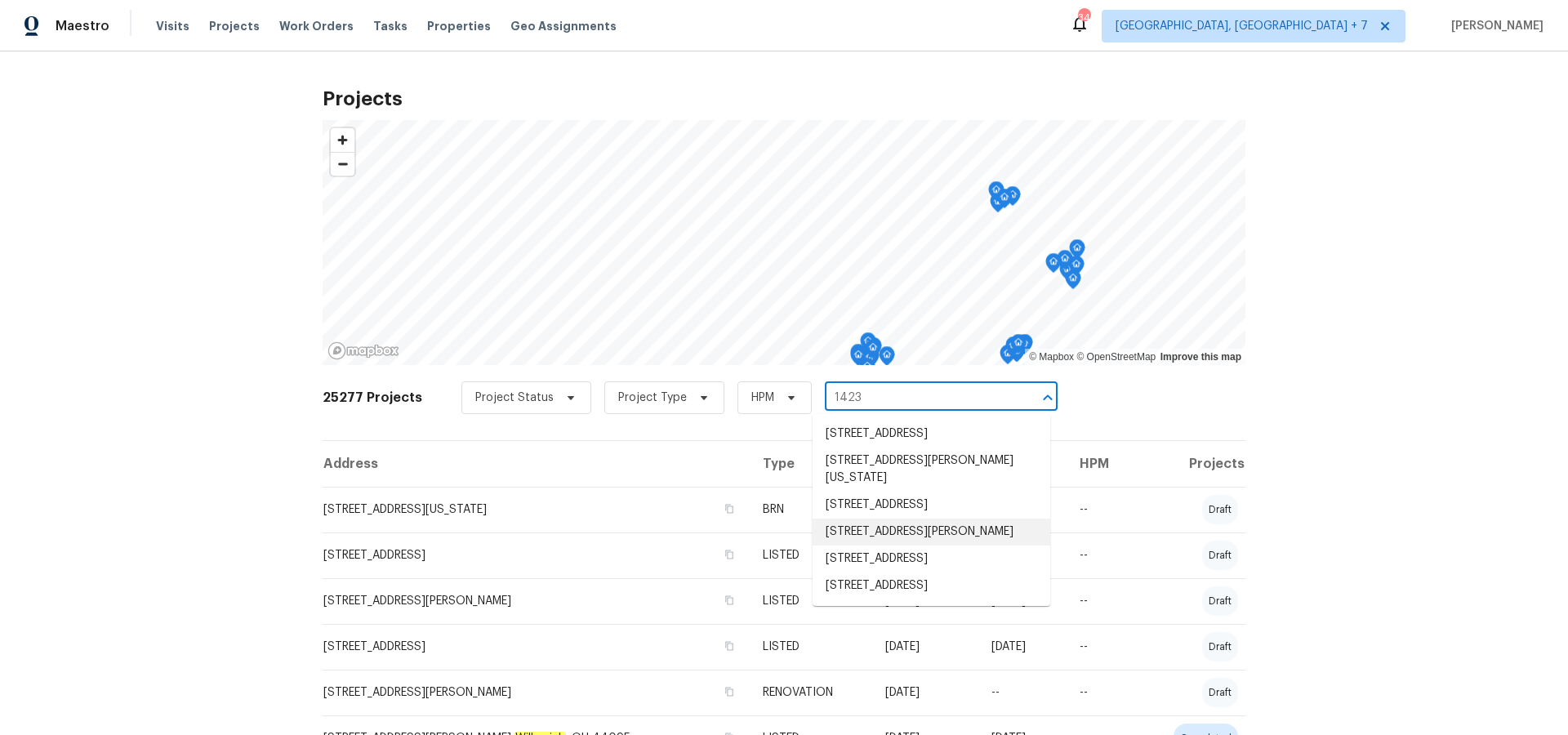
click at [899, 546] on li "[STREET_ADDRESS][PERSON_NAME]" at bounding box center [931, 532] width 238 height 27
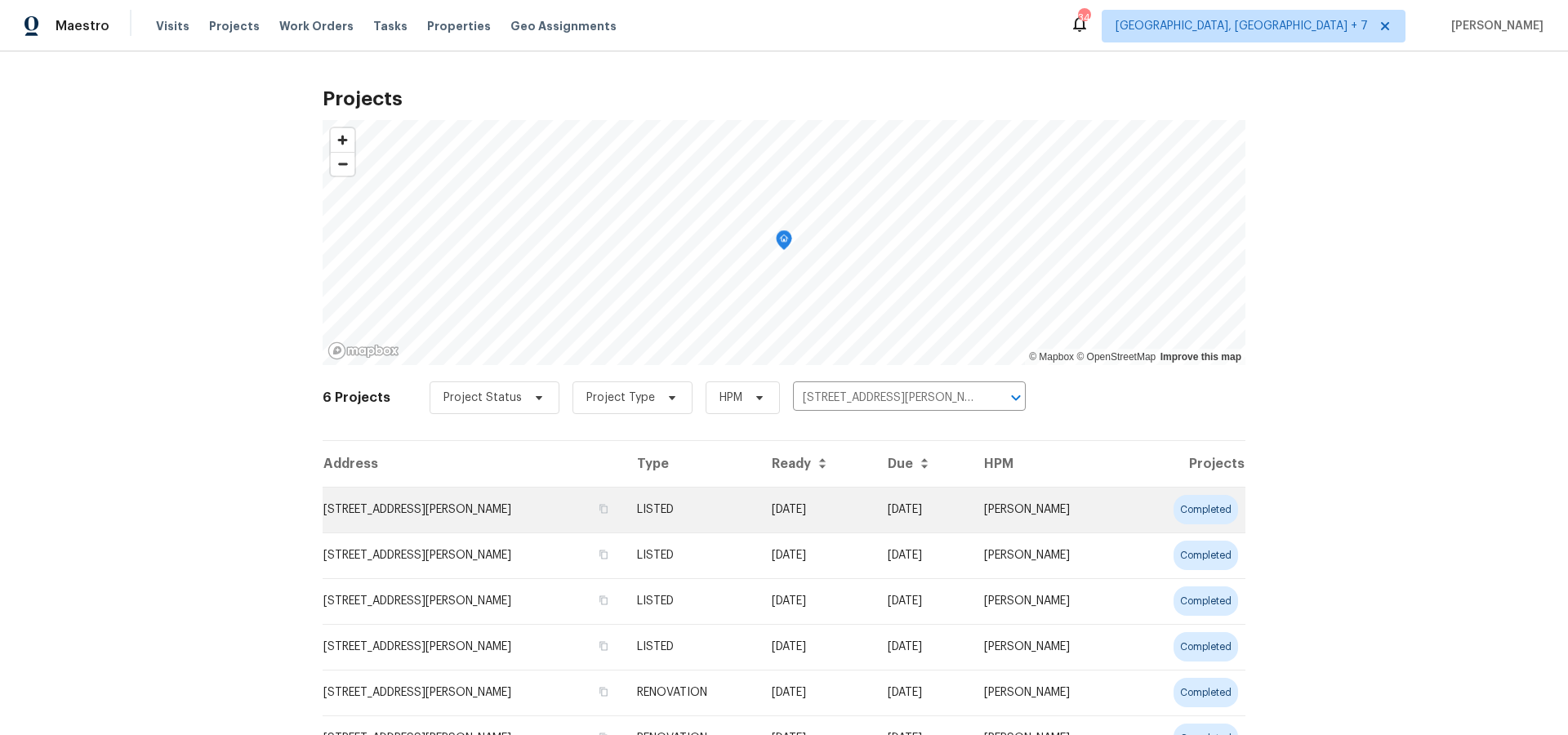
click at [514, 517] on td "[STREET_ADDRESS][PERSON_NAME]" at bounding box center [473, 509] width 301 height 45
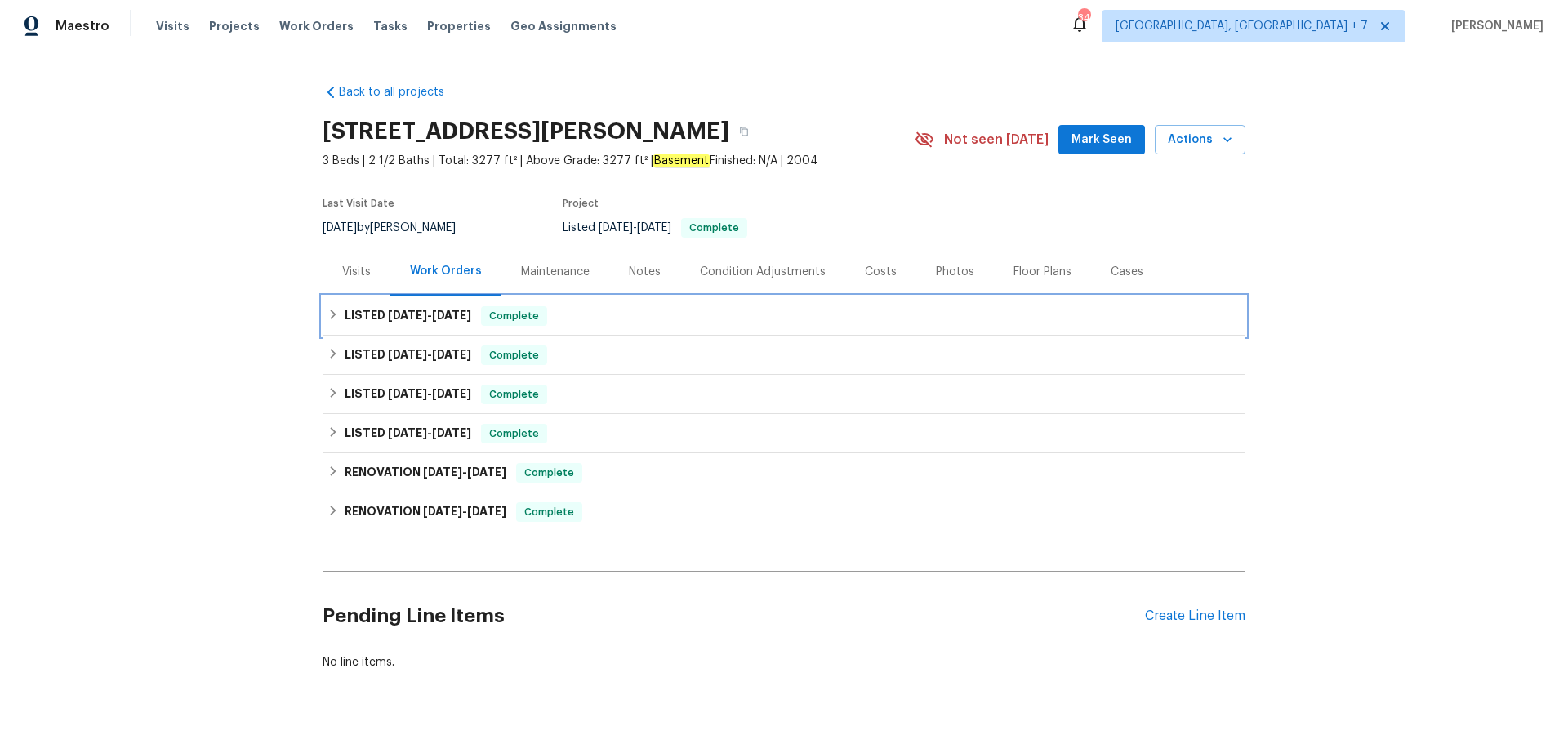
click at [404, 313] on span "[DATE]" at bounding box center [407, 315] width 39 height 12
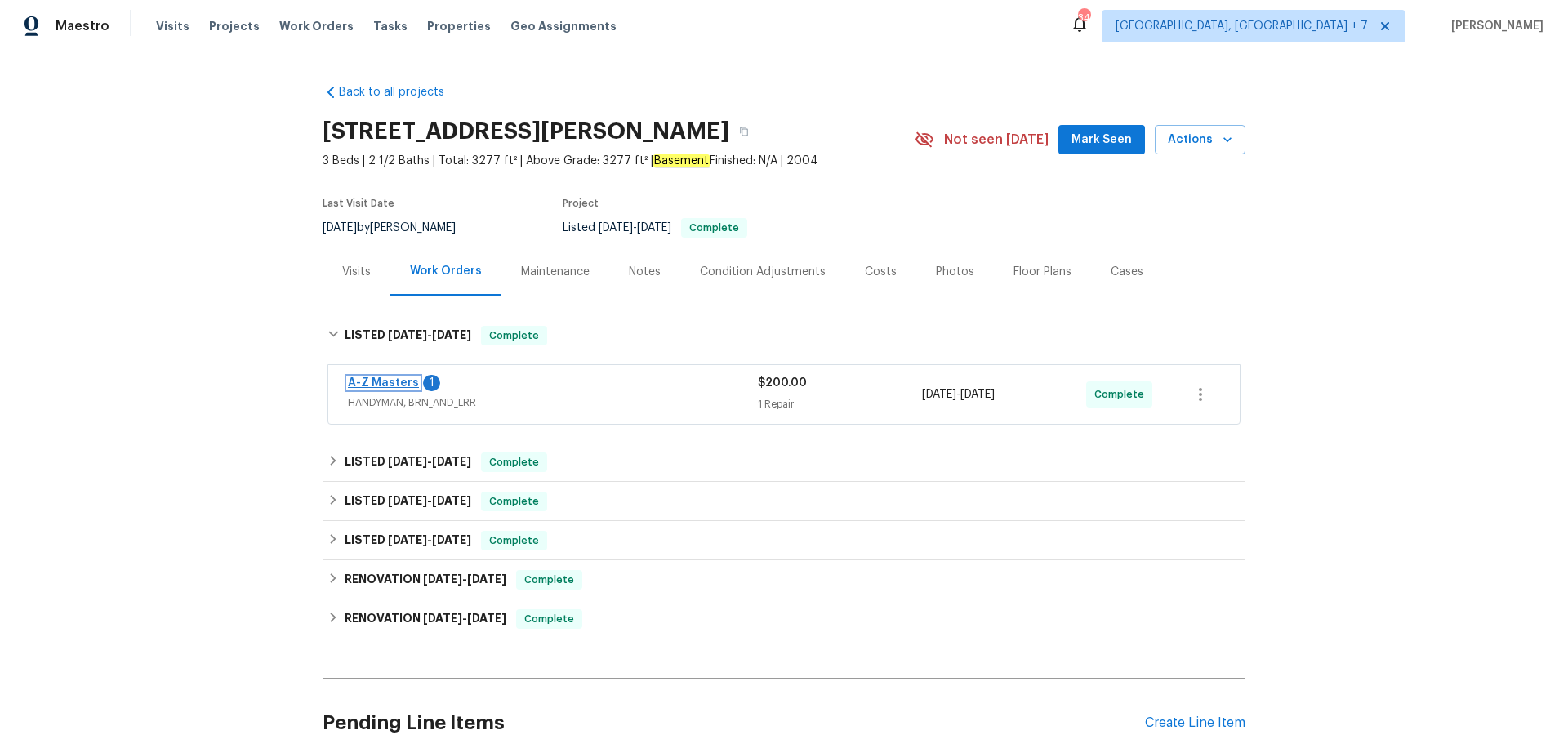
click at [371, 380] on link "A-Z Masters" at bounding box center [383, 383] width 71 height 12
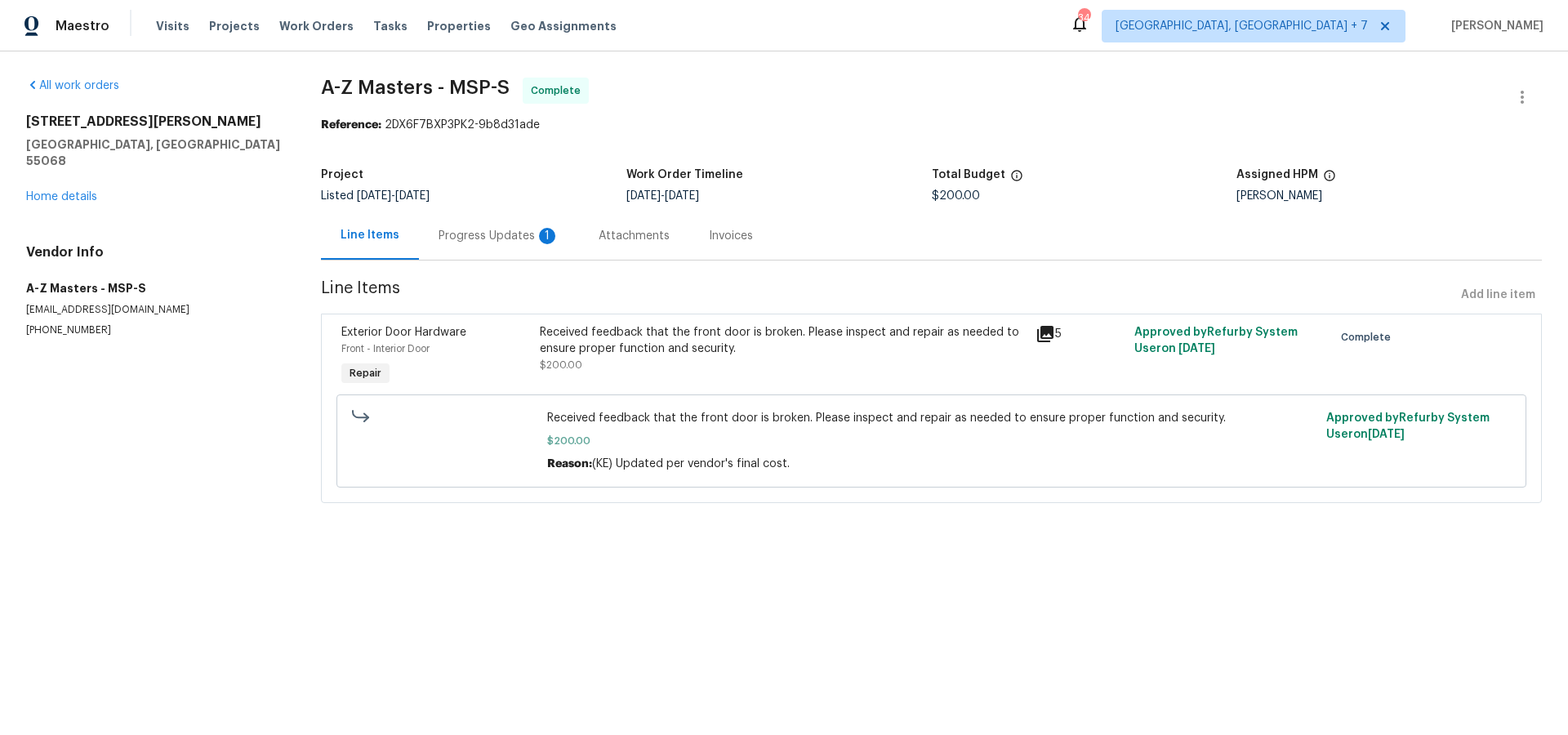
click at [1045, 332] on icon at bounding box center [1045, 334] width 17 height 17
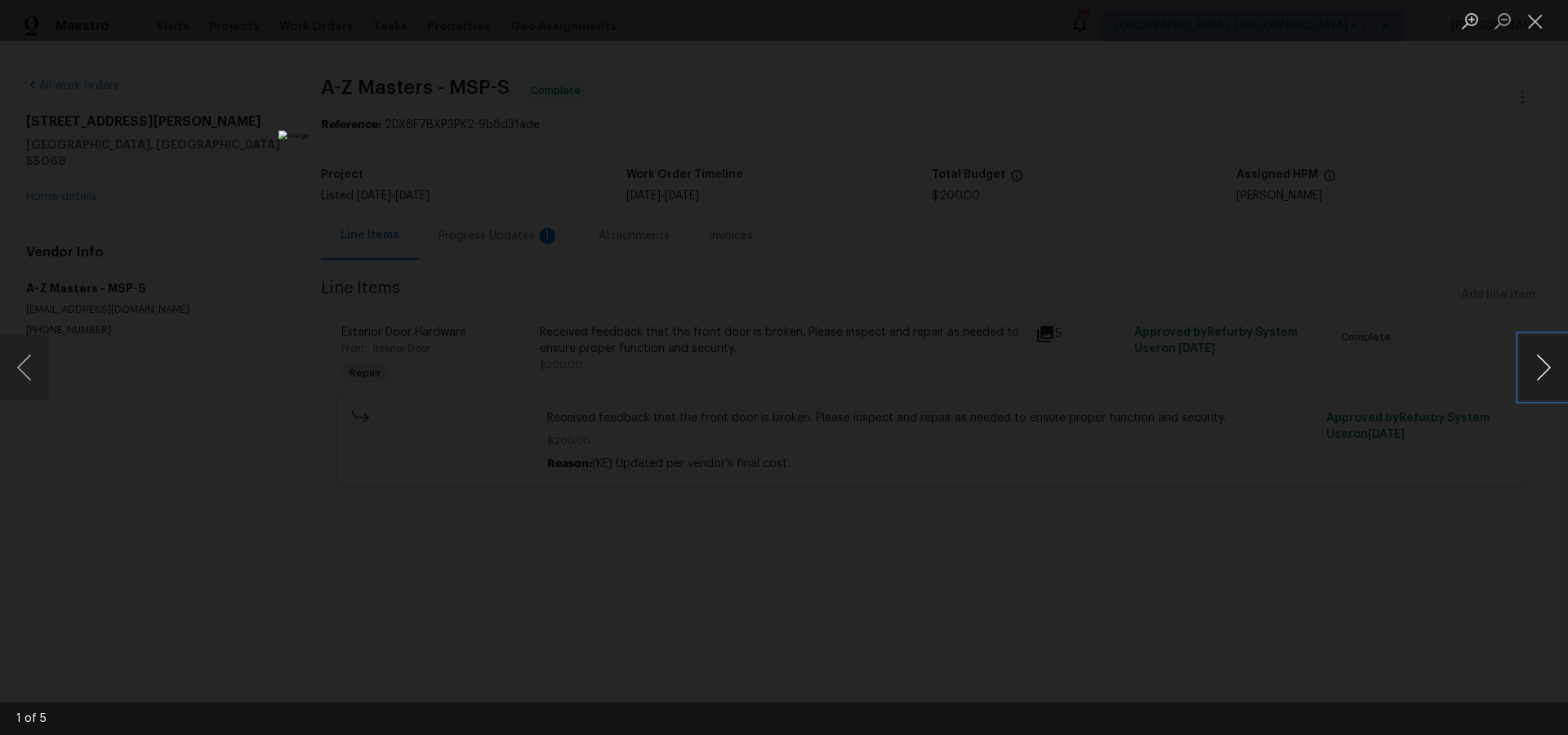
click at [1552, 361] on button "Next image" at bounding box center [1542, 367] width 49 height 65
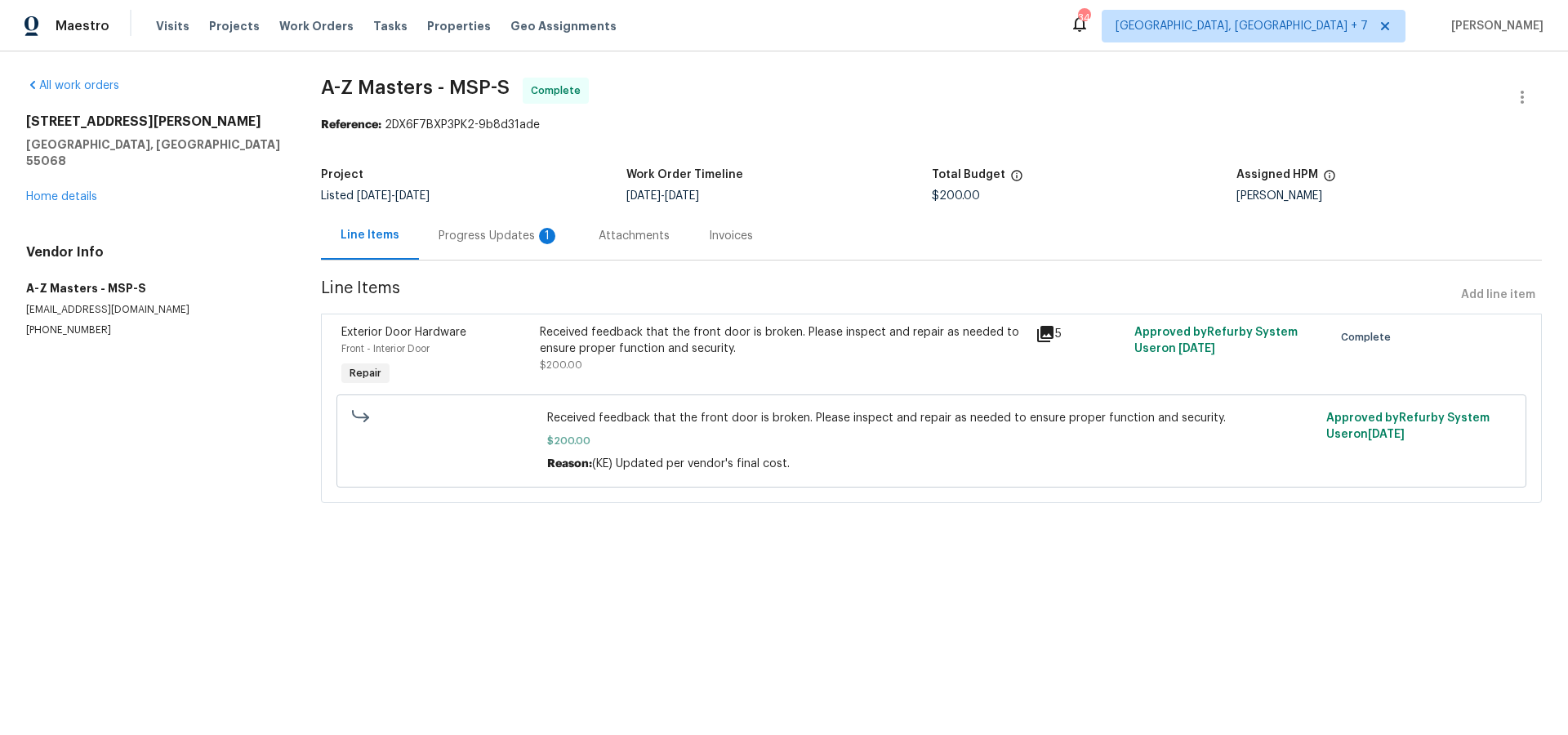
click at [501, 230] on div "Progress Updates 1" at bounding box center [499, 236] width 121 height 17
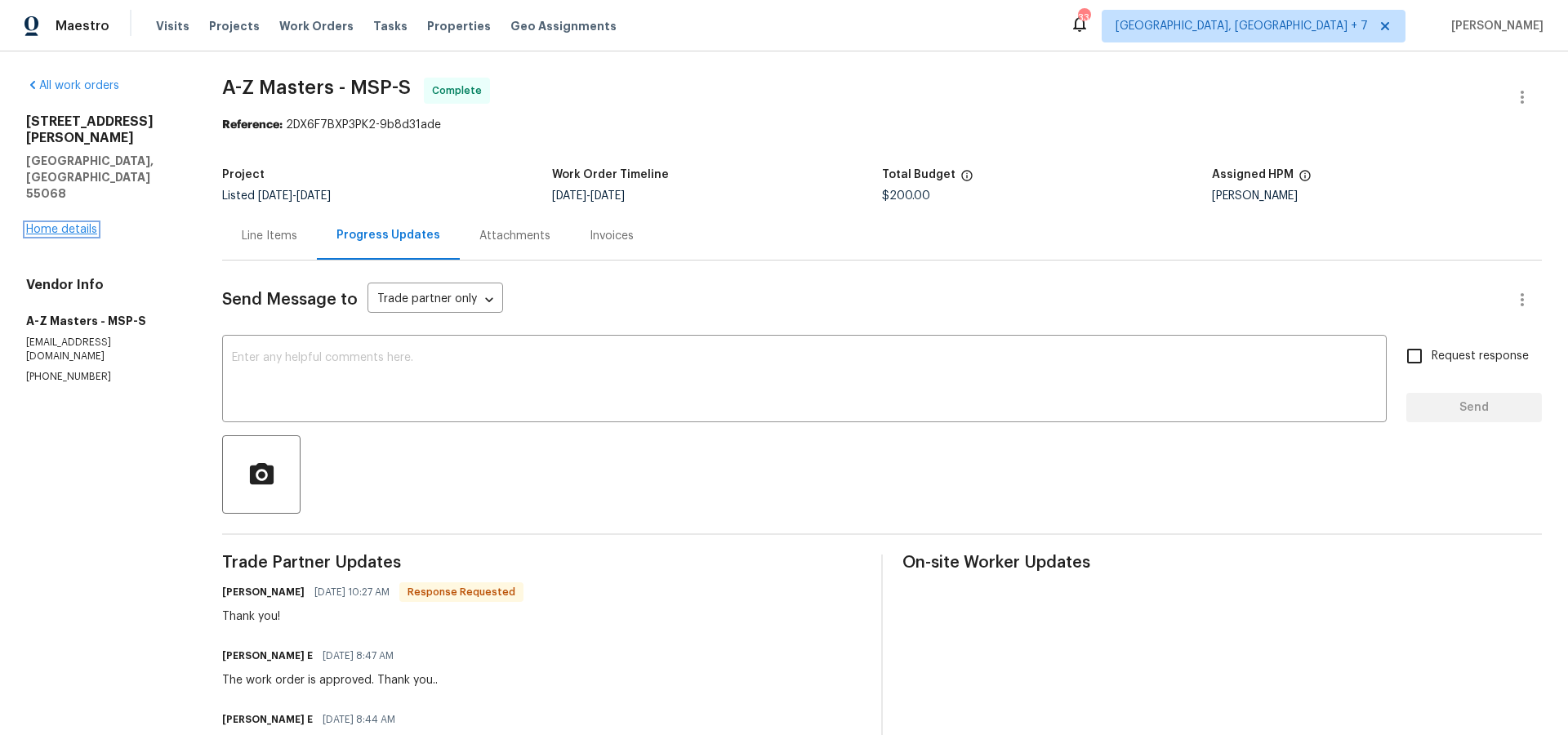
click at [69, 224] on link "Home details" at bounding box center [62, 230] width 71 height 12
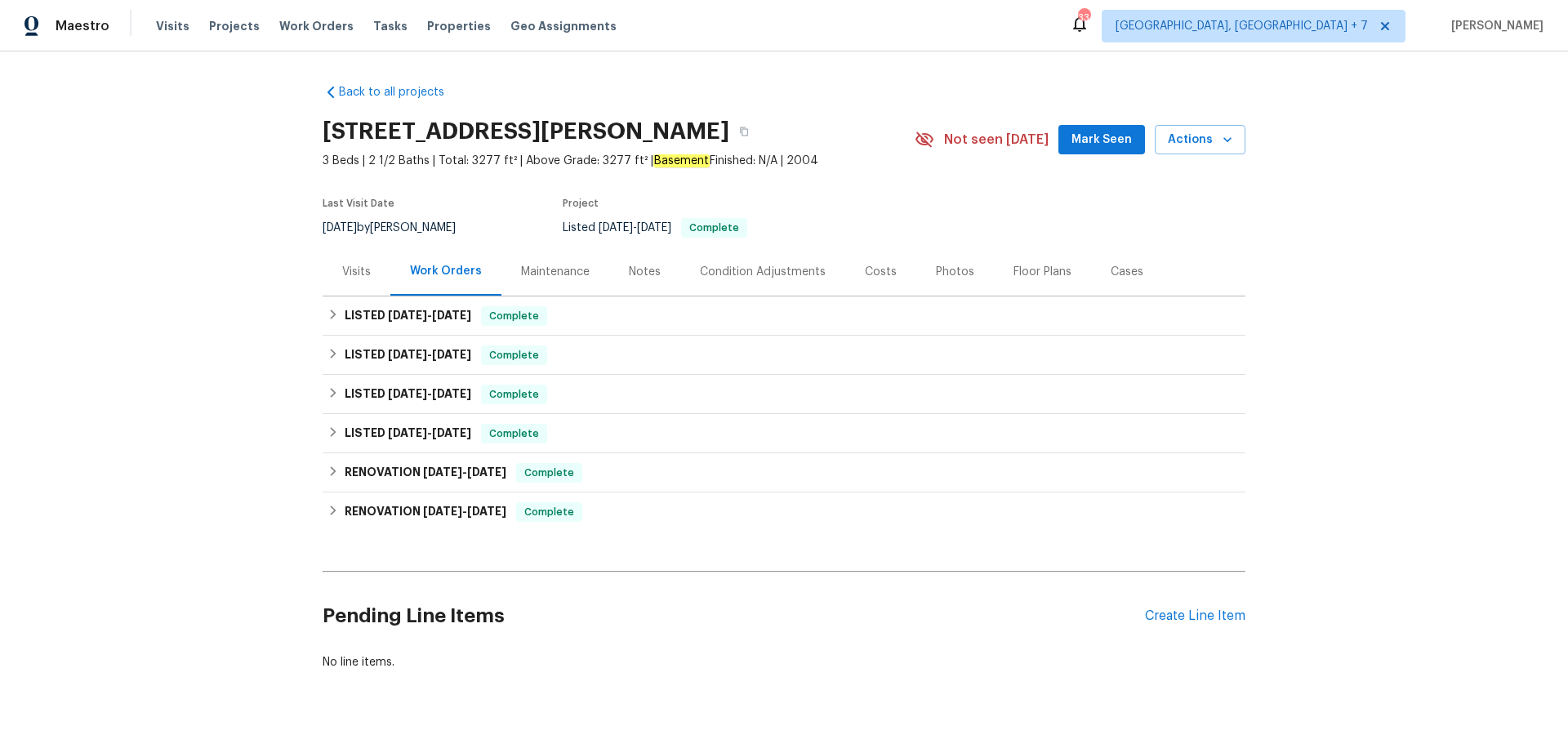
click at [568, 266] on div "Maintenance" at bounding box center [555, 272] width 69 height 17
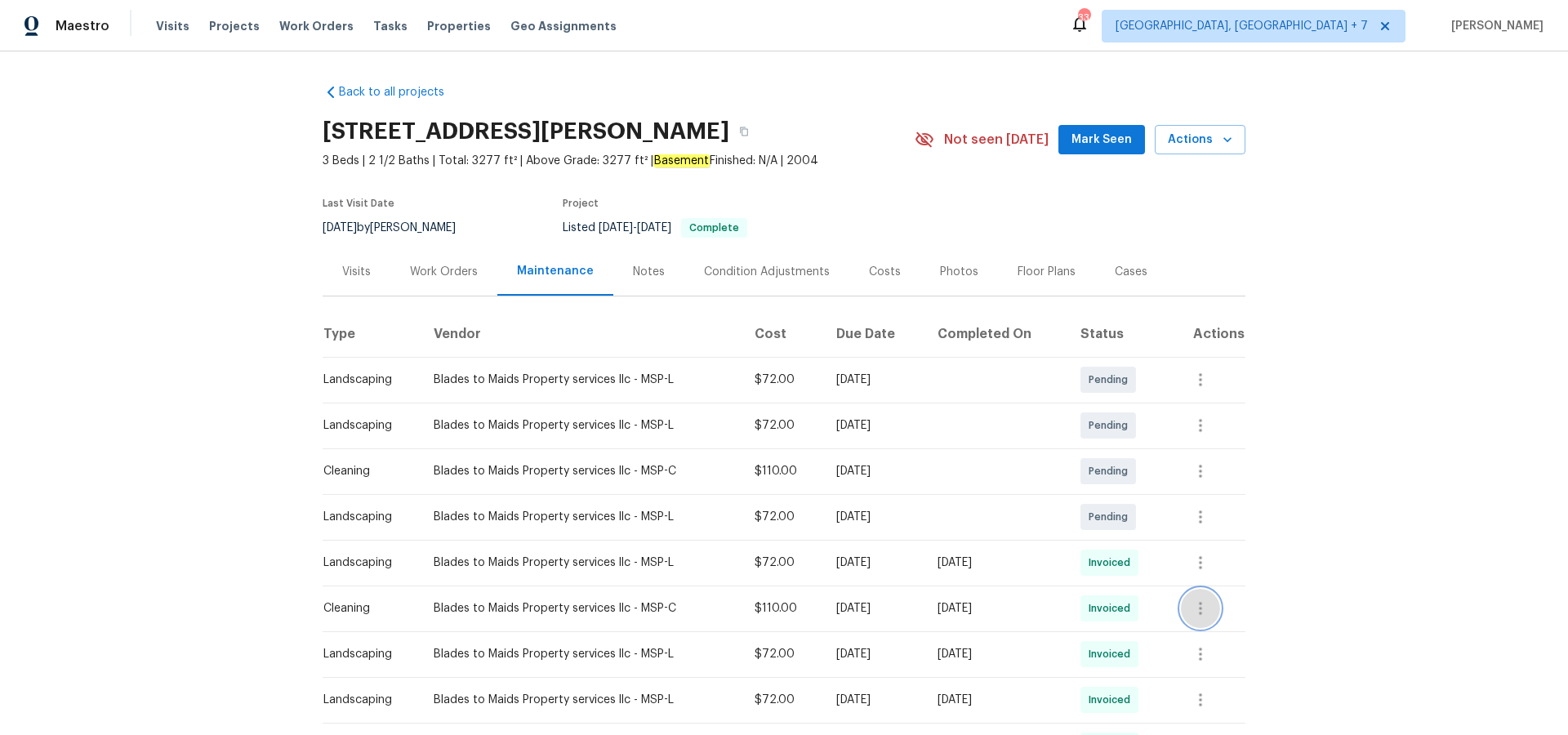
click at [1202, 610] on icon "button" at bounding box center [1201, 609] width 3 height 13
click at [1210, 634] on li "View details" at bounding box center [1245, 636] width 114 height 27
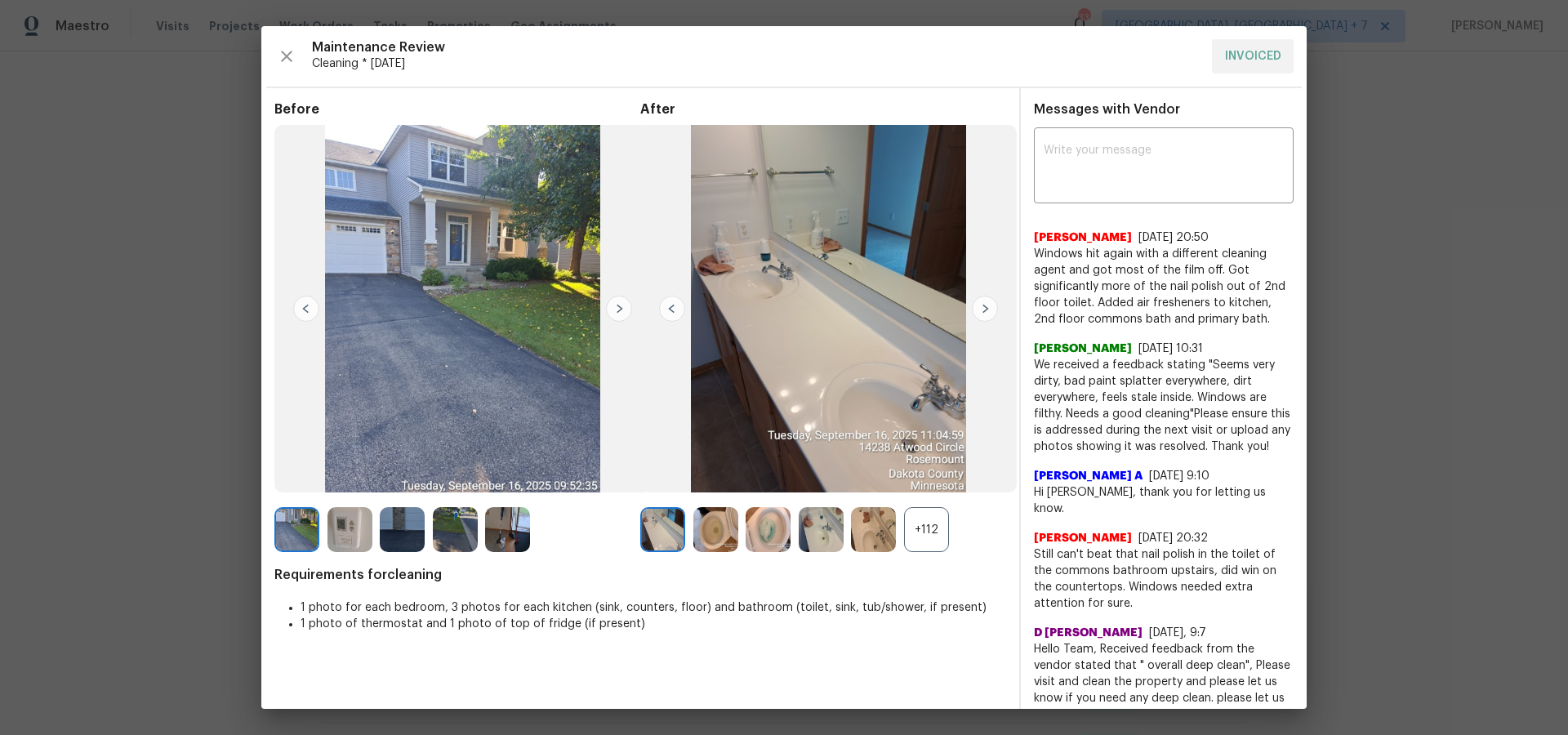
click at [930, 301] on img at bounding box center [828, 308] width 377 height 368
click at [922, 534] on div "+112" at bounding box center [926, 529] width 45 height 45
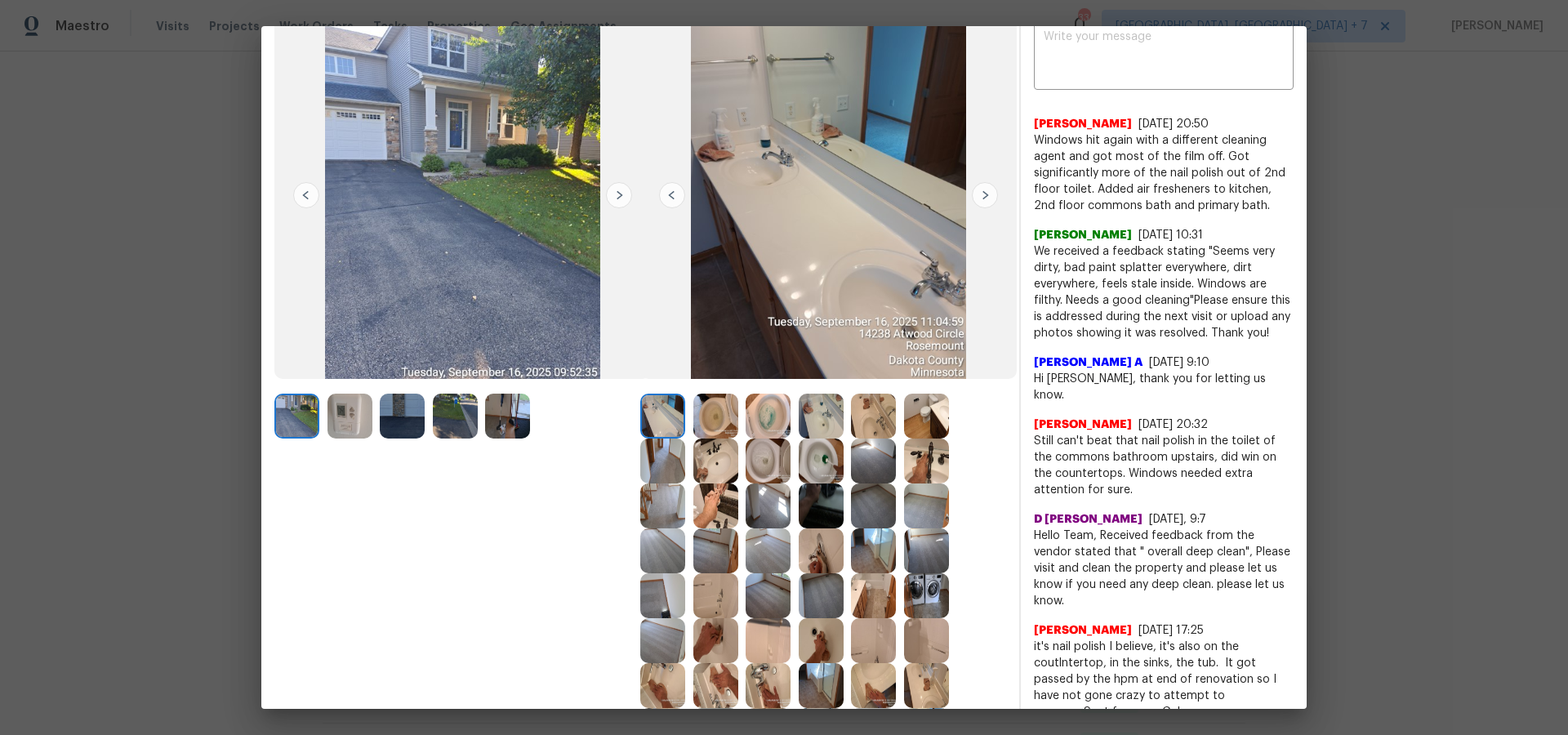
scroll to position [118, 0]
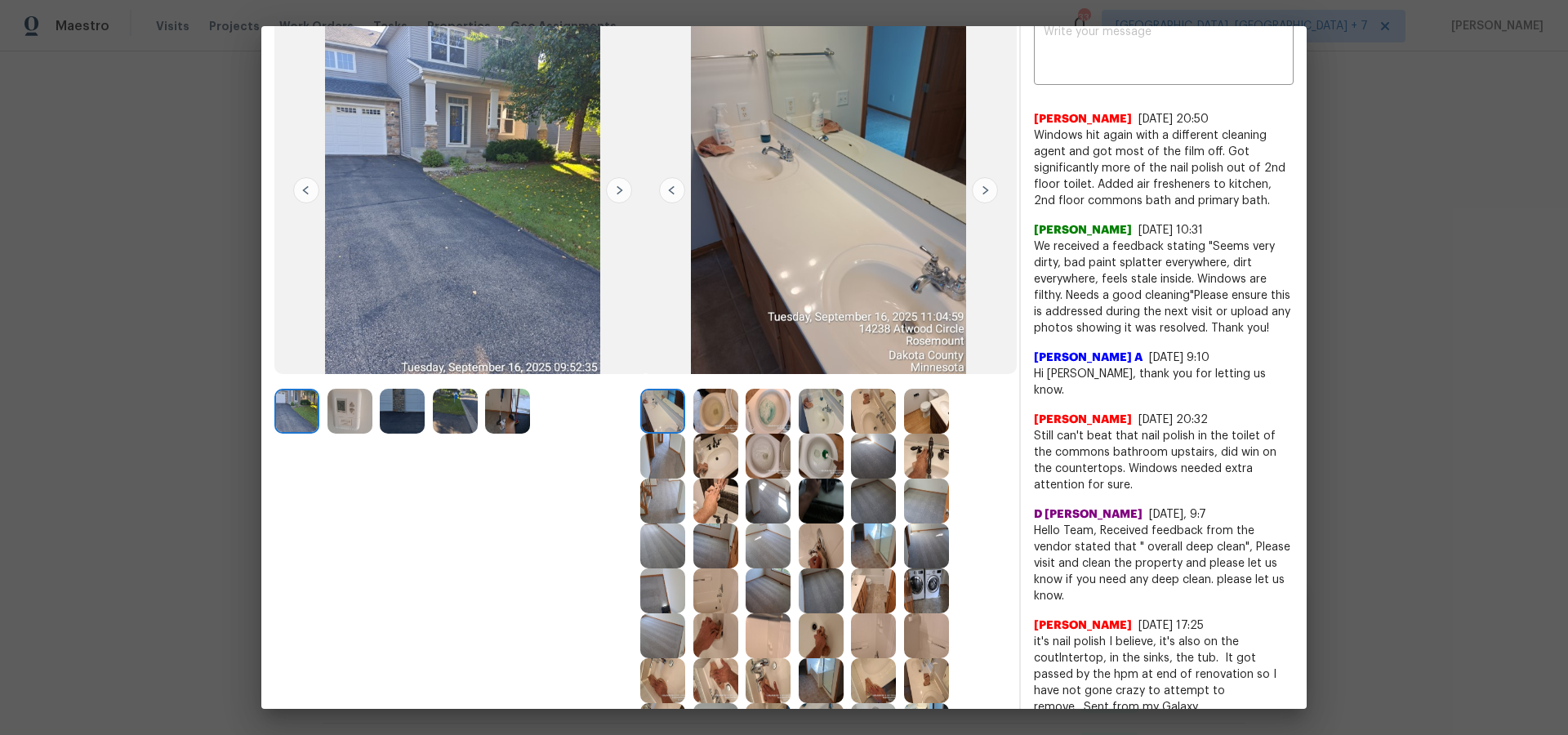
click at [704, 408] on img at bounding box center [716, 411] width 45 height 45
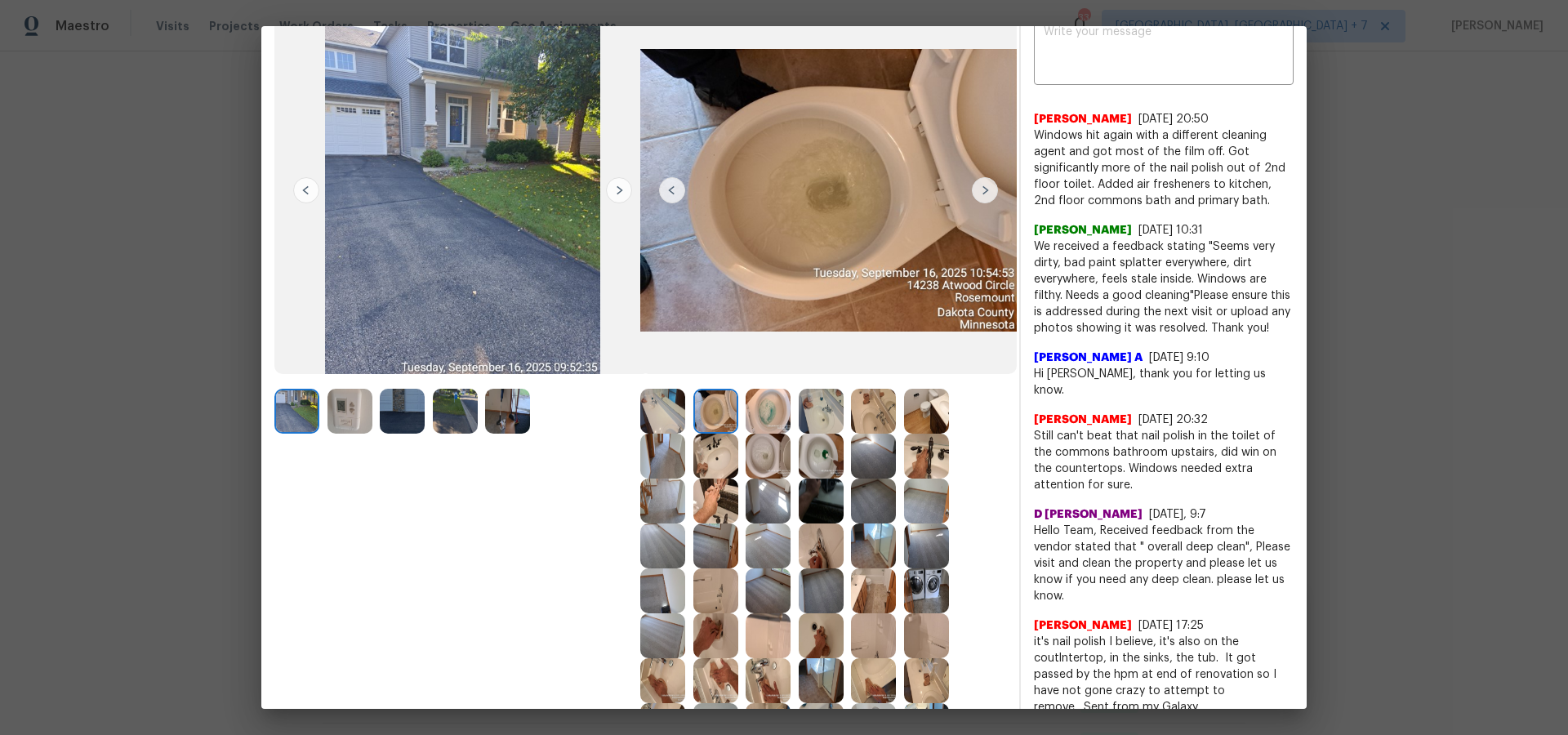
click at [766, 410] on img at bounding box center [768, 411] width 45 height 45
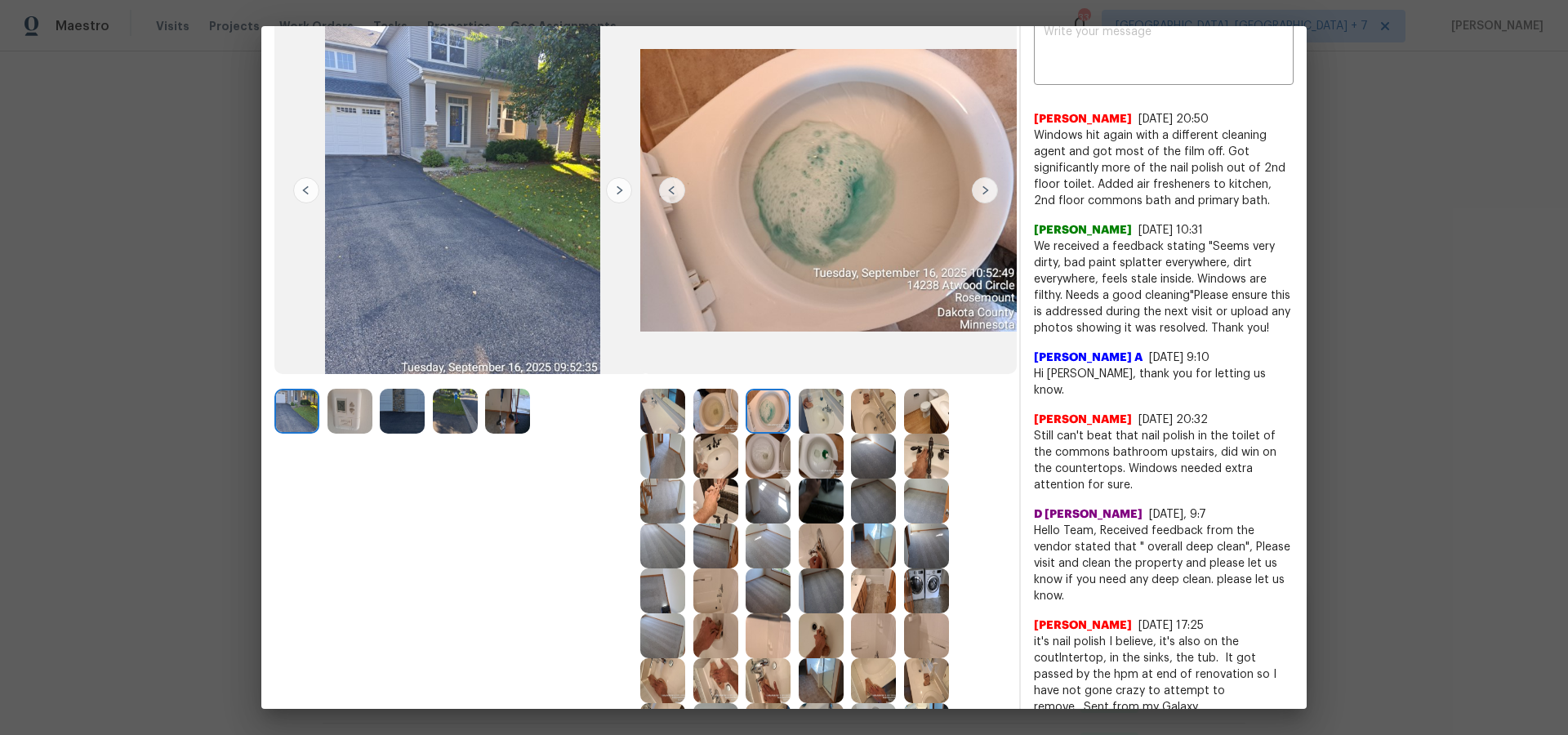
click at [812, 414] on img at bounding box center [821, 411] width 45 height 45
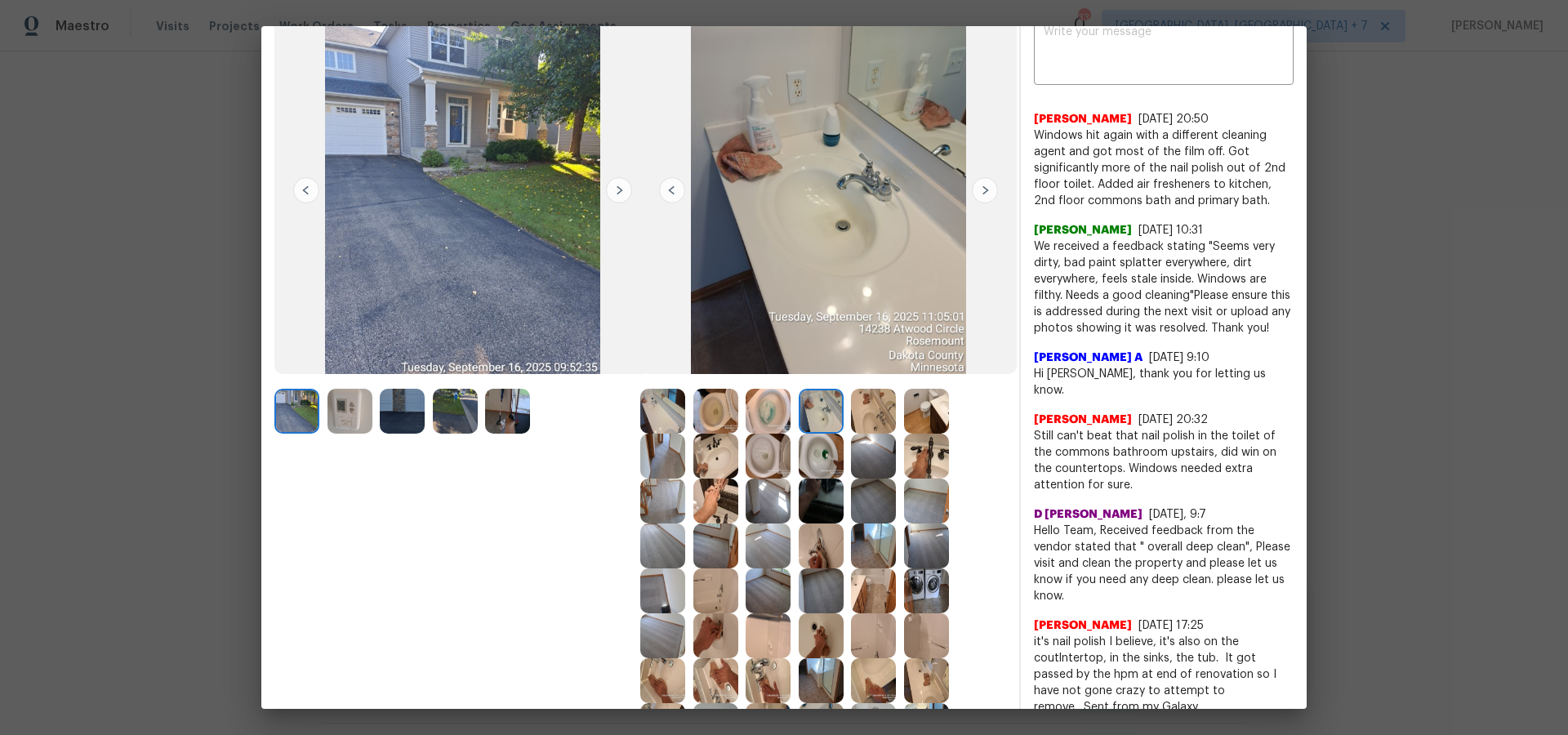
click at [875, 414] on img at bounding box center [873, 411] width 45 height 45
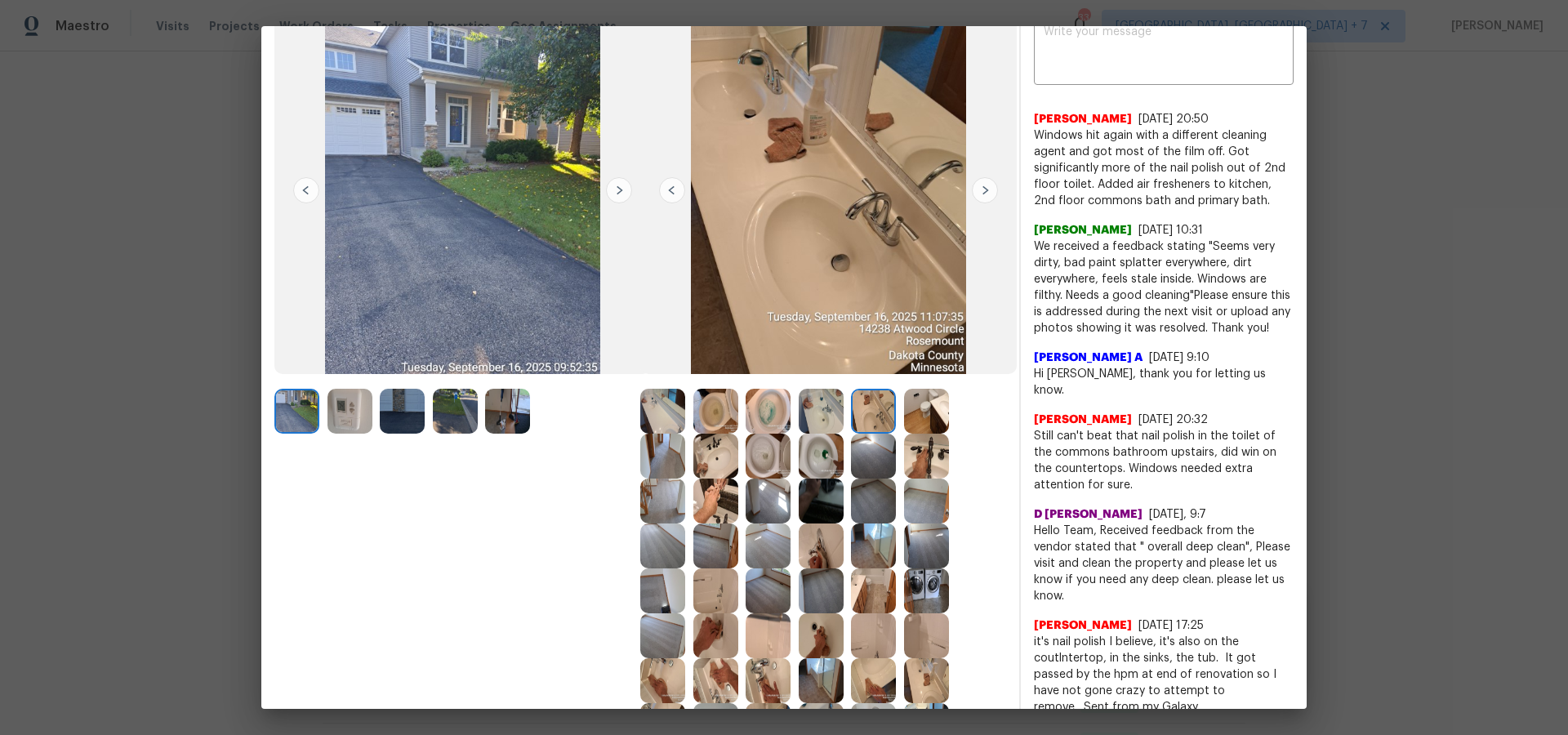
click at [938, 416] on img at bounding box center [926, 411] width 45 height 45
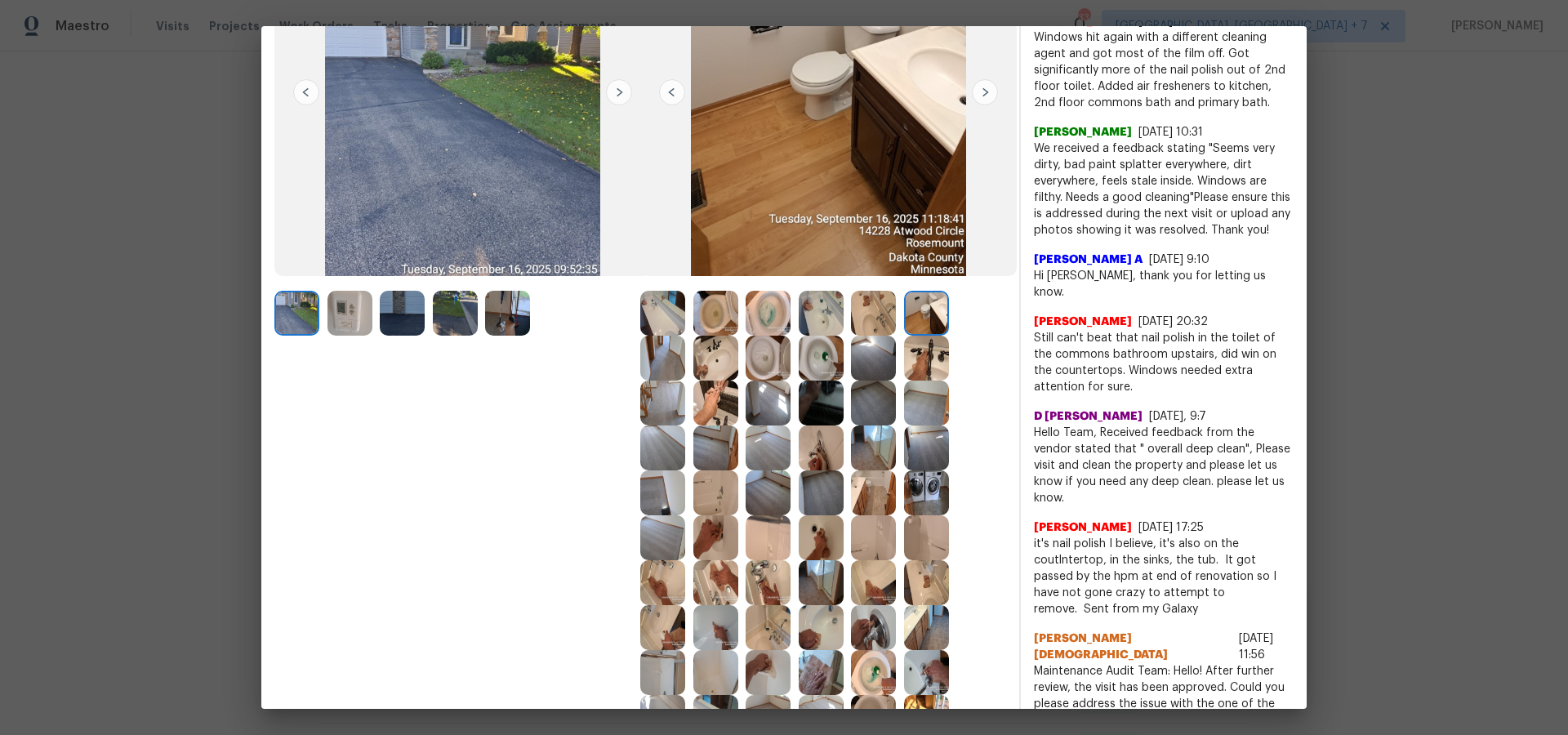
scroll to position [230, 0]
